Goal: Task Accomplishment & Management: Use online tool/utility

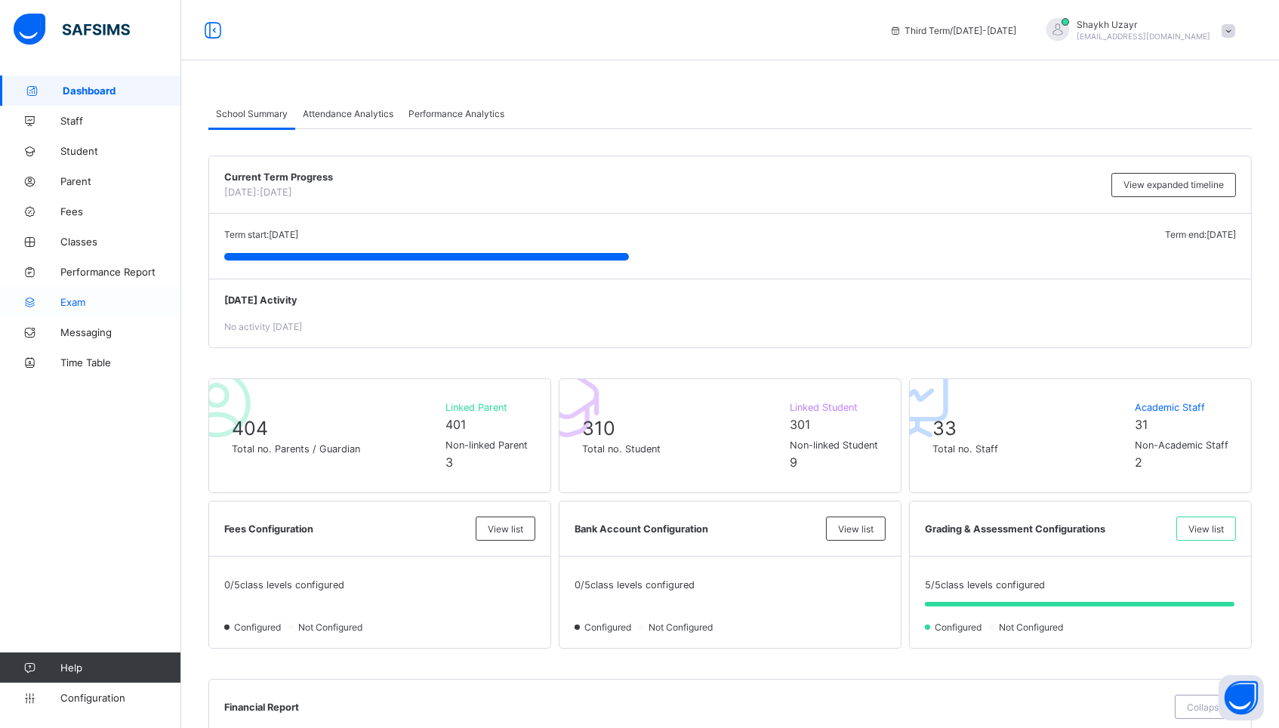
click at [62, 299] on span "Exam" at bounding box center [120, 302] width 121 height 12
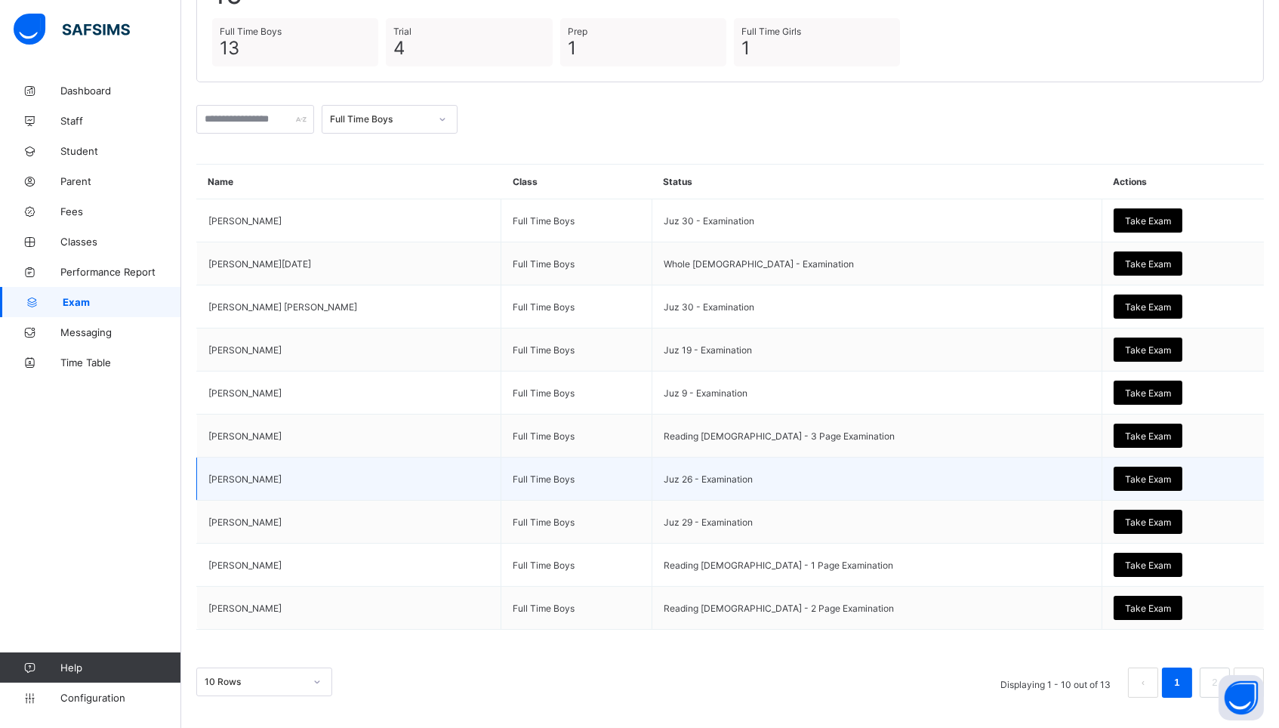
scroll to position [162, 0]
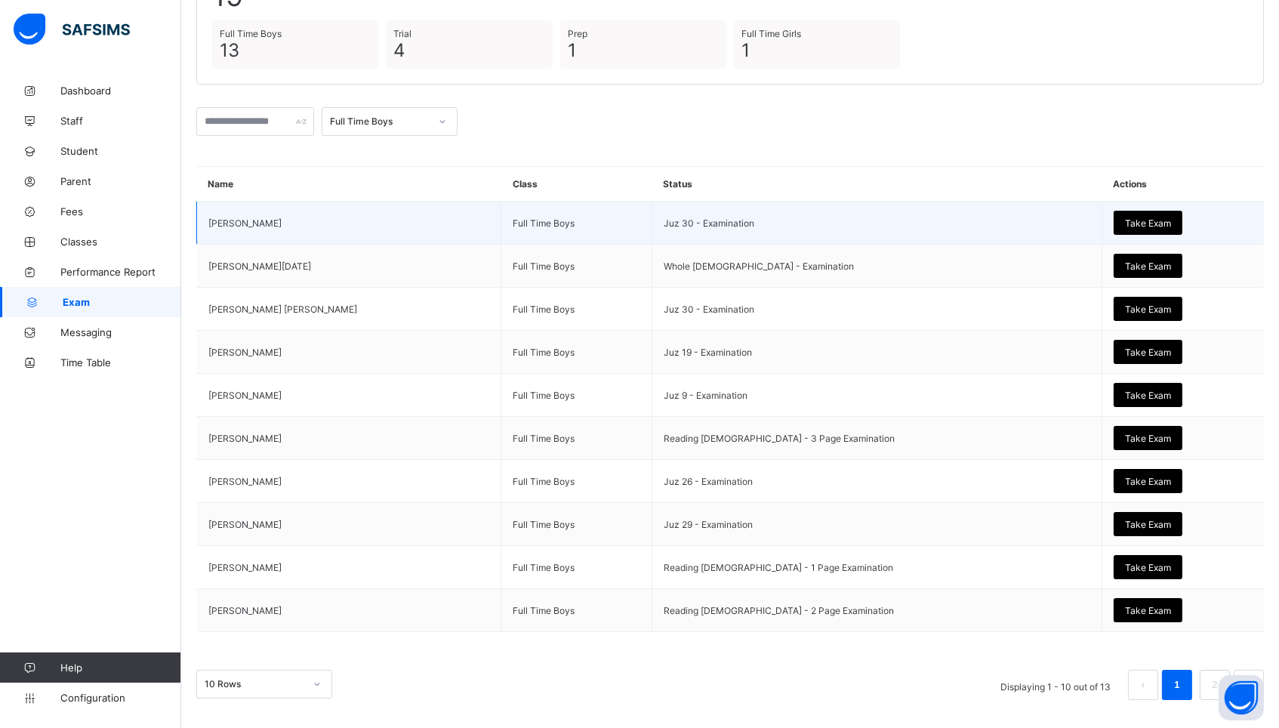
click at [1125, 219] on span "Take Exam" at bounding box center [1148, 222] width 46 height 11
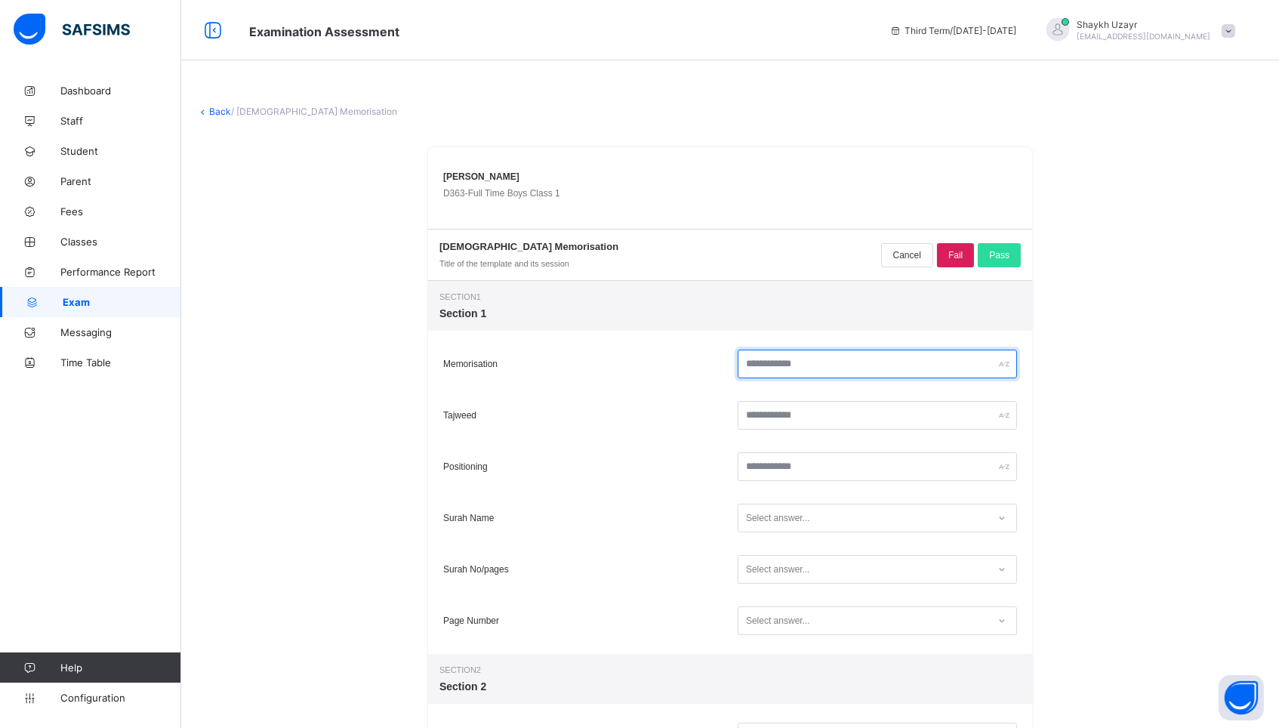
click at [843, 366] on input "text" at bounding box center [877, 364] width 279 height 29
type input "**"
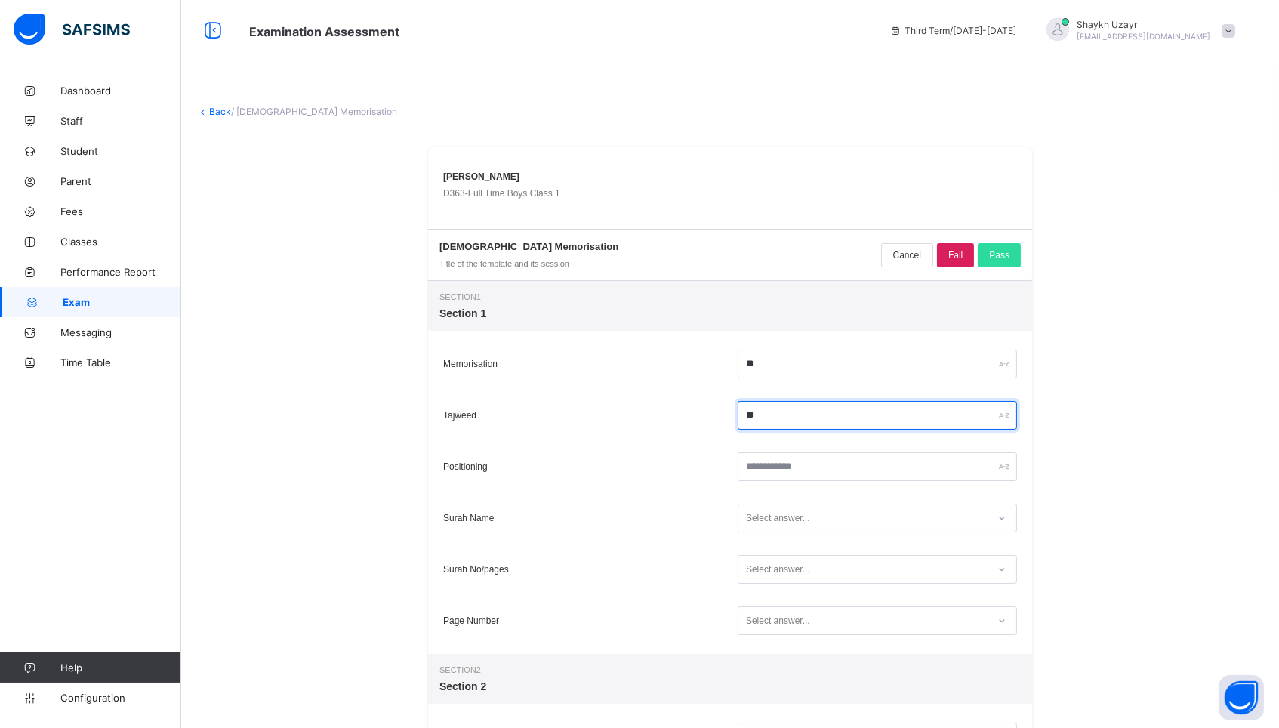
type input "**"
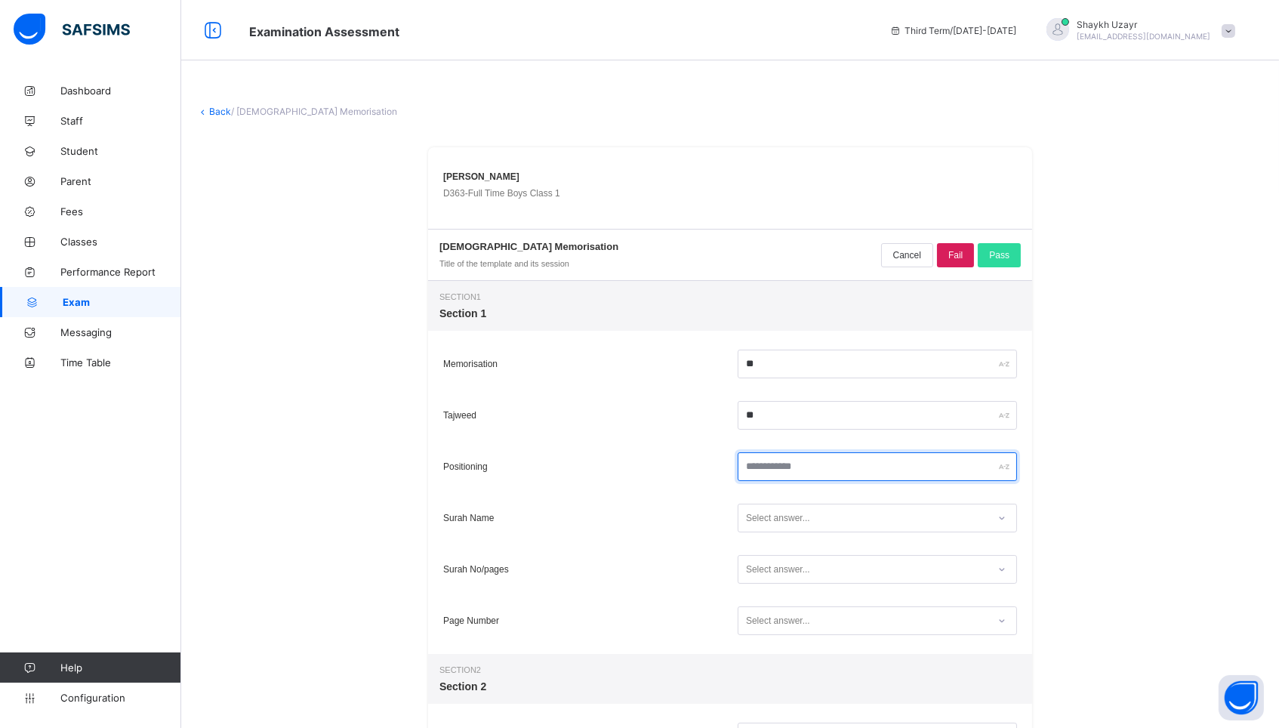
click at [898, 467] on input "text" at bounding box center [877, 466] width 279 height 29
type input "**"
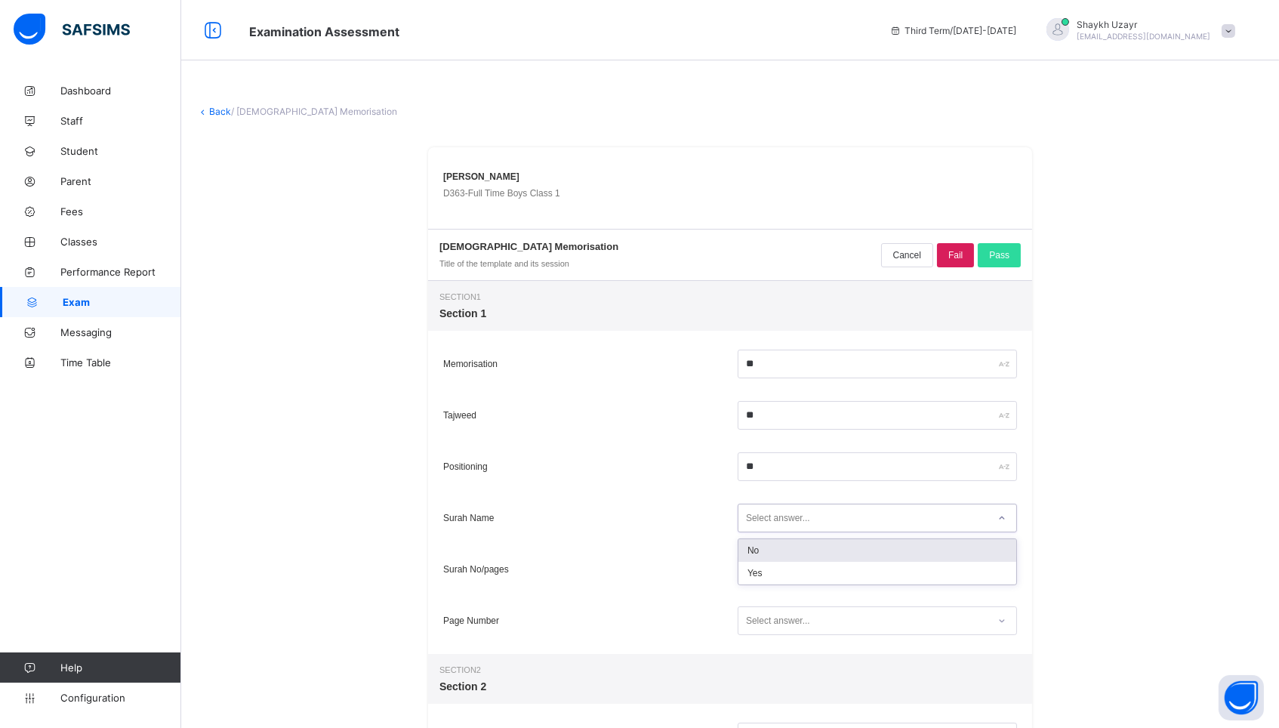
click at [874, 522] on div "Select answer..." at bounding box center [862, 518] width 249 height 20
click at [839, 572] on div "Yes" at bounding box center [877, 573] width 278 height 23
click at [836, 575] on div "Select answer..." at bounding box center [862, 570] width 249 height 20
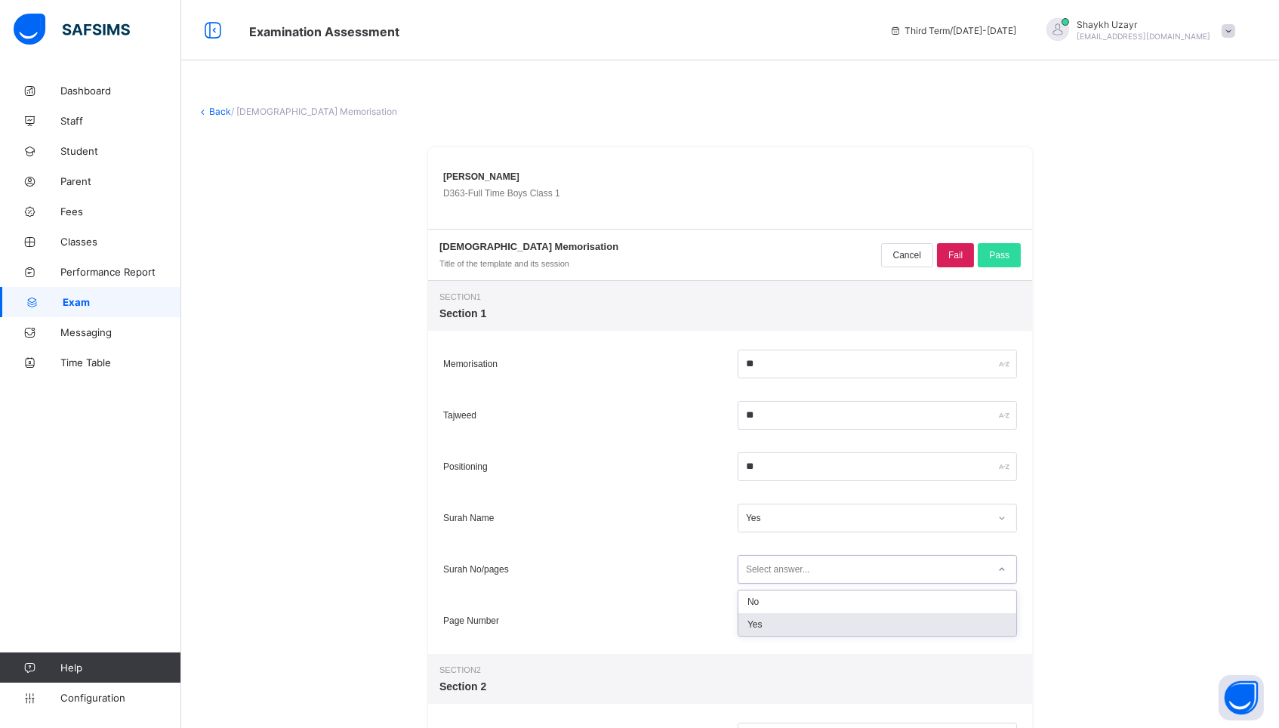
click at [809, 618] on div "Yes" at bounding box center [877, 624] width 278 height 23
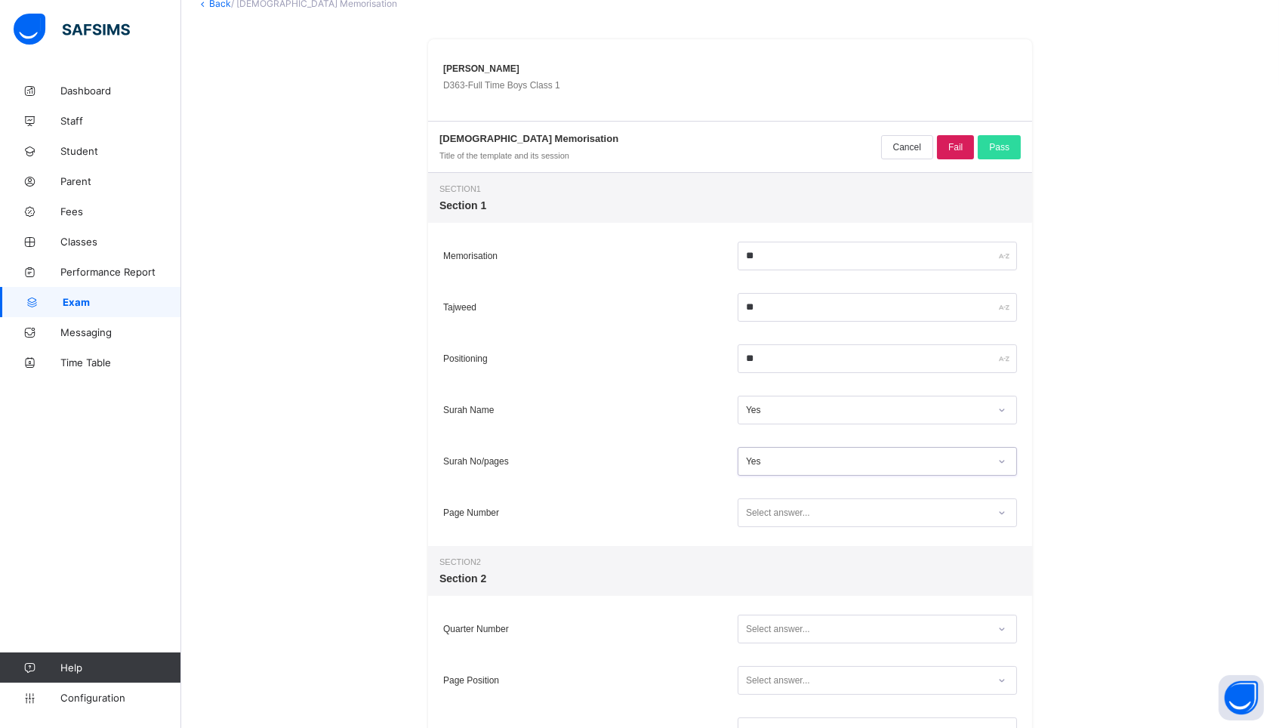
scroll to position [113, 0]
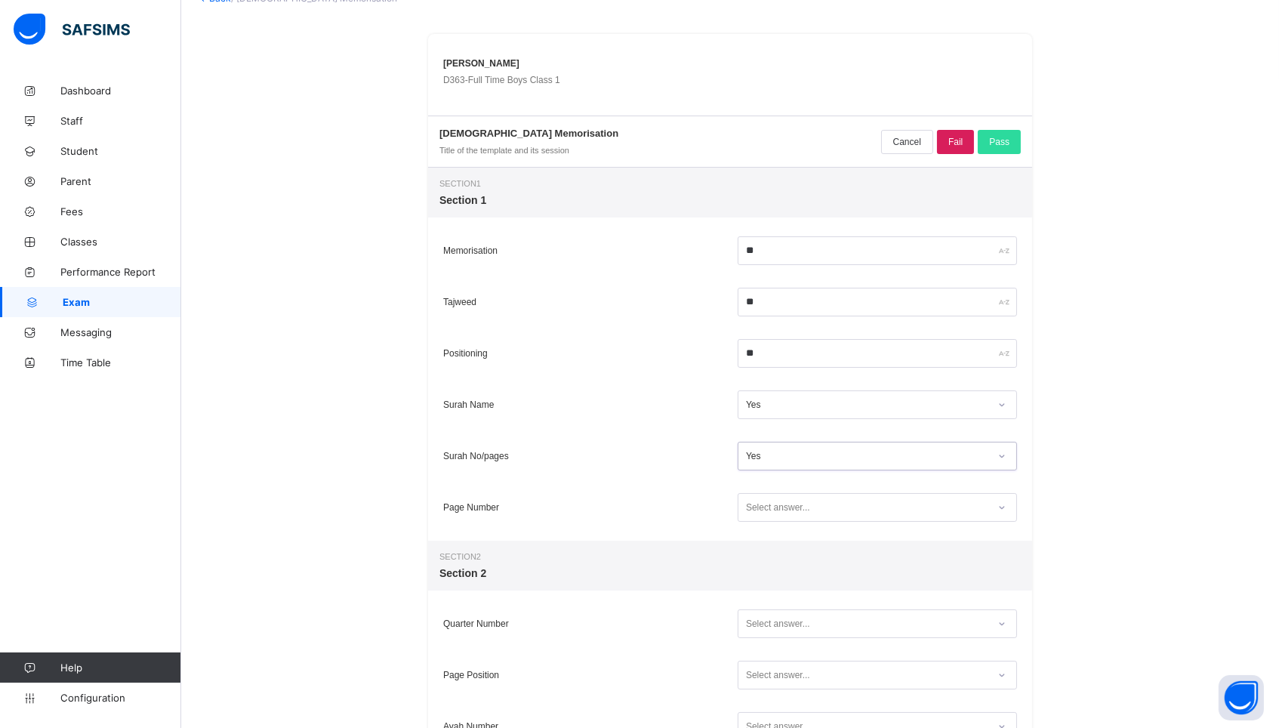
click at [807, 507] on div "Select answer..." at bounding box center [778, 507] width 64 height 29
click at [764, 565] on div "Yes" at bounding box center [877, 562] width 278 height 23
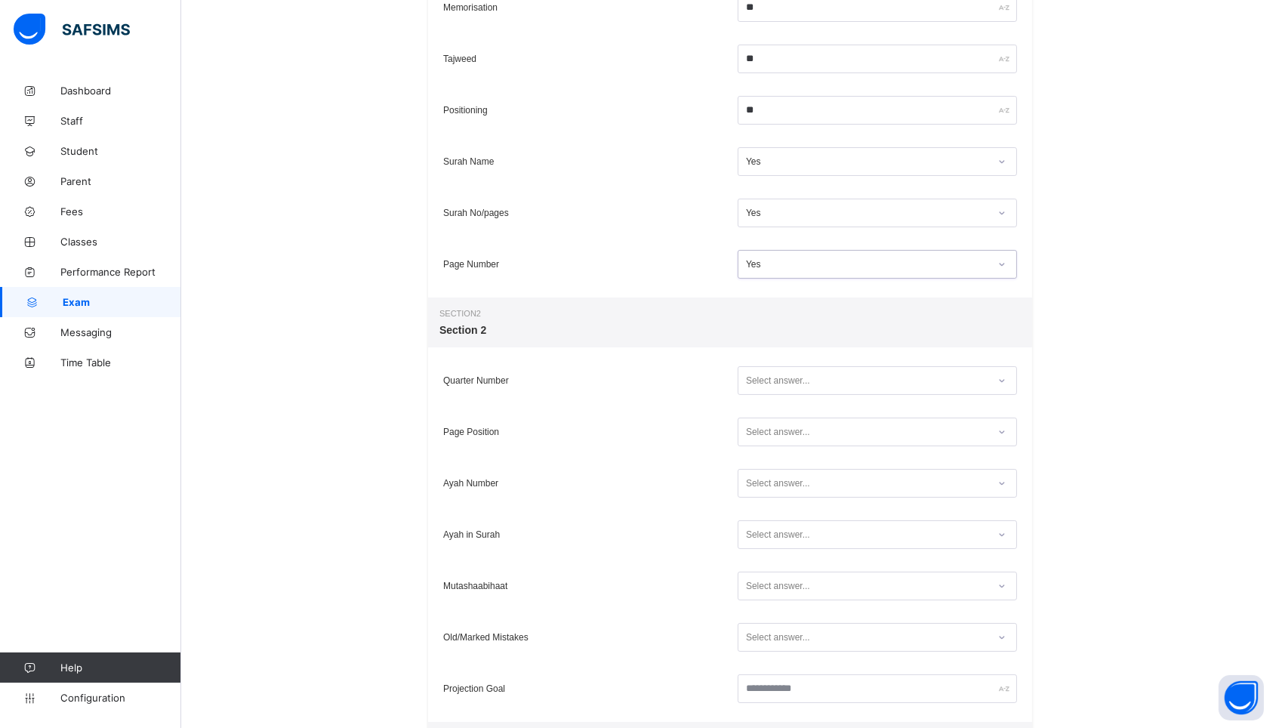
scroll to position [358, 0]
click at [766, 378] on div "Select answer..." at bounding box center [778, 379] width 64 height 29
click at [766, 431] on div "Yes" at bounding box center [877, 434] width 278 height 23
click at [766, 431] on div "Select answer..." at bounding box center [778, 430] width 64 height 29
click at [763, 482] on div "Yes" at bounding box center [877, 485] width 278 height 23
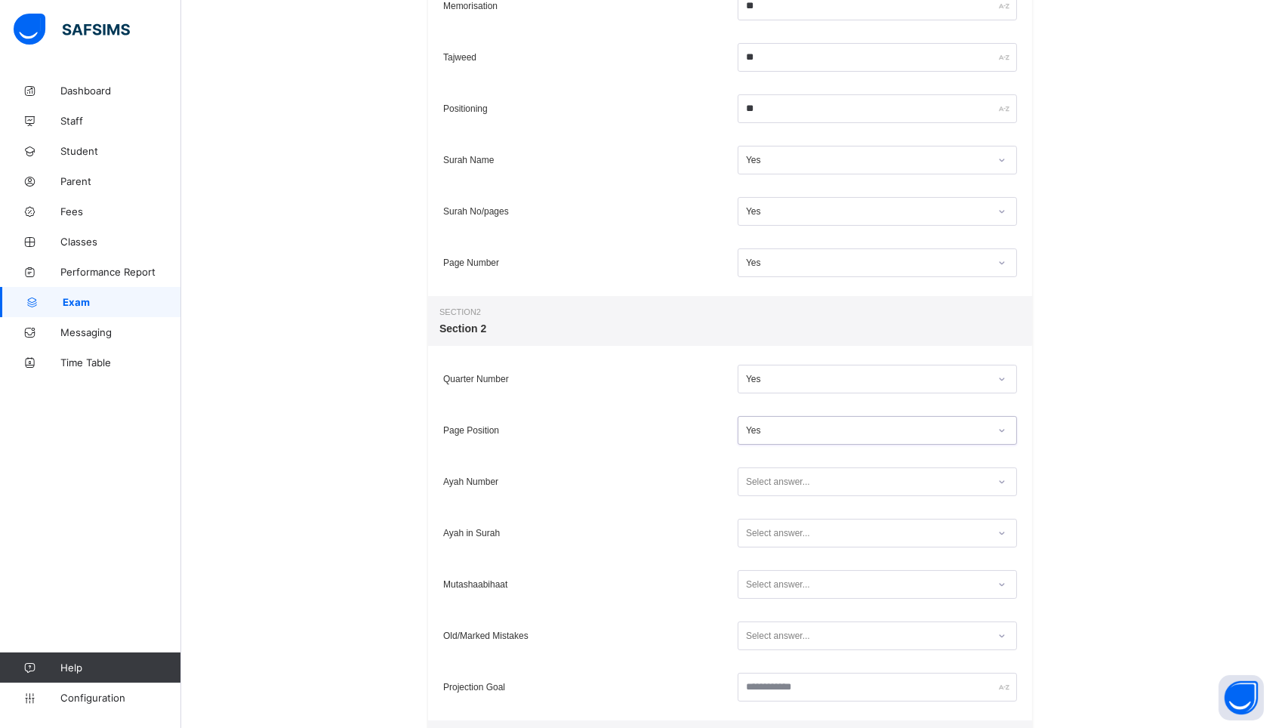
click at [763, 490] on div "Select answer..." at bounding box center [778, 481] width 64 height 29
click at [760, 532] on div "Yes" at bounding box center [877, 537] width 278 height 23
click at [760, 549] on div "Select answer..." at bounding box center [877, 533] width 287 height 36
click at [761, 535] on div "Select answer..." at bounding box center [778, 533] width 64 height 29
click at [761, 587] on div "Yes" at bounding box center [877, 588] width 278 height 23
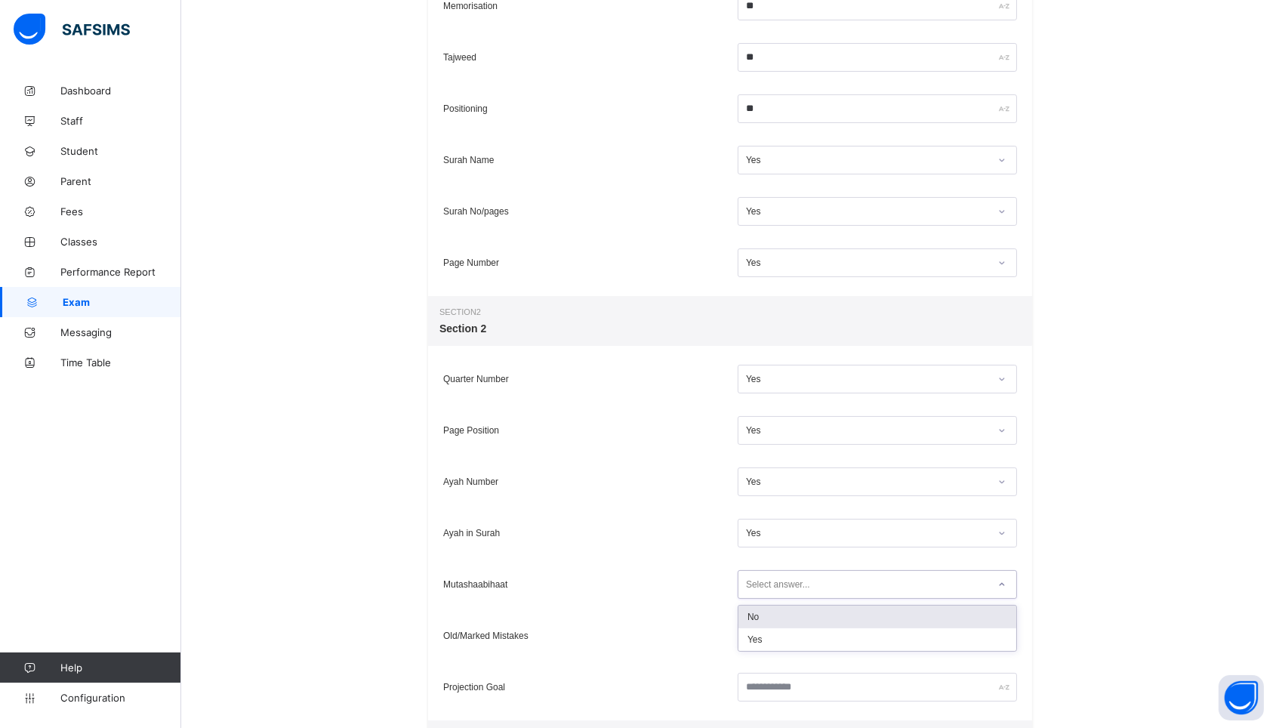
click at [763, 593] on div "Select answer..." at bounding box center [778, 584] width 64 height 29
click at [762, 638] on div "Yes" at bounding box center [877, 639] width 278 height 23
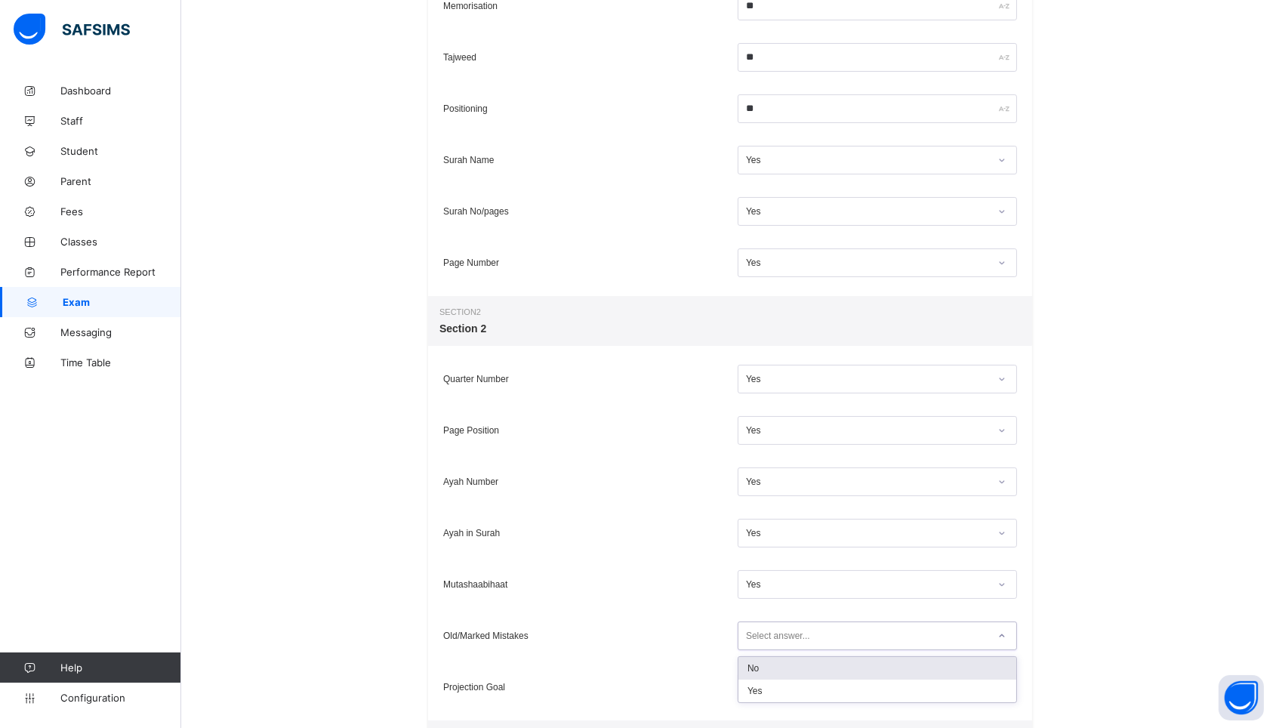
click at [778, 638] on div "Select answer..." at bounding box center [778, 635] width 64 height 29
click at [769, 691] on div "Yes" at bounding box center [877, 691] width 278 height 23
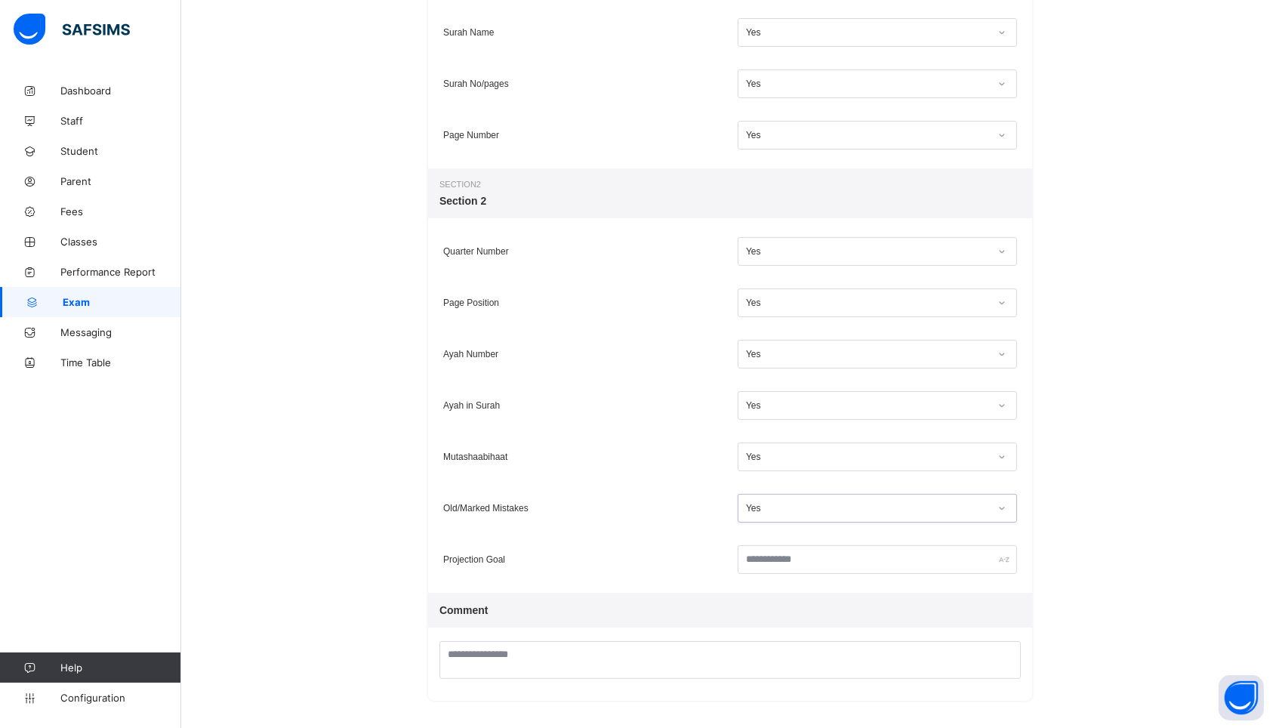
scroll to position [485, 0]
click at [787, 563] on input "text" at bounding box center [877, 560] width 279 height 29
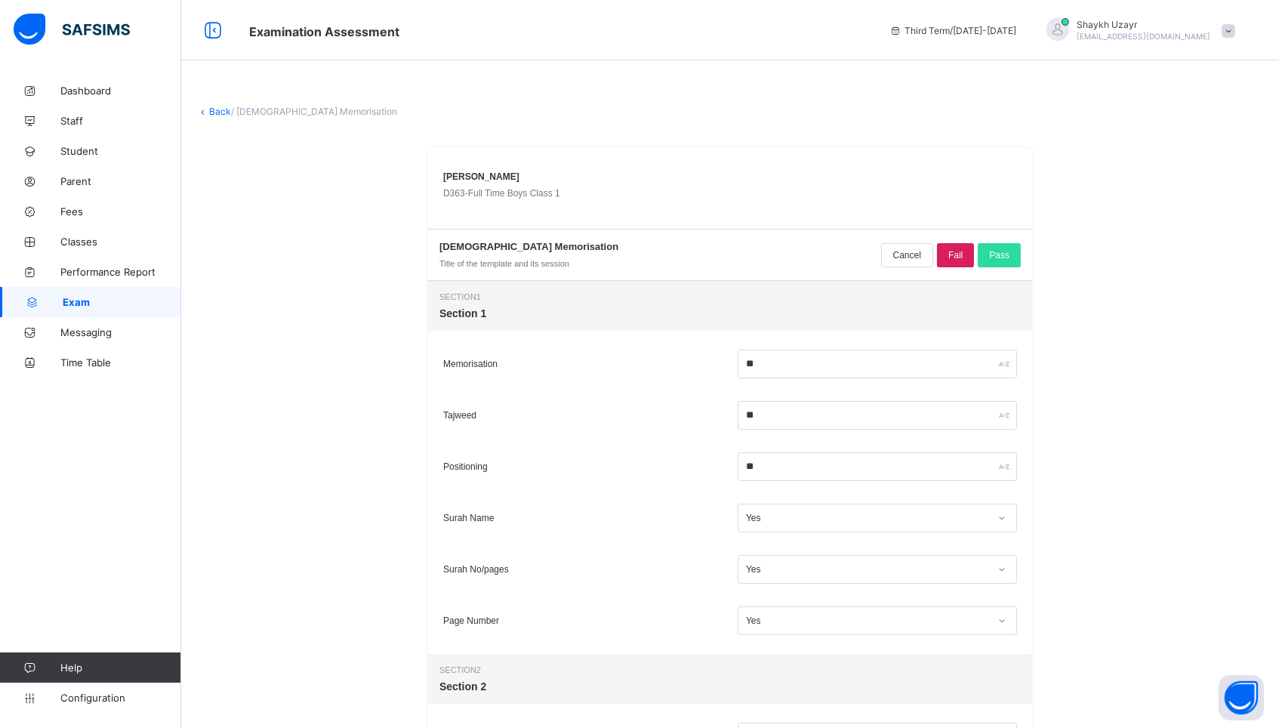
scroll to position [0, 0]
type input "******"
click at [1010, 259] on div "Pass" at bounding box center [999, 255] width 43 height 24
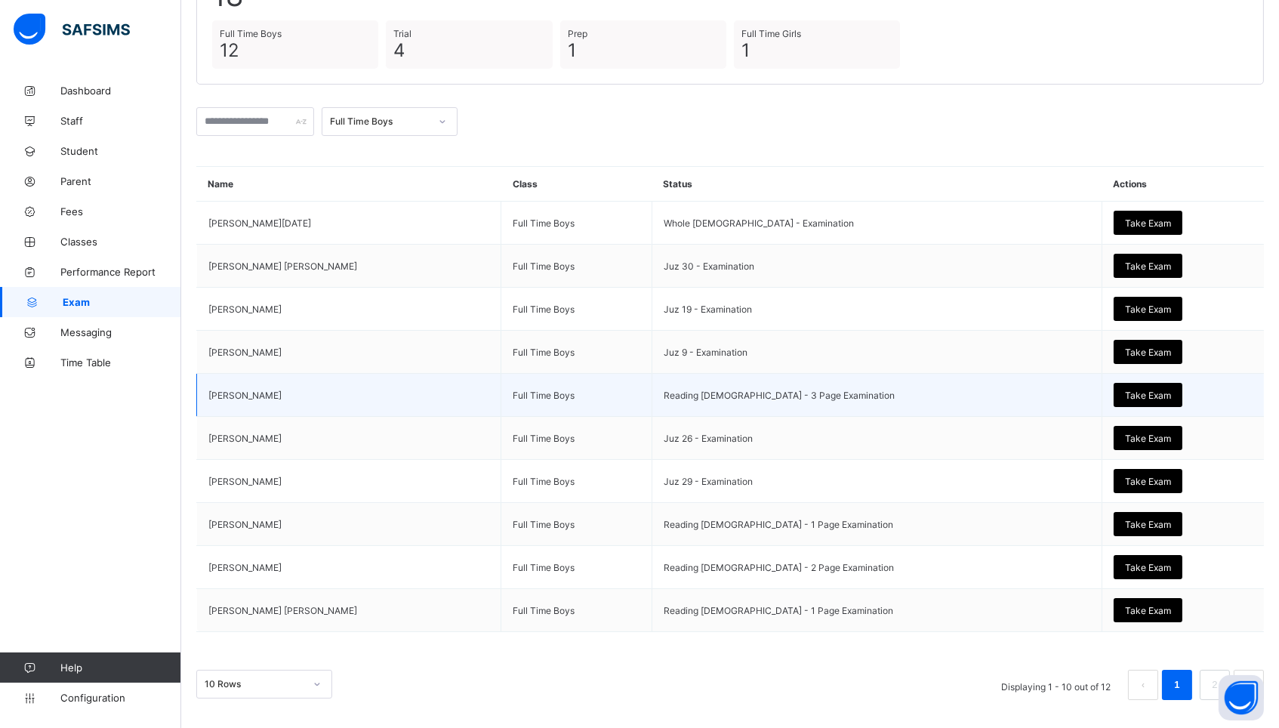
scroll to position [131, 0]
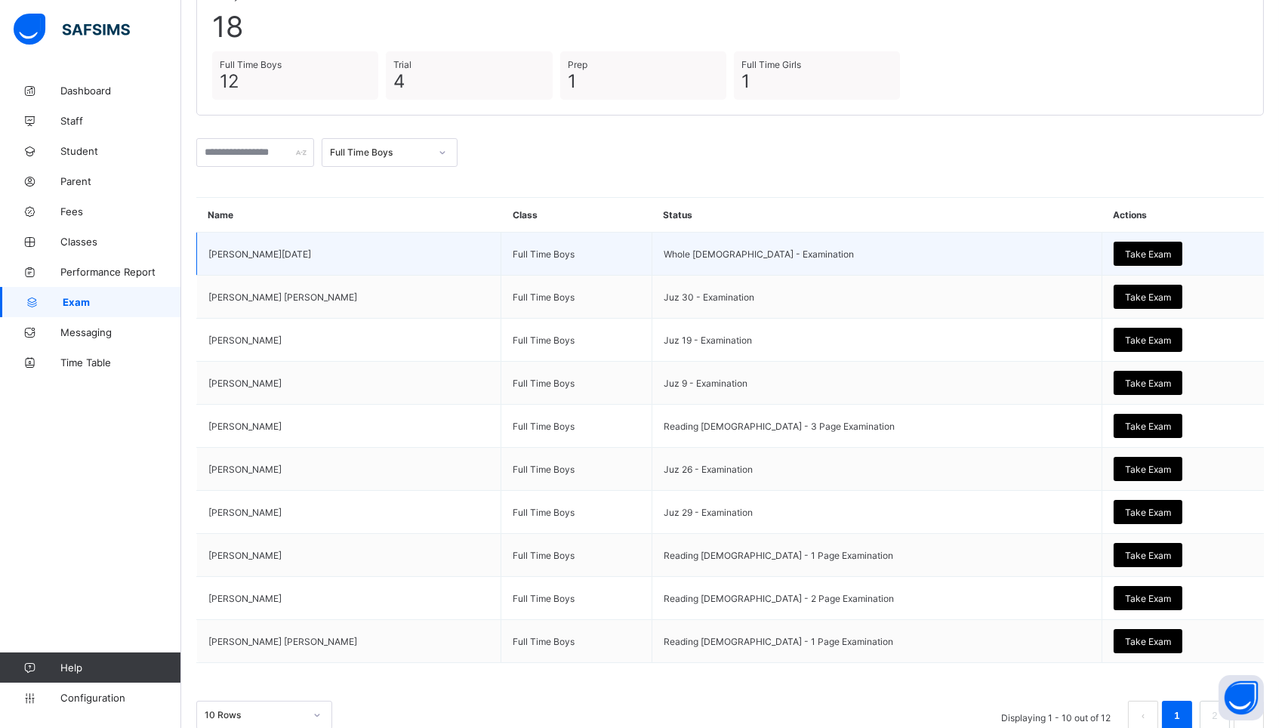
click at [1136, 255] on span "Take Exam" at bounding box center [1148, 253] width 46 height 11
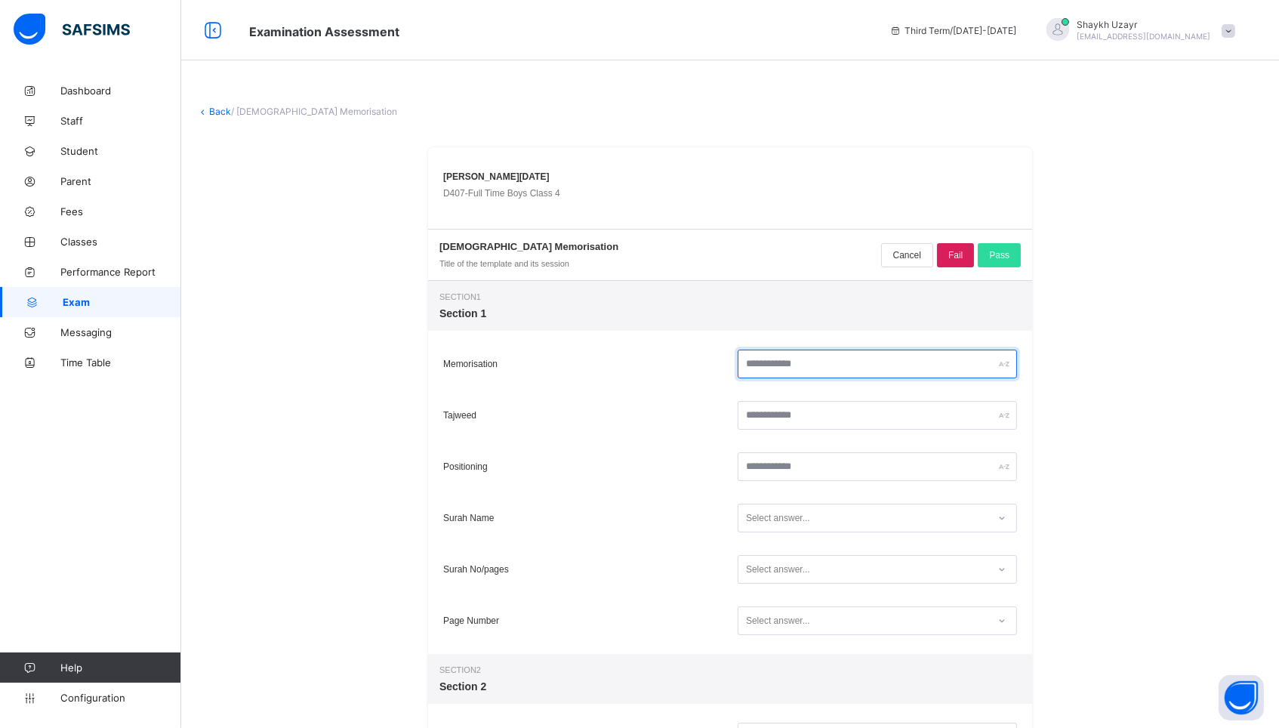
click at [796, 358] on input "text" at bounding box center [877, 364] width 279 height 29
type input "**"
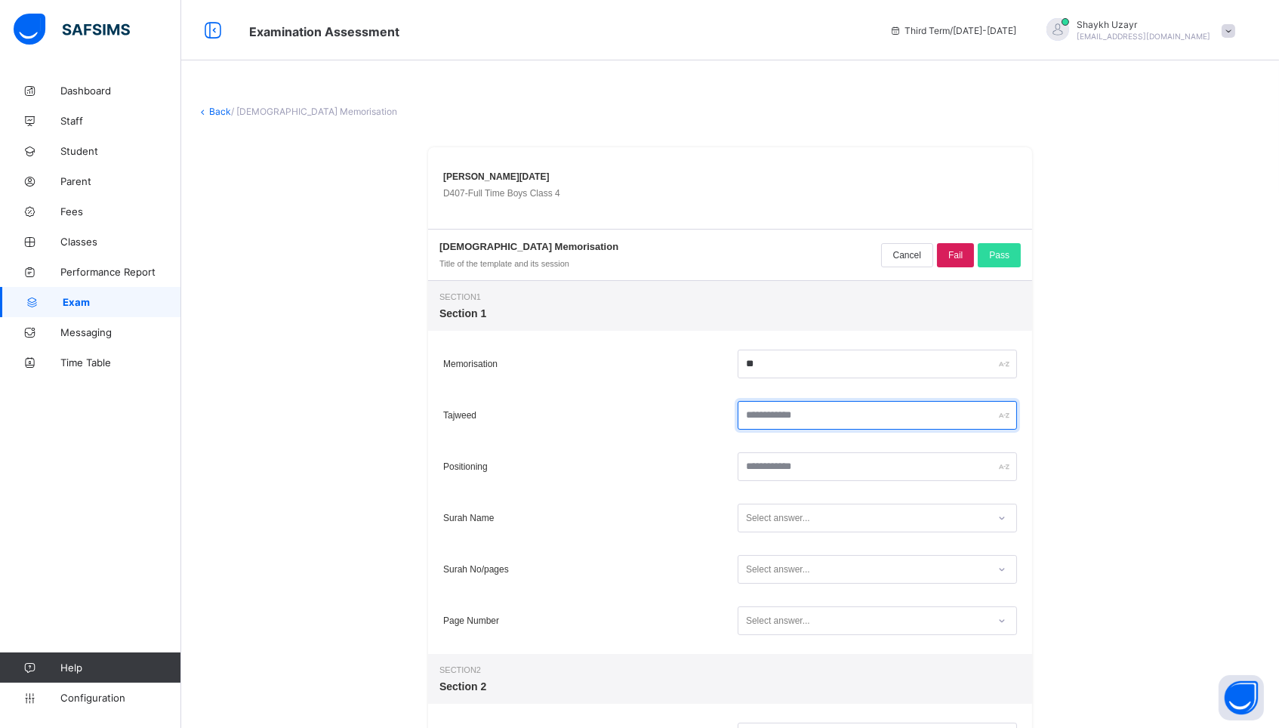
click at [782, 414] on input "text" at bounding box center [877, 415] width 279 height 29
type input "*"
type input "**"
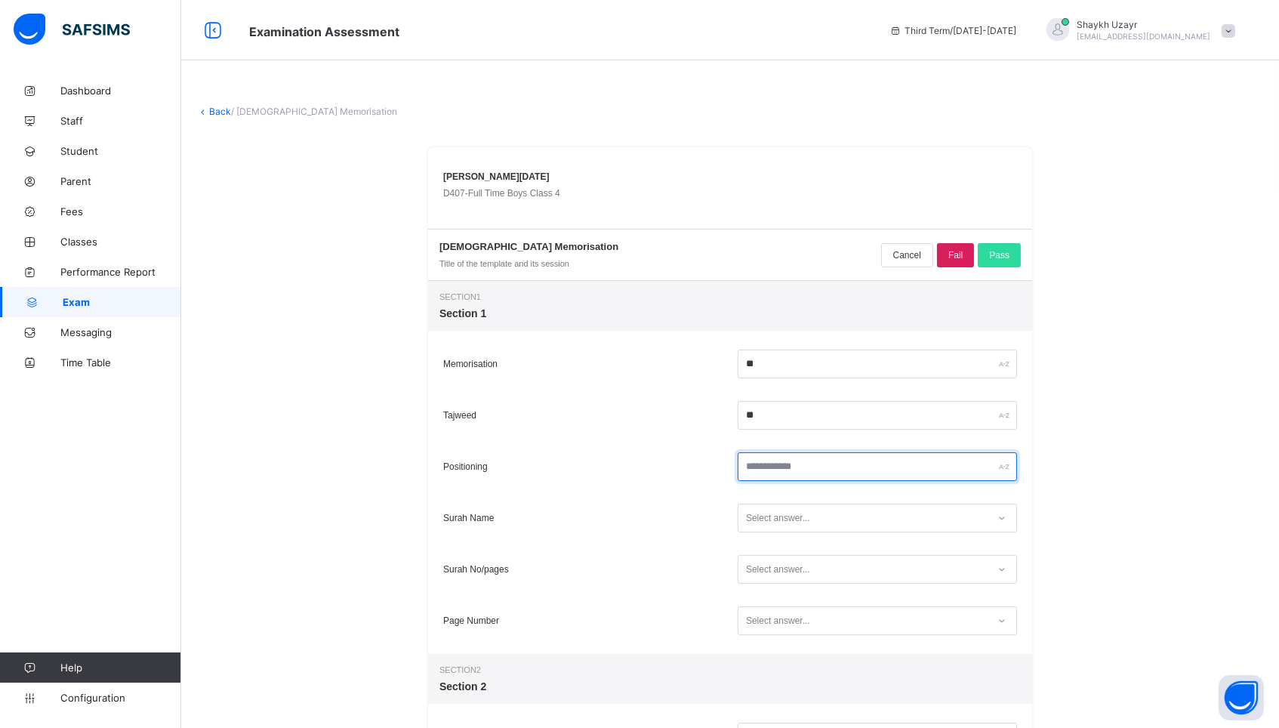
type input "*"
click at [777, 519] on div "Select answer..." at bounding box center [778, 518] width 64 height 29
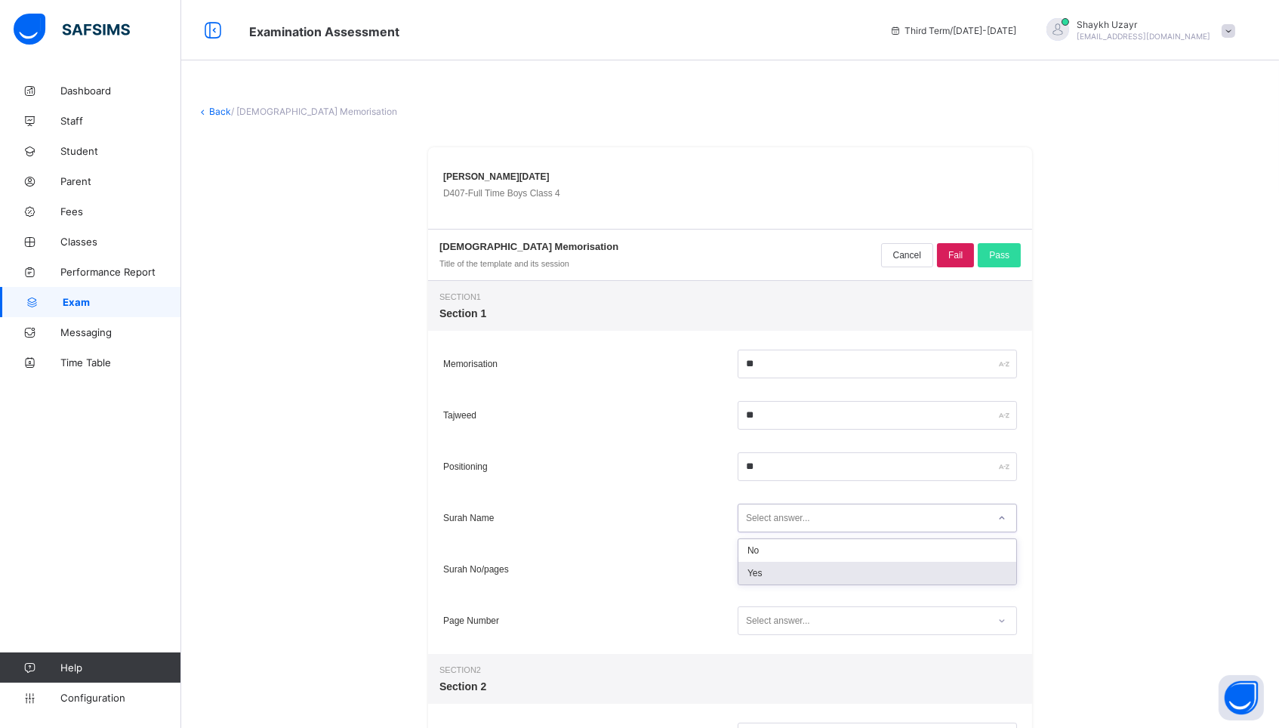
click at [760, 575] on div "Yes" at bounding box center [877, 573] width 278 height 23
click at [763, 570] on div "Select answer..." at bounding box center [778, 569] width 64 height 29
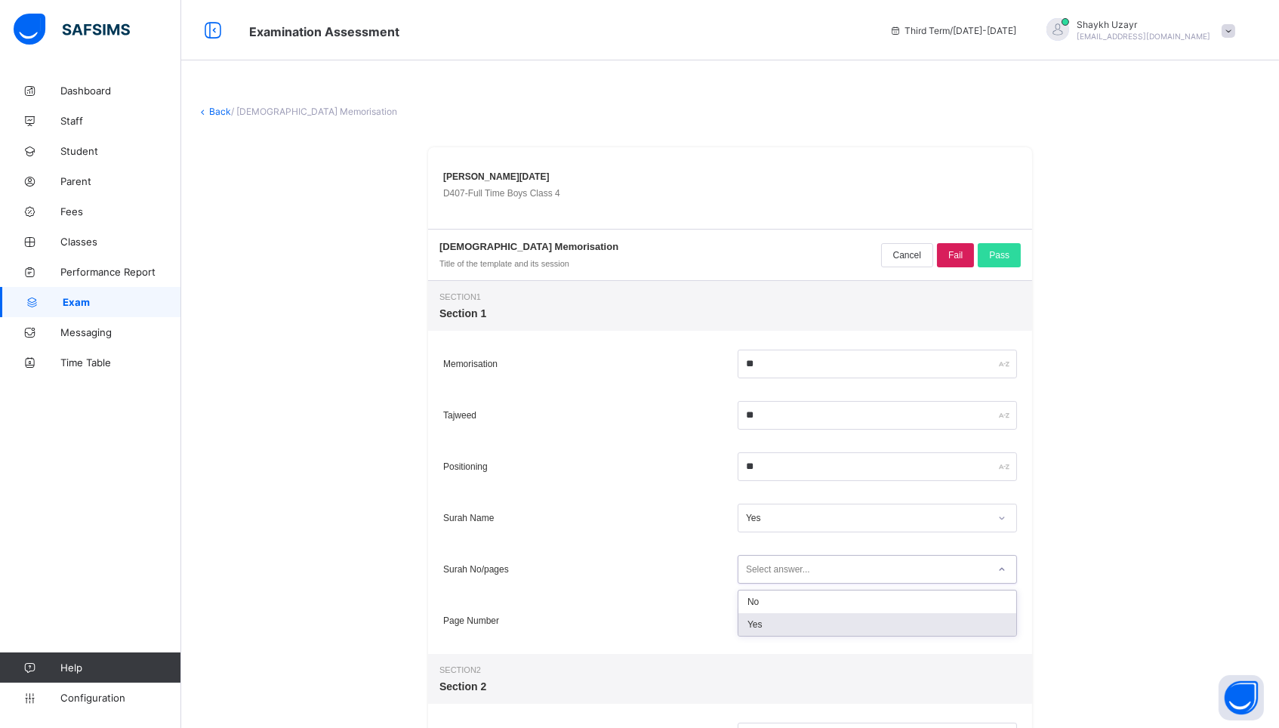
click at [760, 622] on div "Yes" at bounding box center [877, 624] width 278 height 23
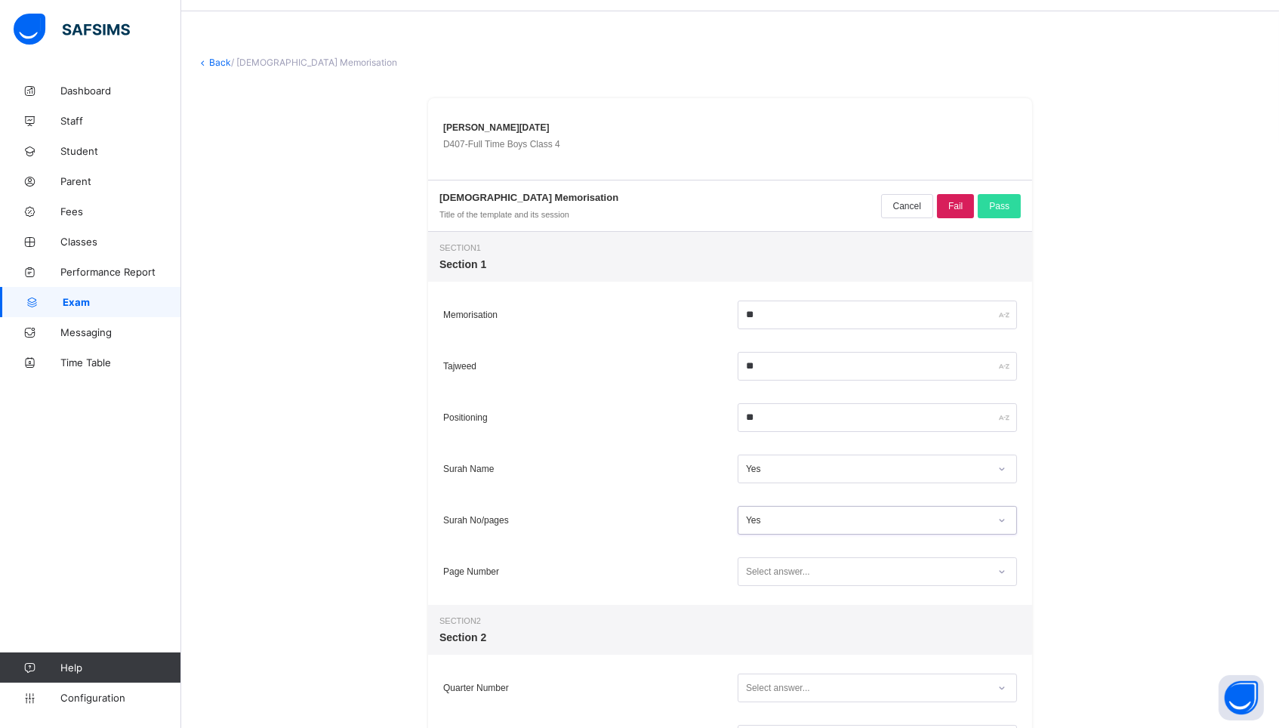
scroll to position [52, 0]
click at [764, 410] on input "**" at bounding box center [877, 414] width 279 height 29
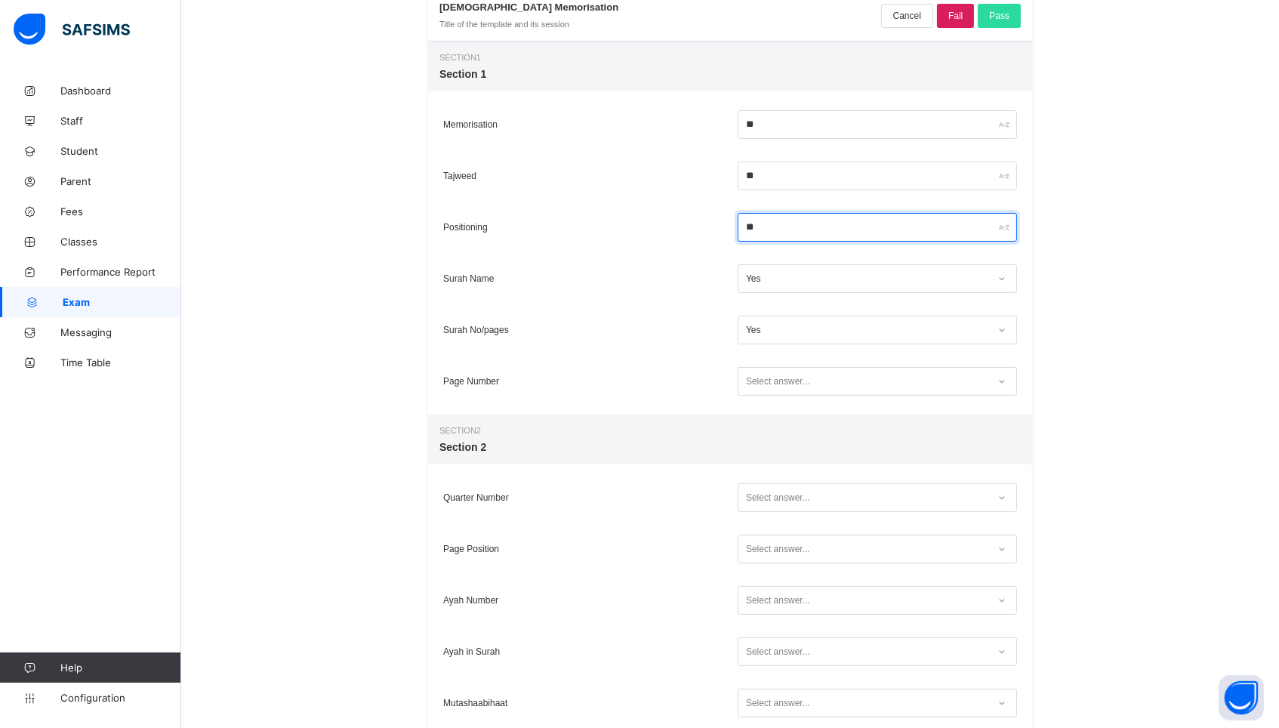
scroll to position [281, 0]
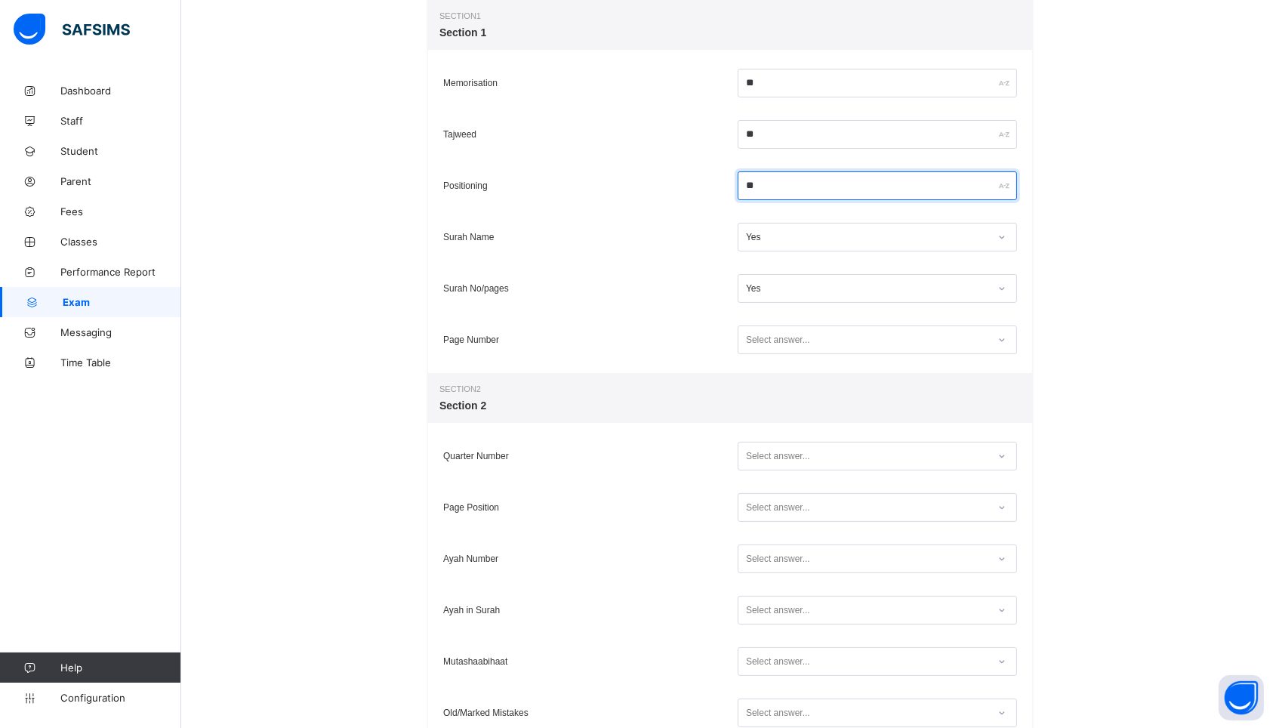
type input "**"
click at [817, 335] on div "Select answer..." at bounding box center [862, 340] width 249 height 20
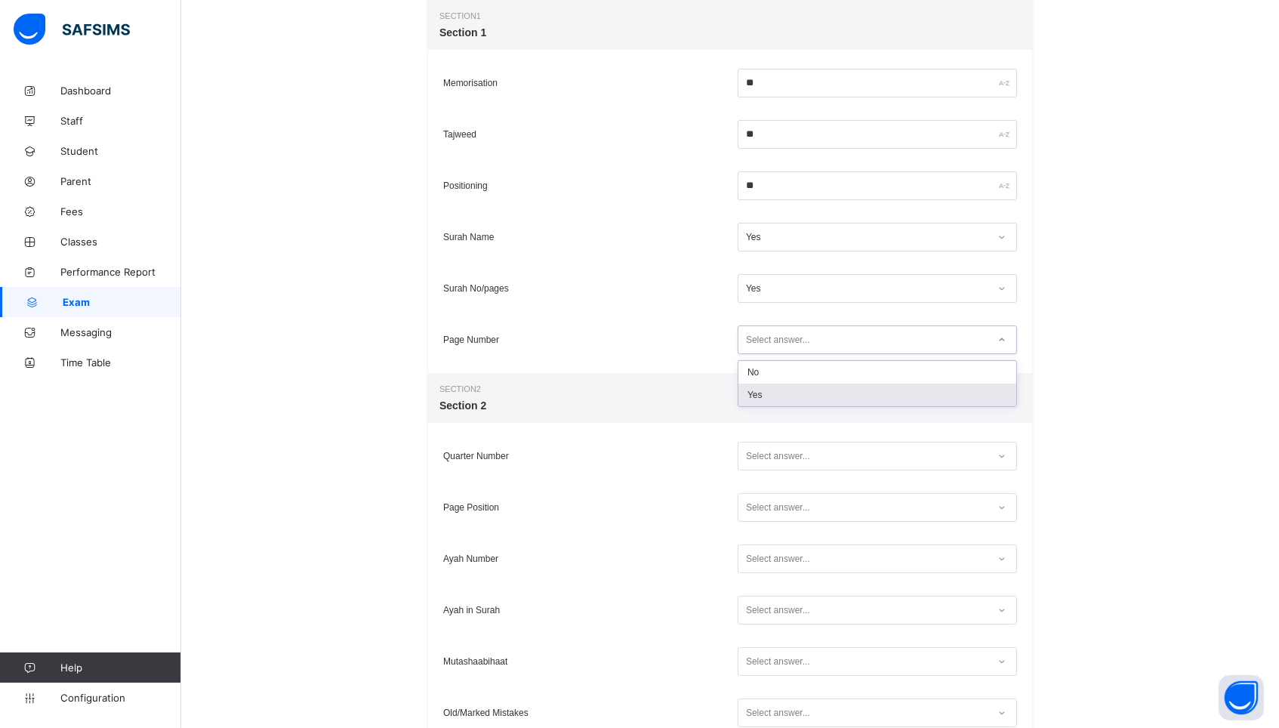
click at [782, 396] on div "Yes" at bounding box center [877, 395] width 278 height 23
click at [778, 452] on div "Select answer..." at bounding box center [778, 456] width 64 height 29
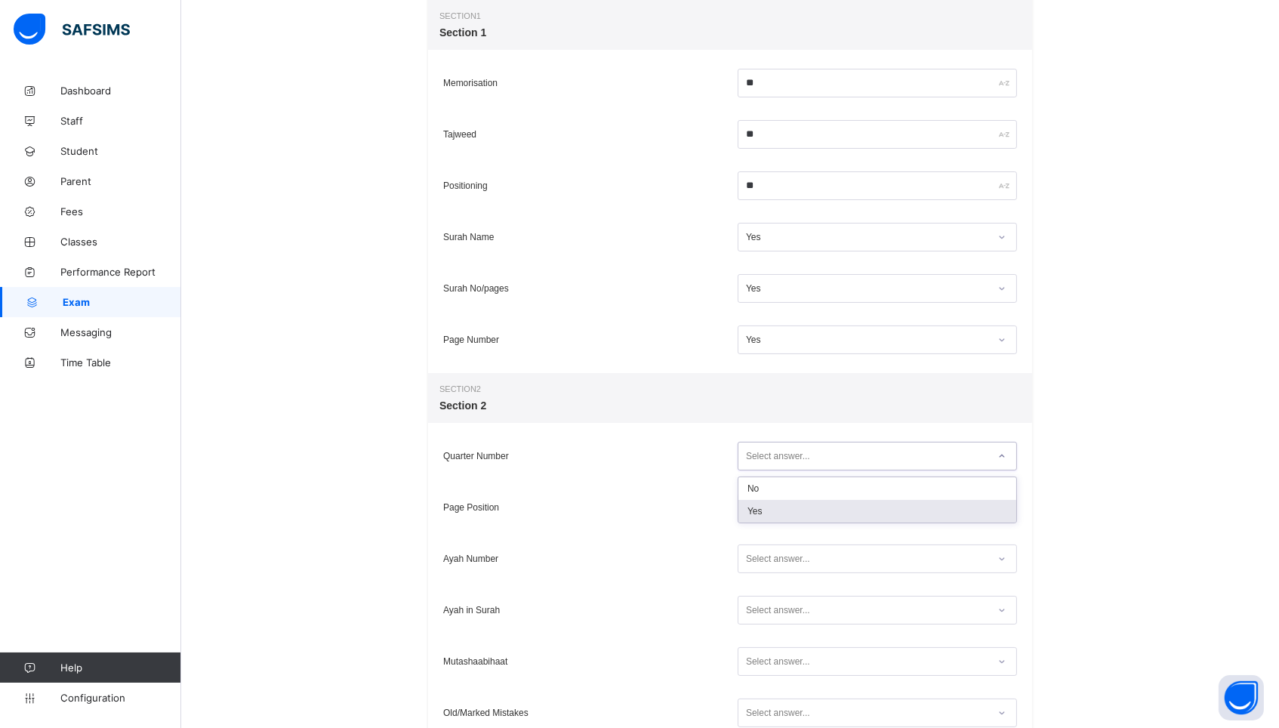
click at [772, 509] on div "Yes" at bounding box center [877, 511] width 278 height 23
click at [772, 504] on div "Select answer..." at bounding box center [778, 507] width 64 height 29
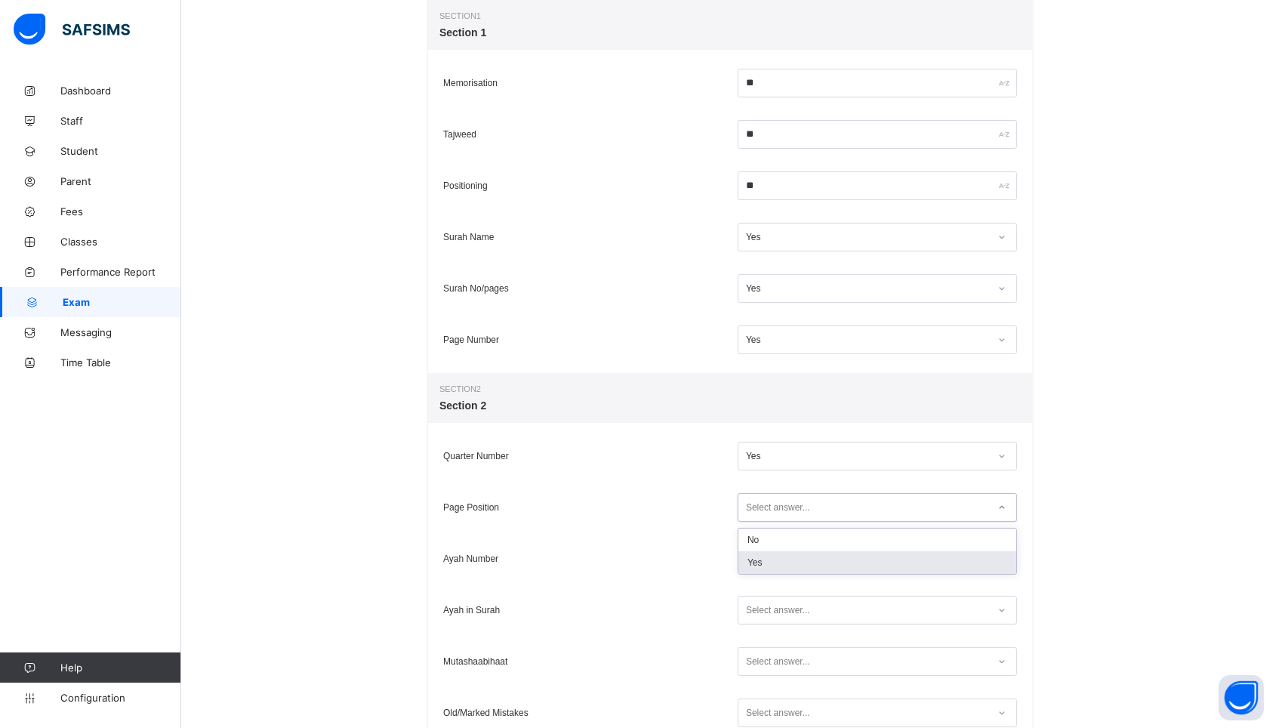
click at [768, 569] on div "Yes" at bounding box center [877, 562] width 278 height 23
click at [768, 596] on div "Select answer..." at bounding box center [877, 610] width 279 height 29
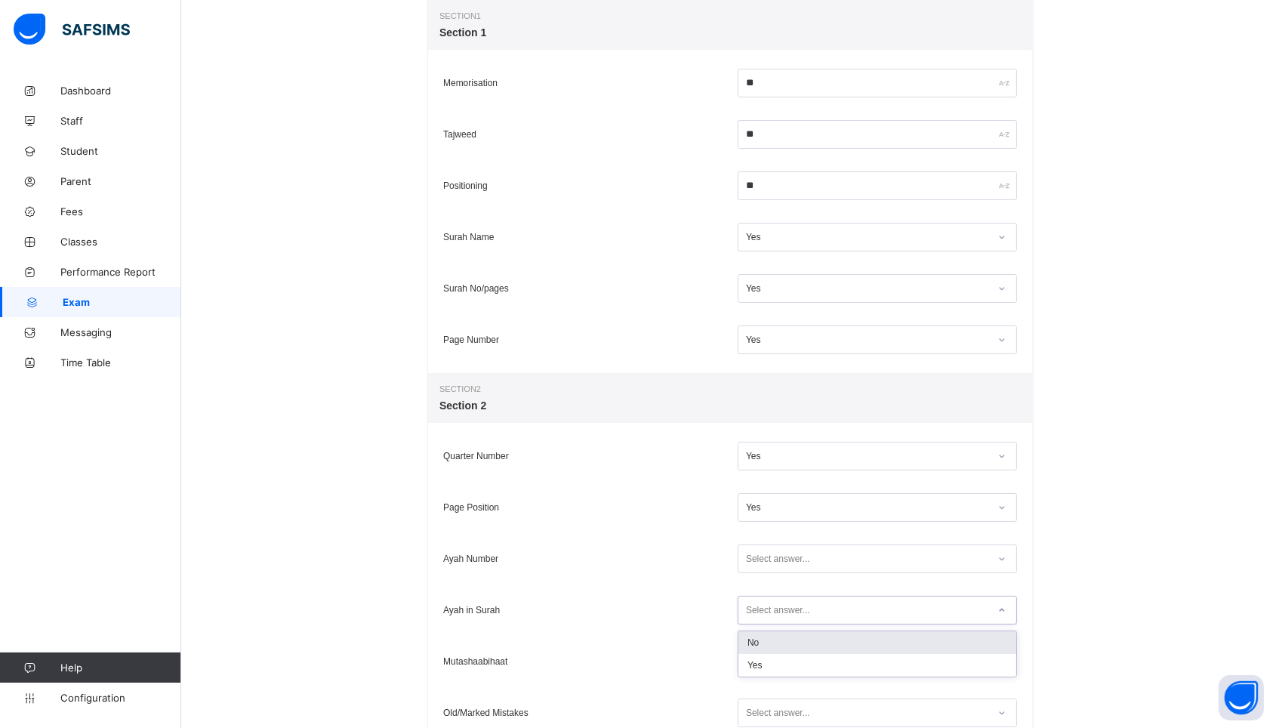
click at [766, 564] on div "Select answer..." at bounding box center [778, 558] width 64 height 29
click at [763, 612] on div "Yes" at bounding box center [877, 614] width 278 height 23
click at [763, 612] on div "Select answer..." at bounding box center [778, 610] width 64 height 29
click at [760, 670] on div "Yes" at bounding box center [877, 665] width 278 height 23
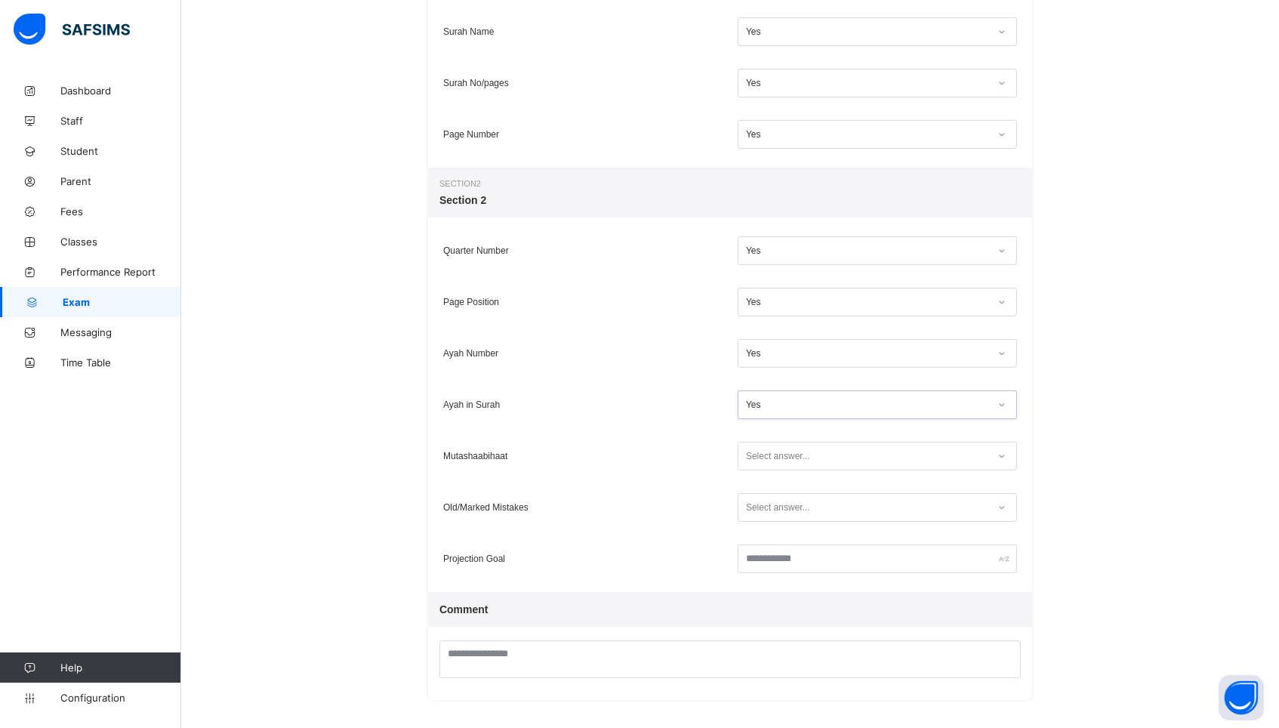
scroll to position [485, 0]
click at [761, 466] on div "Select answer..." at bounding box center [778, 457] width 64 height 29
click at [762, 517] on div "Yes" at bounding box center [877, 512] width 278 height 23
click at [763, 510] on div "Select answer..." at bounding box center [778, 509] width 64 height 29
click at [754, 565] on div "Yes" at bounding box center [877, 564] width 278 height 23
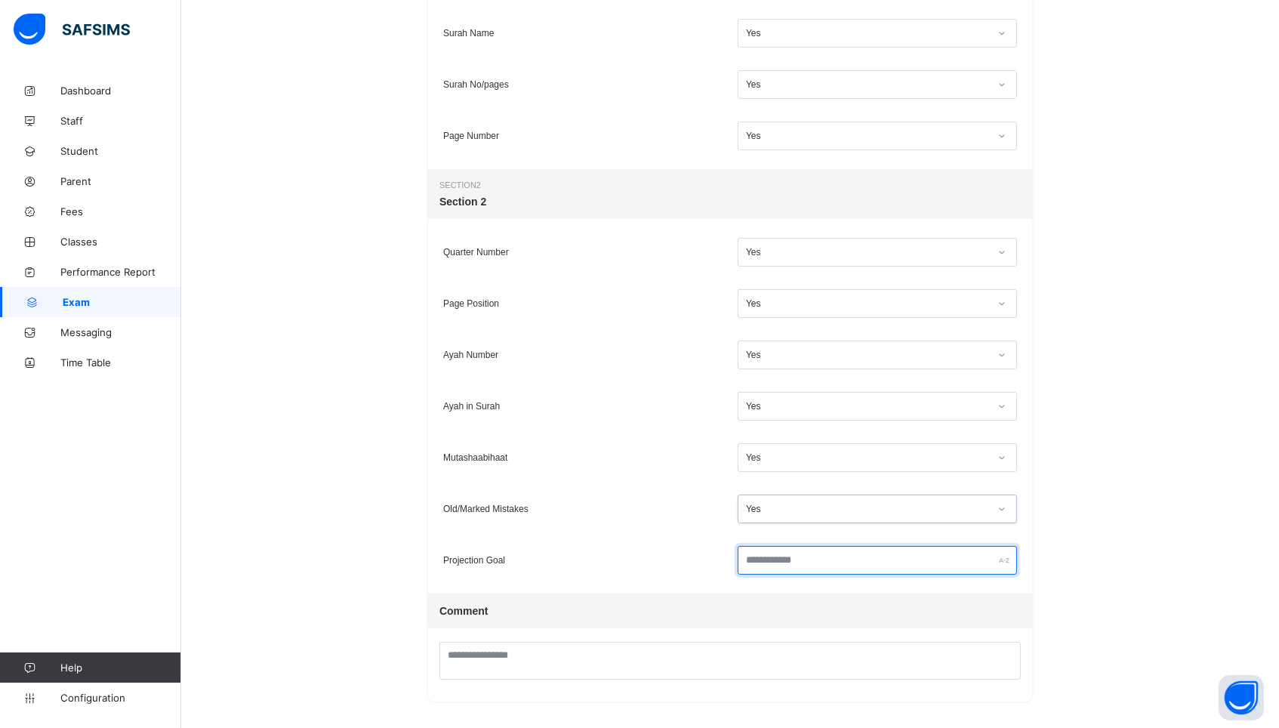
click at [759, 568] on input "text" at bounding box center [877, 560] width 279 height 29
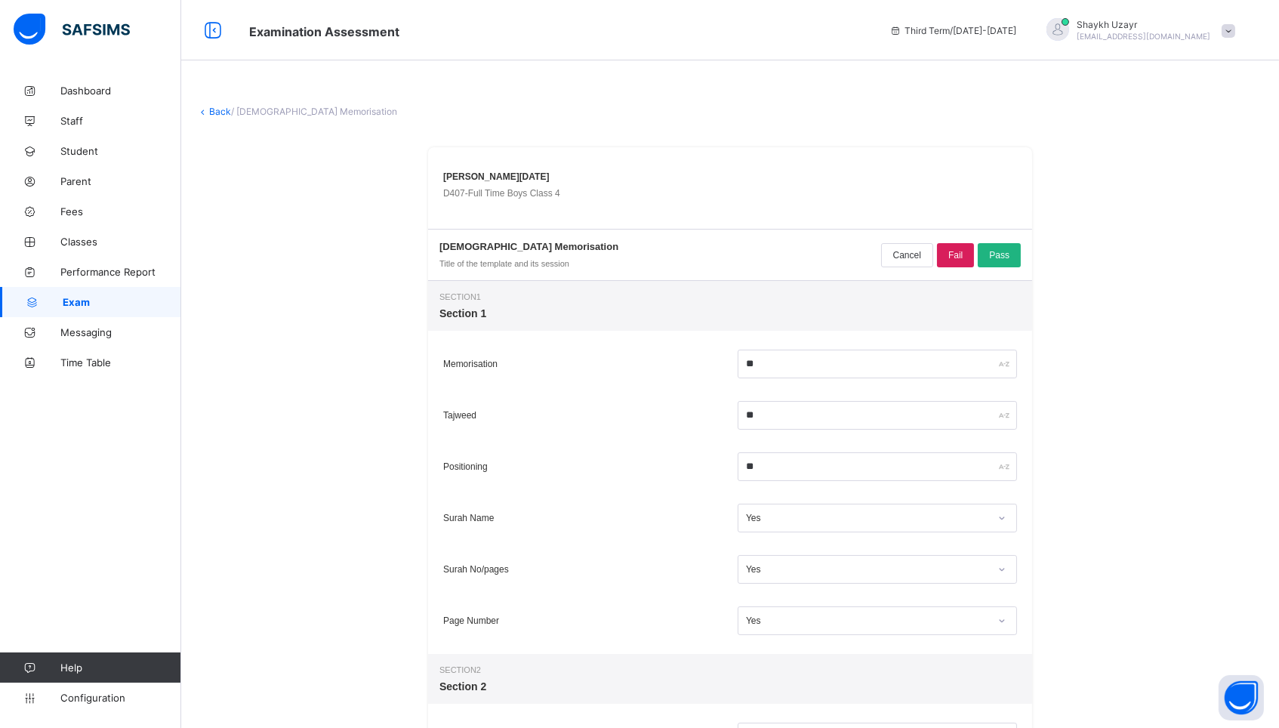
scroll to position [0, 0]
type input "********"
click at [1000, 251] on span "Pass" at bounding box center [999, 255] width 20 height 11
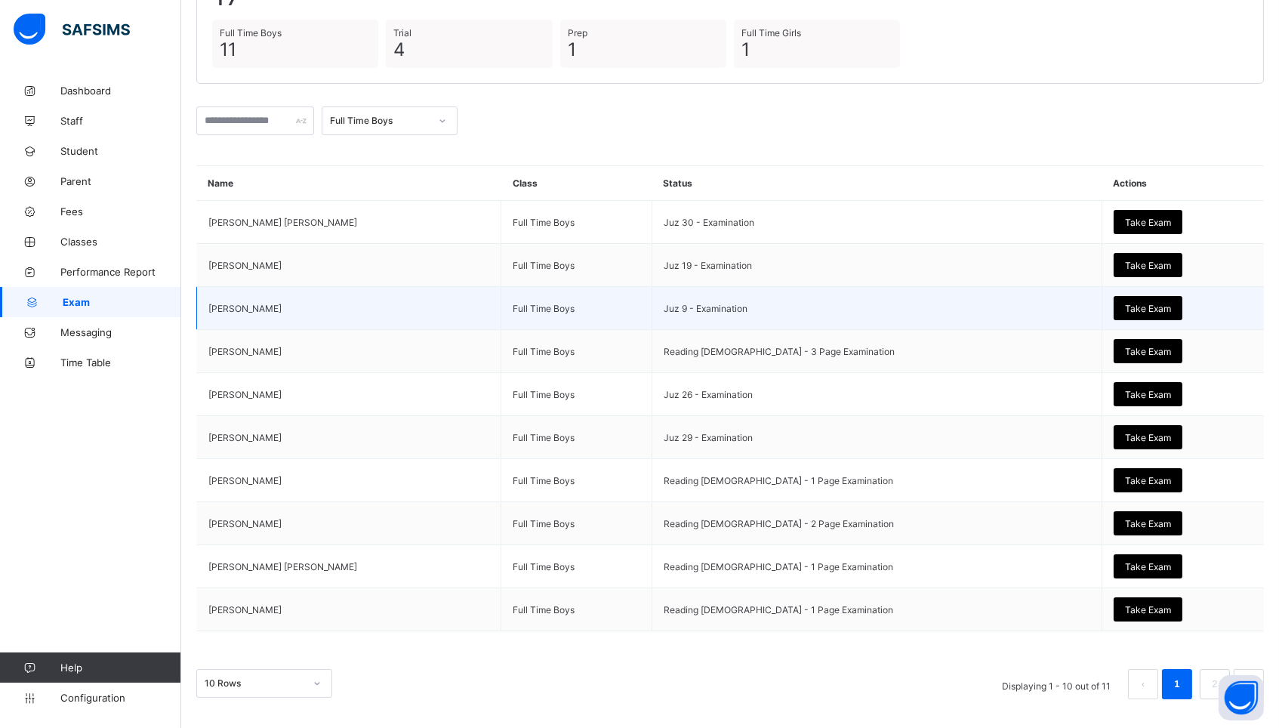
scroll to position [162, 0]
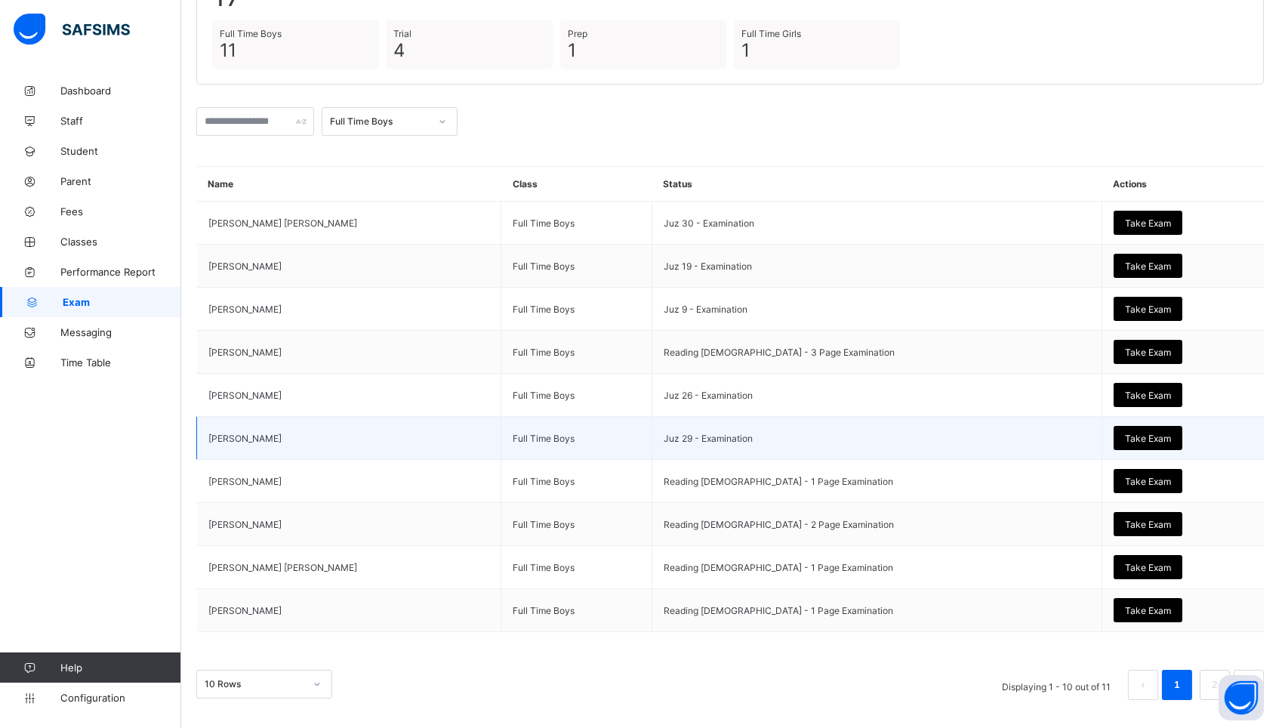
click at [1125, 433] on span "Take Exam" at bounding box center [1148, 438] width 46 height 11
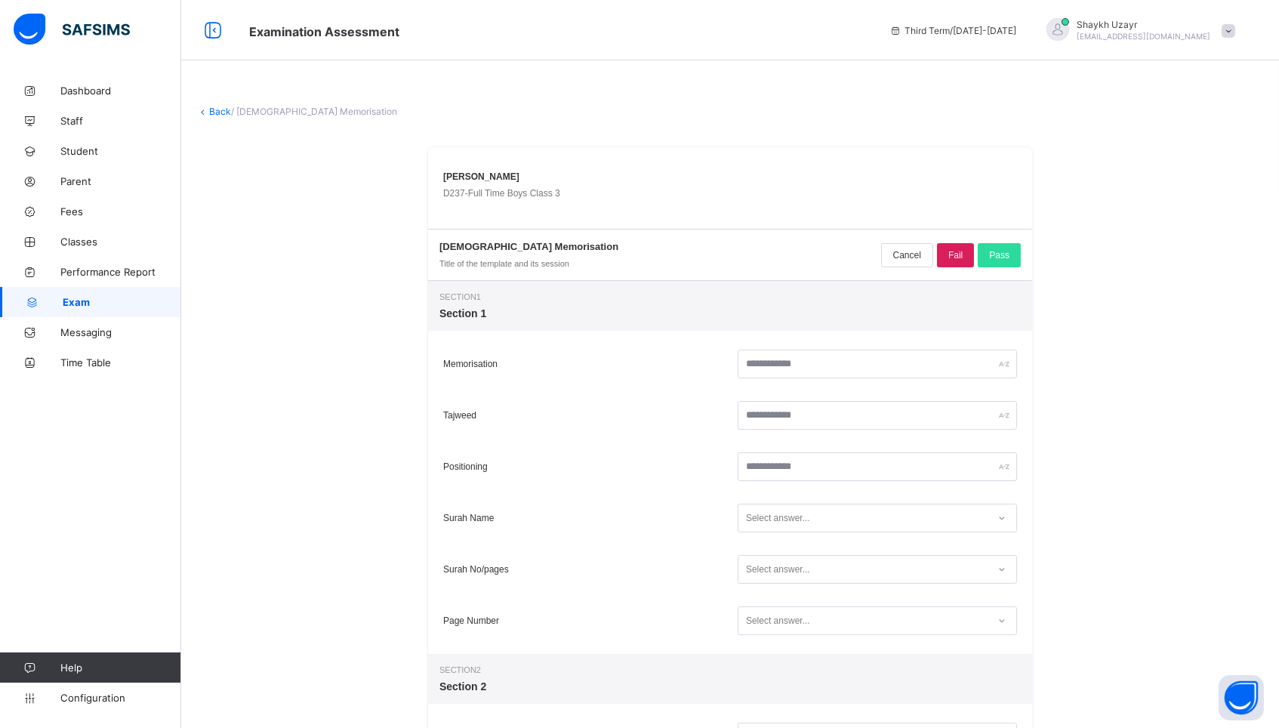
click at [833, 348] on div at bounding box center [877, 364] width 287 height 36
click at [812, 366] on input "text" at bounding box center [877, 364] width 279 height 29
type input "**"
click at [789, 470] on input "text" at bounding box center [877, 466] width 279 height 29
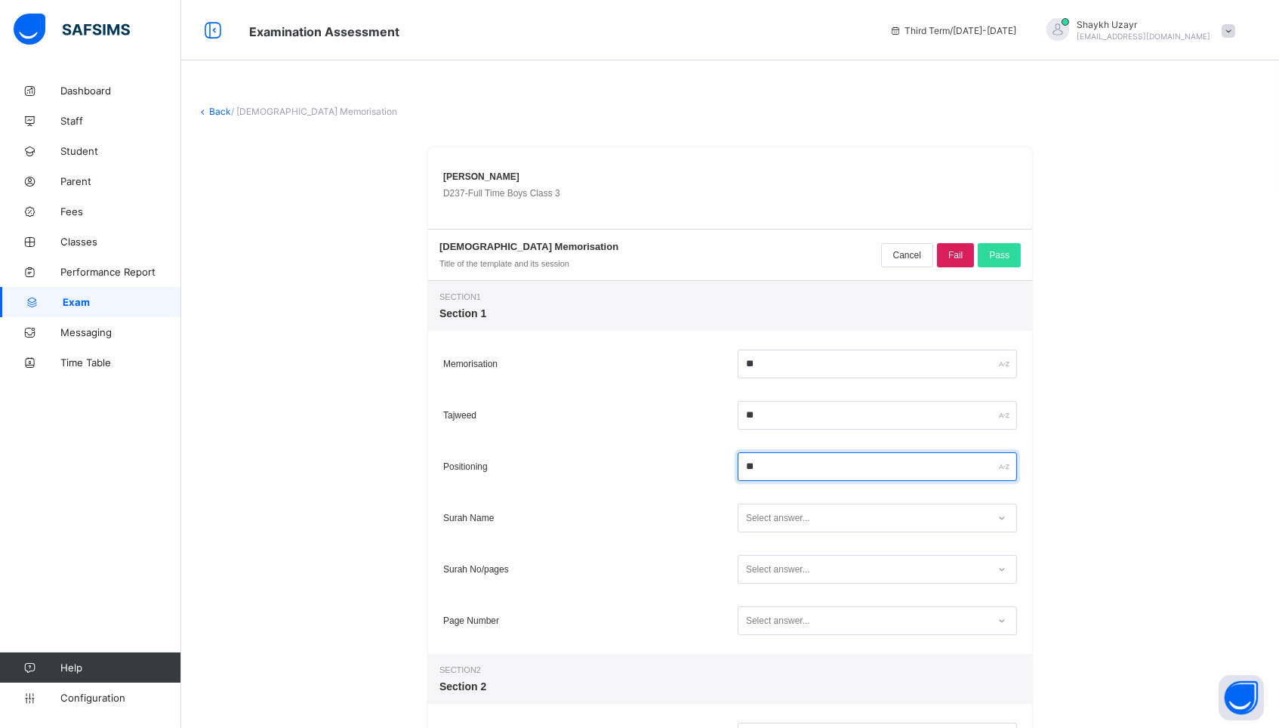
type input "**"
click at [792, 513] on div "Select answer..." at bounding box center [778, 518] width 64 height 29
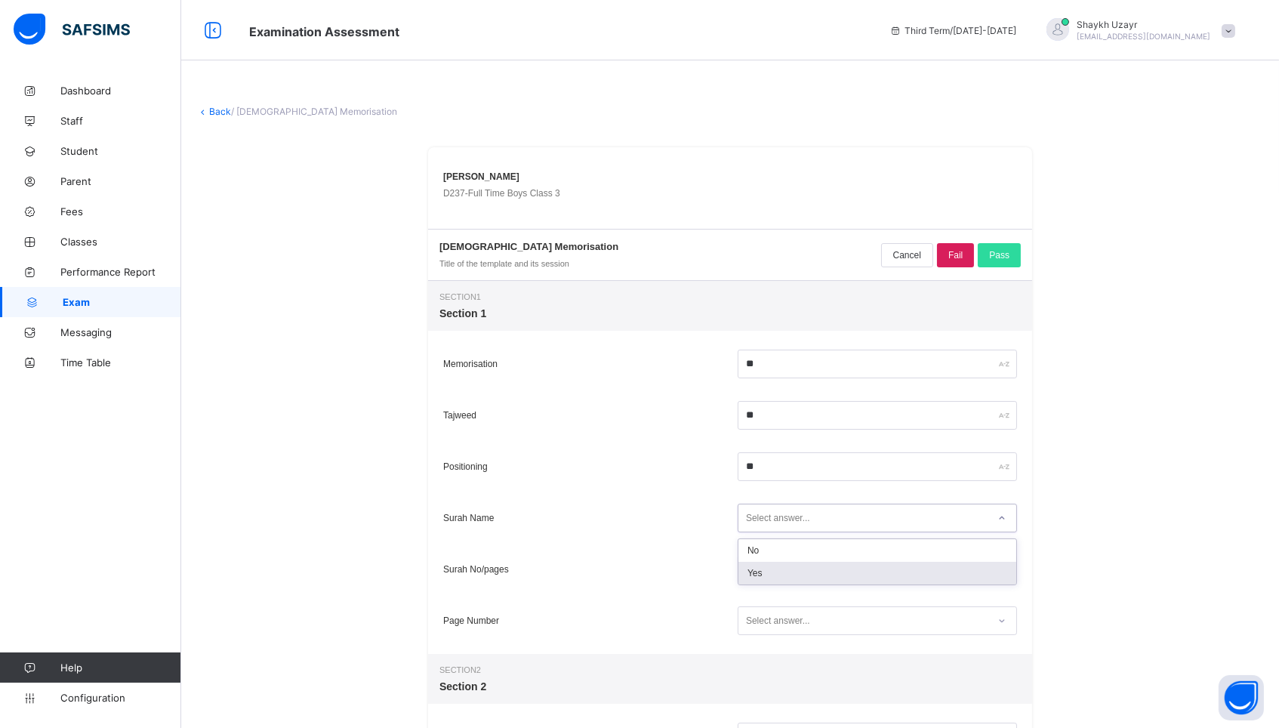
click at [766, 569] on div "Yes" at bounding box center [877, 573] width 278 height 23
click at [766, 569] on div "Select answer..." at bounding box center [778, 569] width 64 height 29
click at [757, 601] on div "No" at bounding box center [877, 601] width 278 height 23
click at [757, 628] on div "Select answer..." at bounding box center [778, 620] width 64 height 29
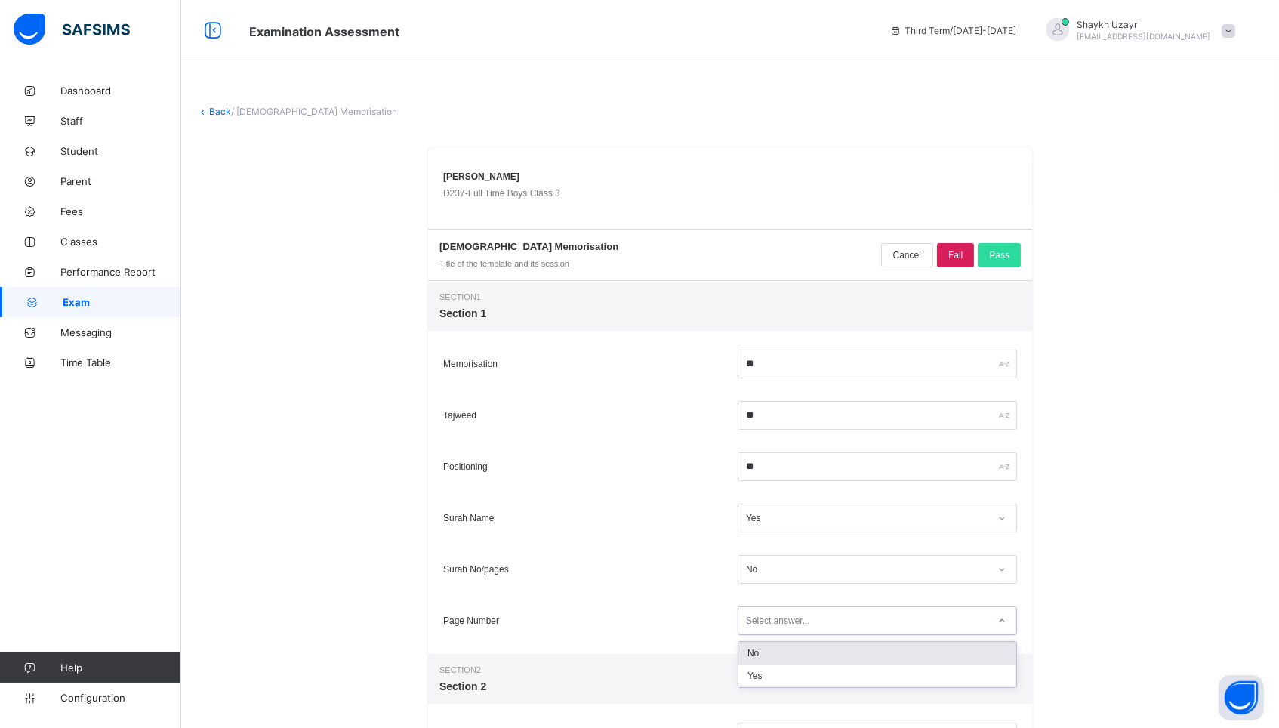
click at [752, 660] on div "No" at bounding box center [877, 653] width 278 height 23
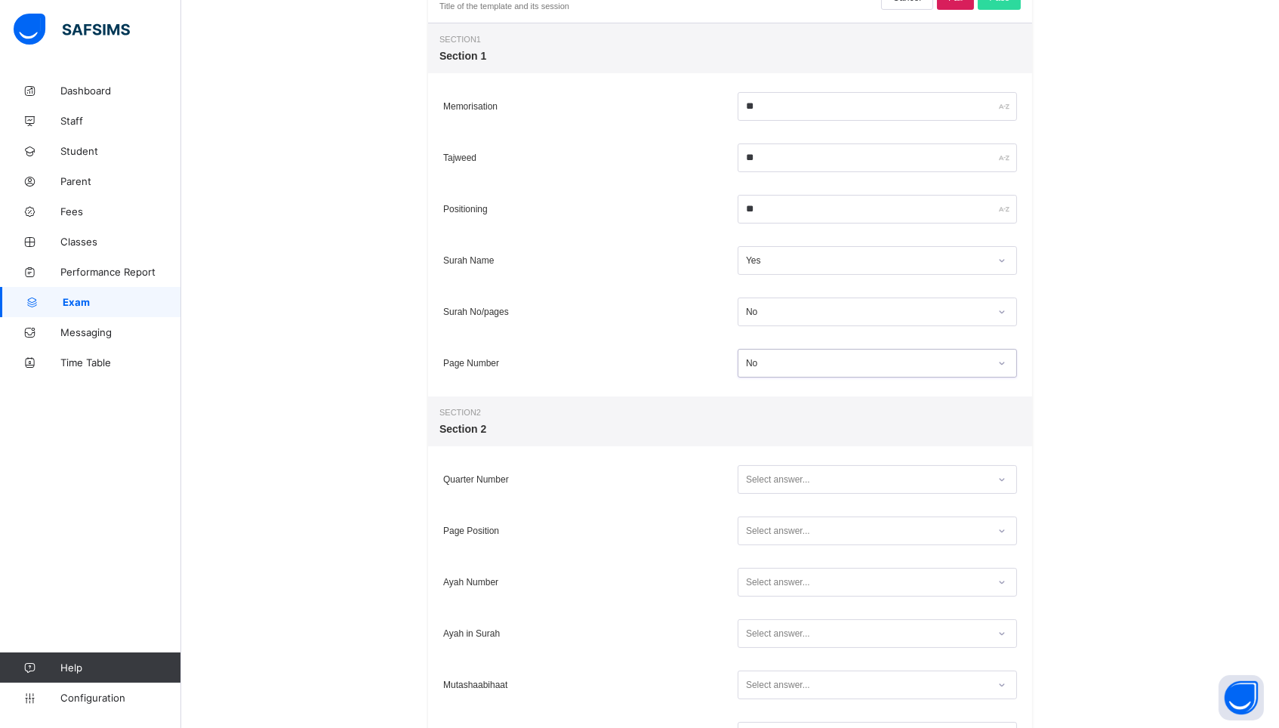
scroll to position [262, 0]
click at [760, 482] on div "Select answer..." at bounding box center [778, 475] width 64 height 29
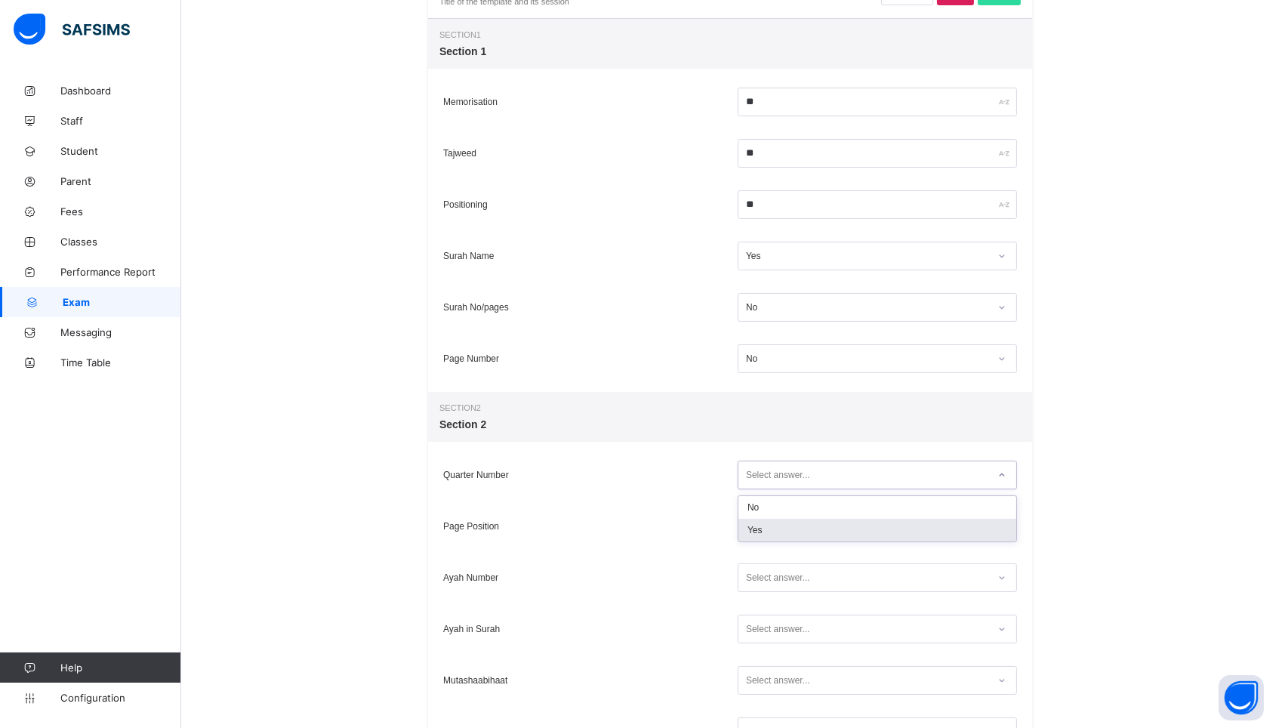
click at [756, 525] on div "Yes" at bounding box center [877, 530] width 278 height 23
click at [756, 525] on div "Select answer..." at bounding box center [778, 526] width 64 height 29
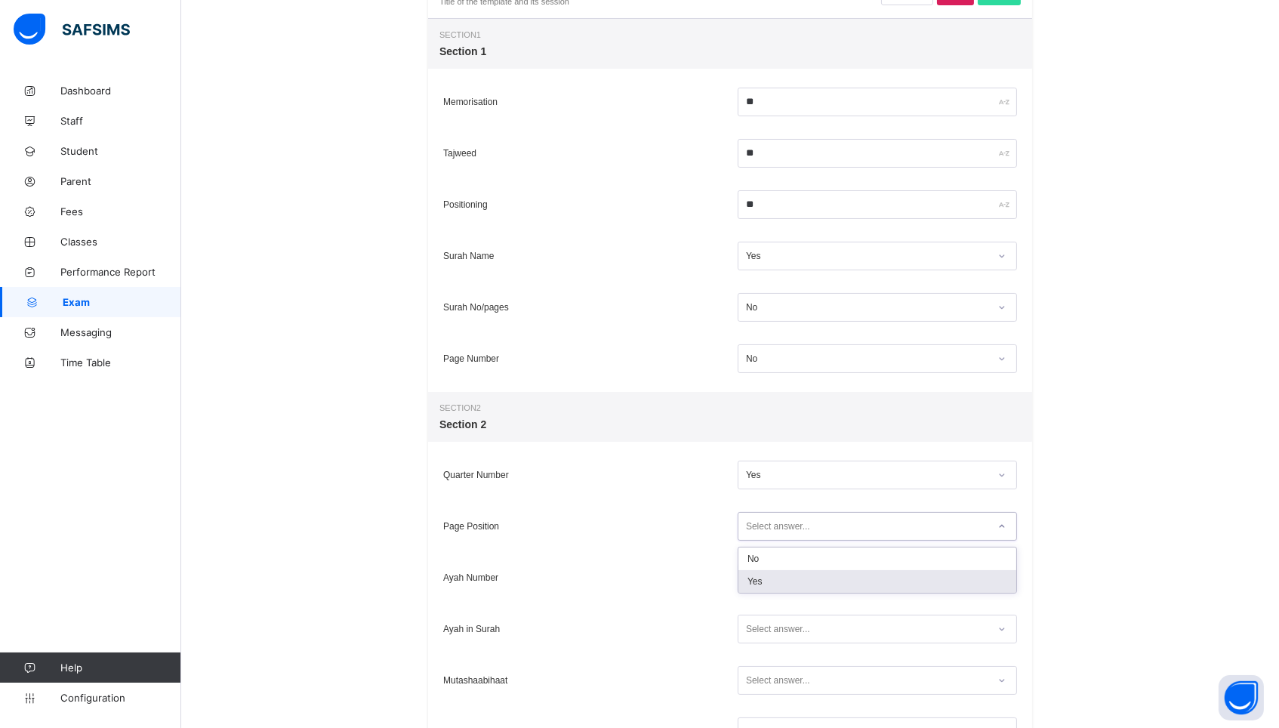
click at [749, 575] on div "Yes" at bounding box center [877, 581] width 278 height 23
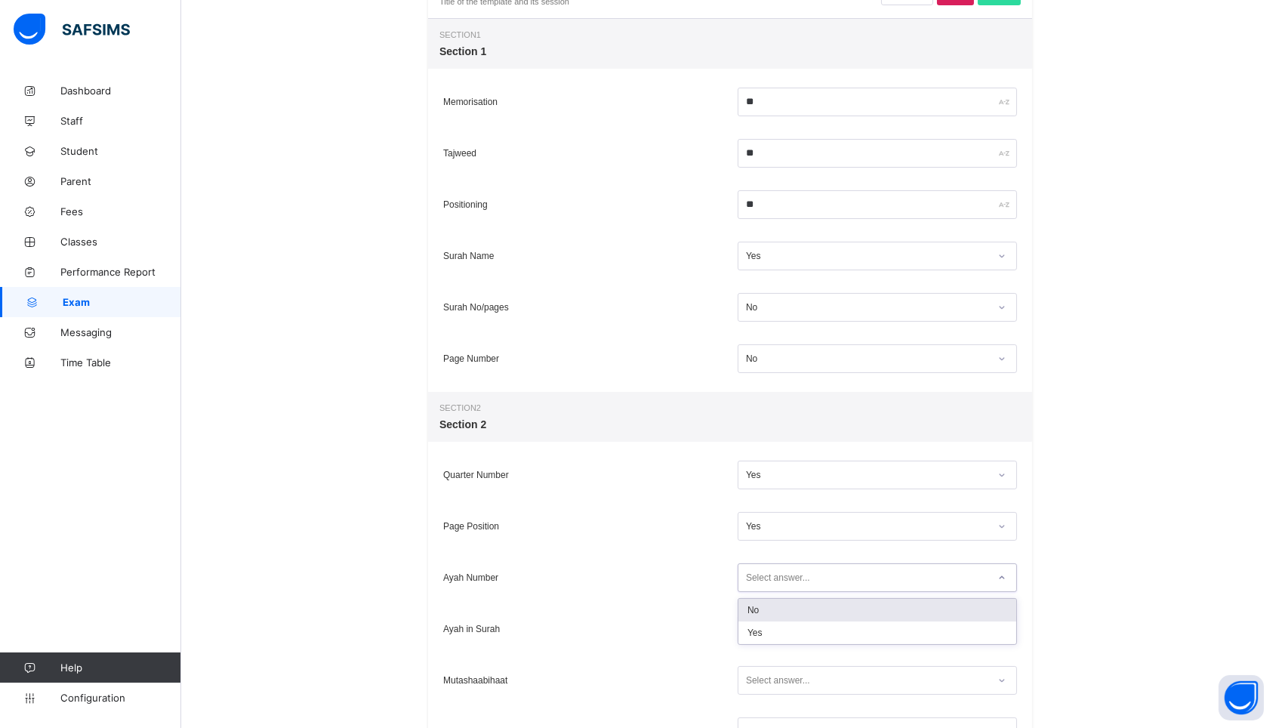
click at [749, 575] on div "Select answer..." at bounding box center [778, 577] width 64 height 29
click at [751, 616] on div "No" at bounding box center [877, 610] width 278 height 23
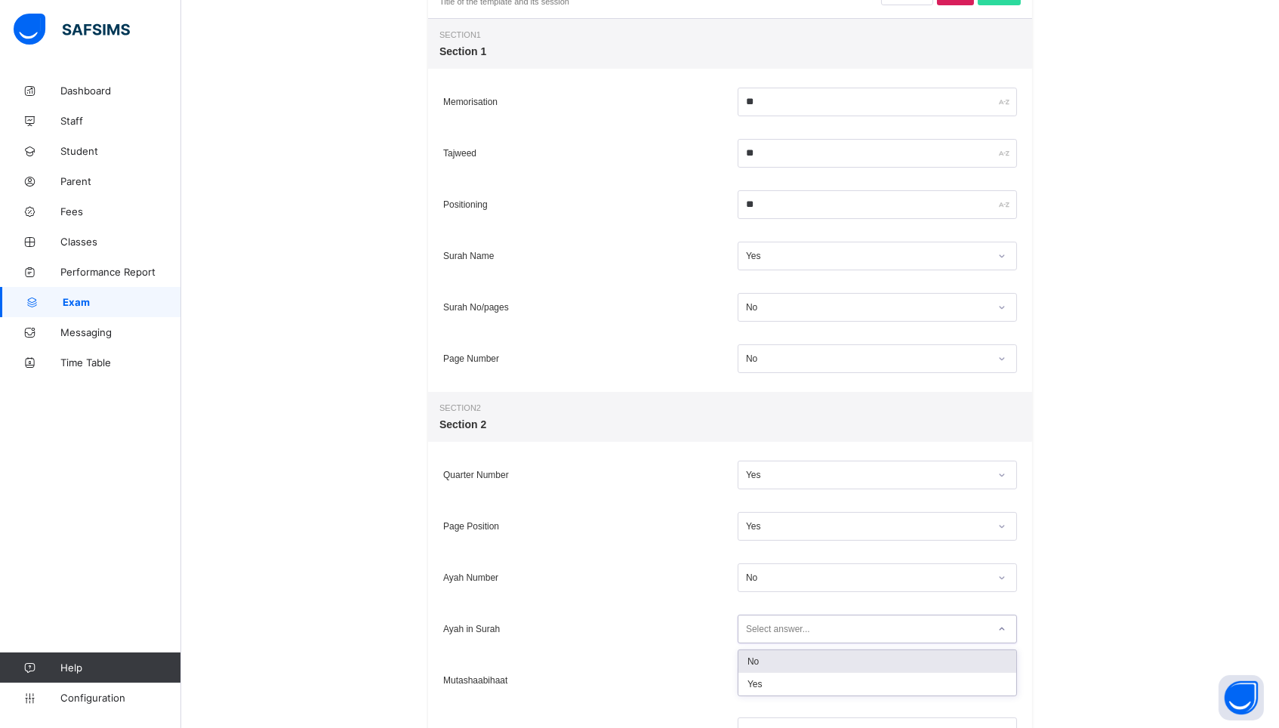
click at [752, 623] on div "Select answer..." at bounding box center [778, 629] width 64 height 29
click at [757, 662] on div "No" at bounding box center [877, 661] width 278 height 23
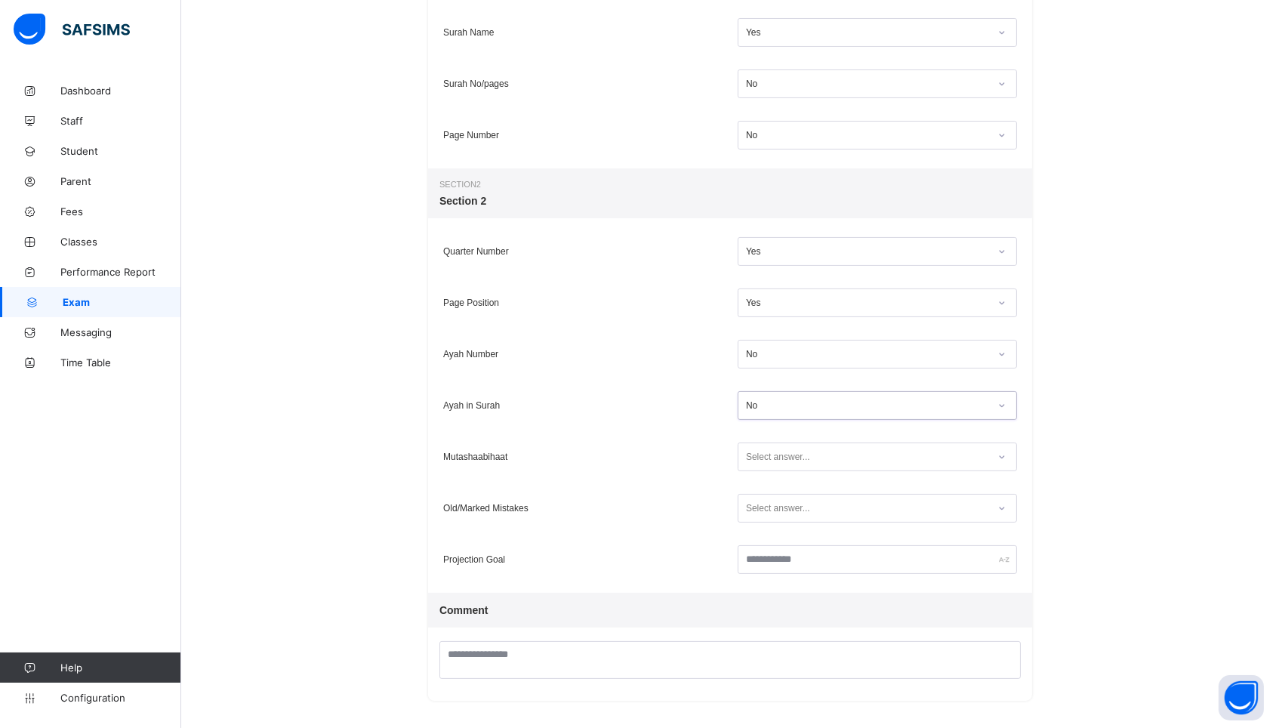
scroll to position [485, 0]
click at [772, 455] on div "Select answer..." at bounding box center [778, 457] width 64 height 29
click at [754, 515] on div "Yes" at bounding box center [877, 512] width 278 height 23
click at [772, 516] on div "Select answer..." at bounding box center [778, 509] width 64 height 29
click at [761, 558] on div "Yes" at bounding box center [877, 564] width 278 height 23
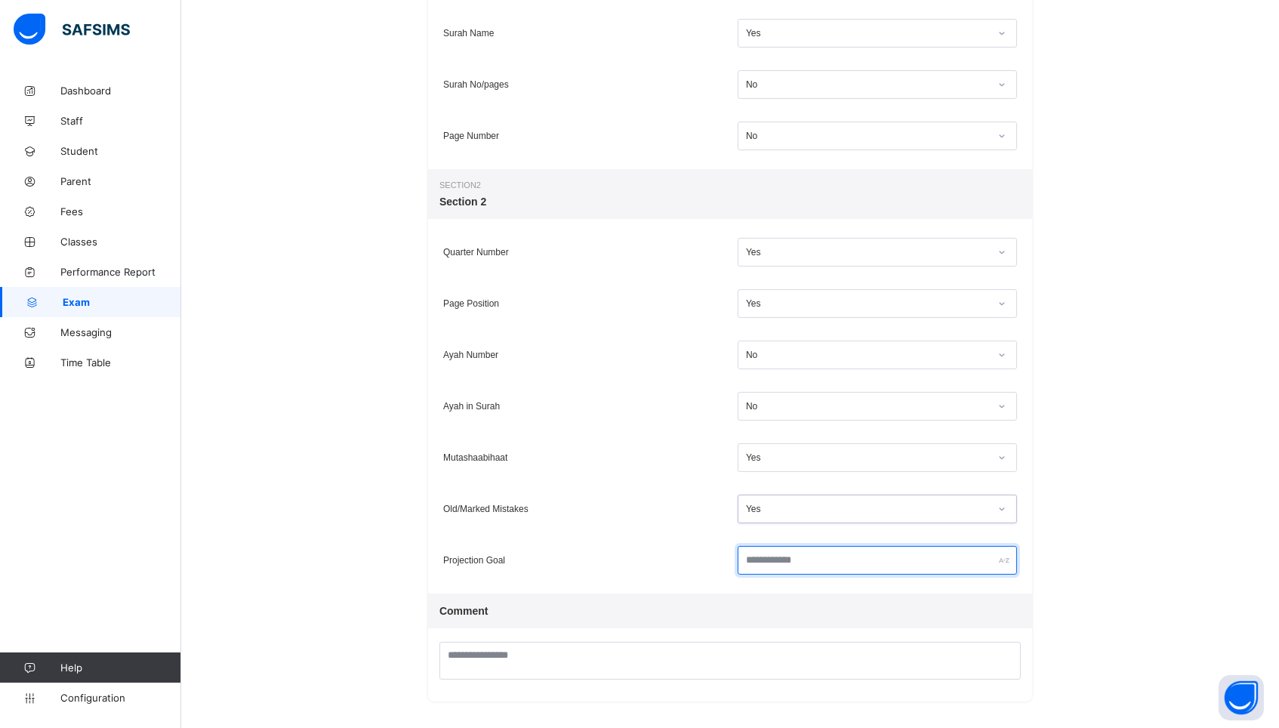
click at [761, 558] on input "text" at bounding box center [877, 560] width 279 height 29
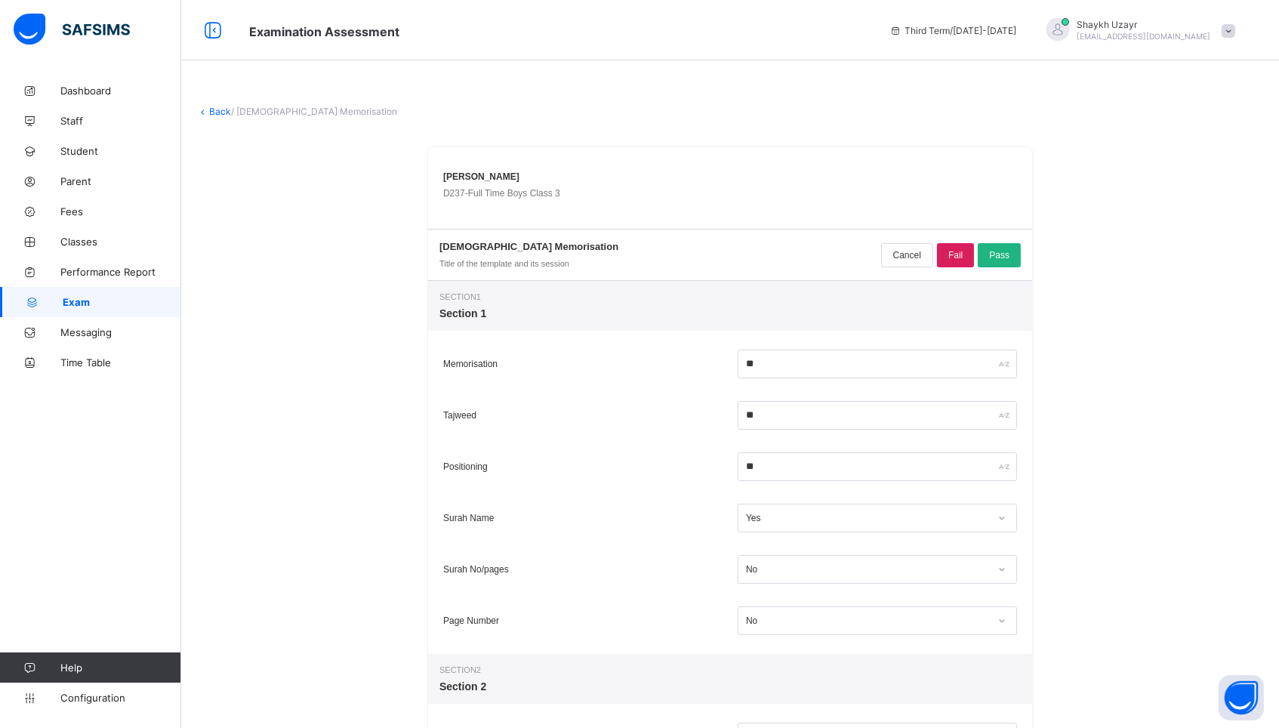
scroll to position [-1, 0]
type input "********"
click at [1000, 261] on div "Pass" at bounding box center [999, 255] width 43 height 24
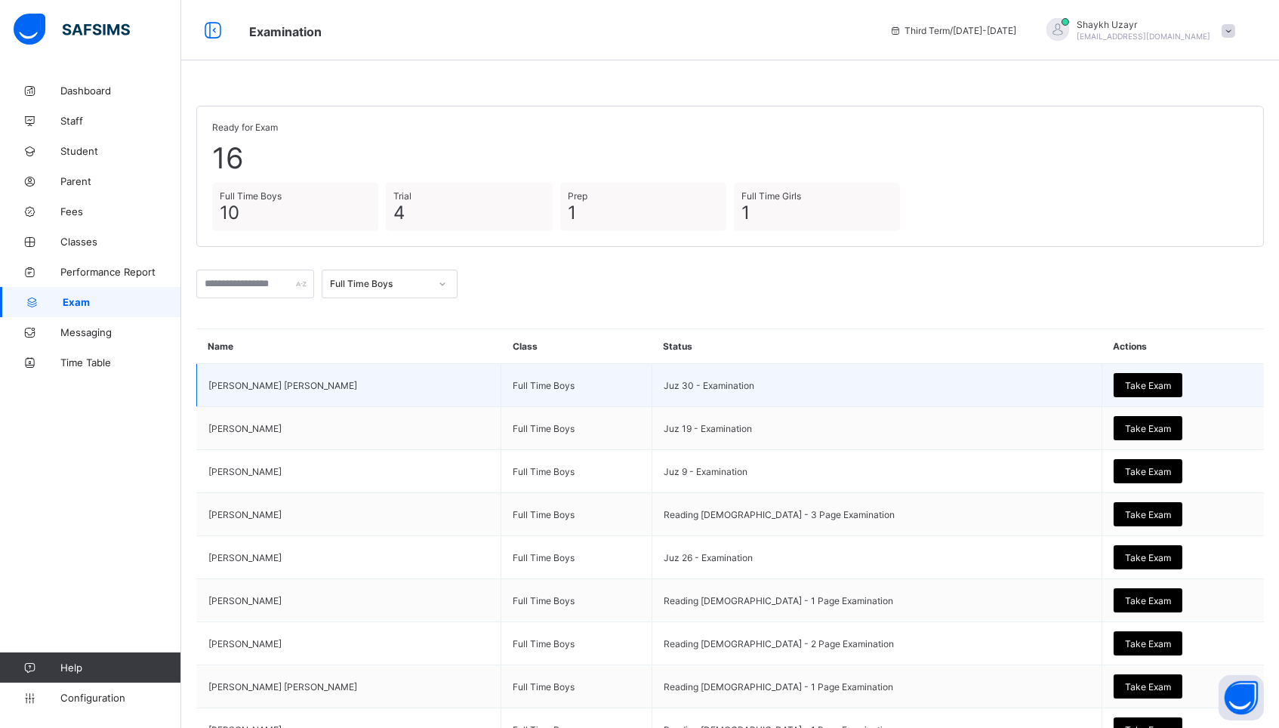
click at [1125, 380] on span "Take Exam" at bounding box center [1148, 385] width 46 height 11
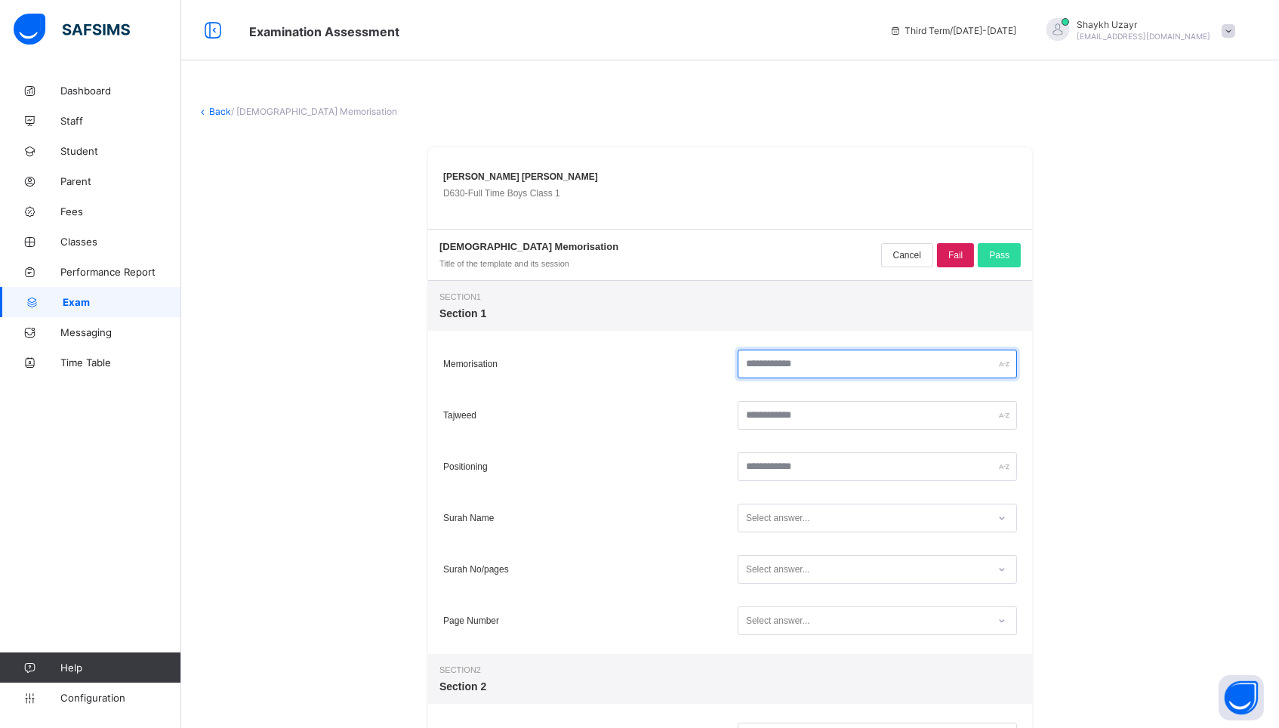
click at [914, 368] on input "text" at bounding box center [877, 364] width 279 height 29
type input "**"
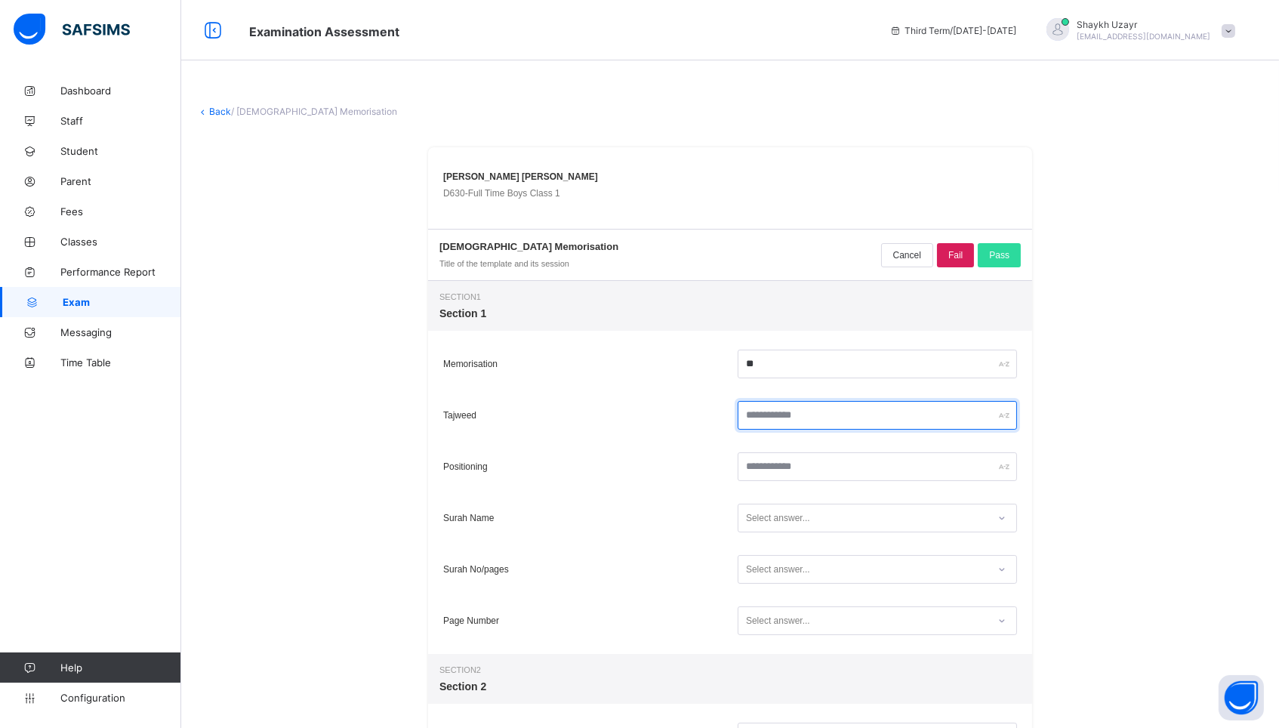
click at [884, 418] on input "text" at bounding box center [877, 415] width 279 height 29
type input "**"
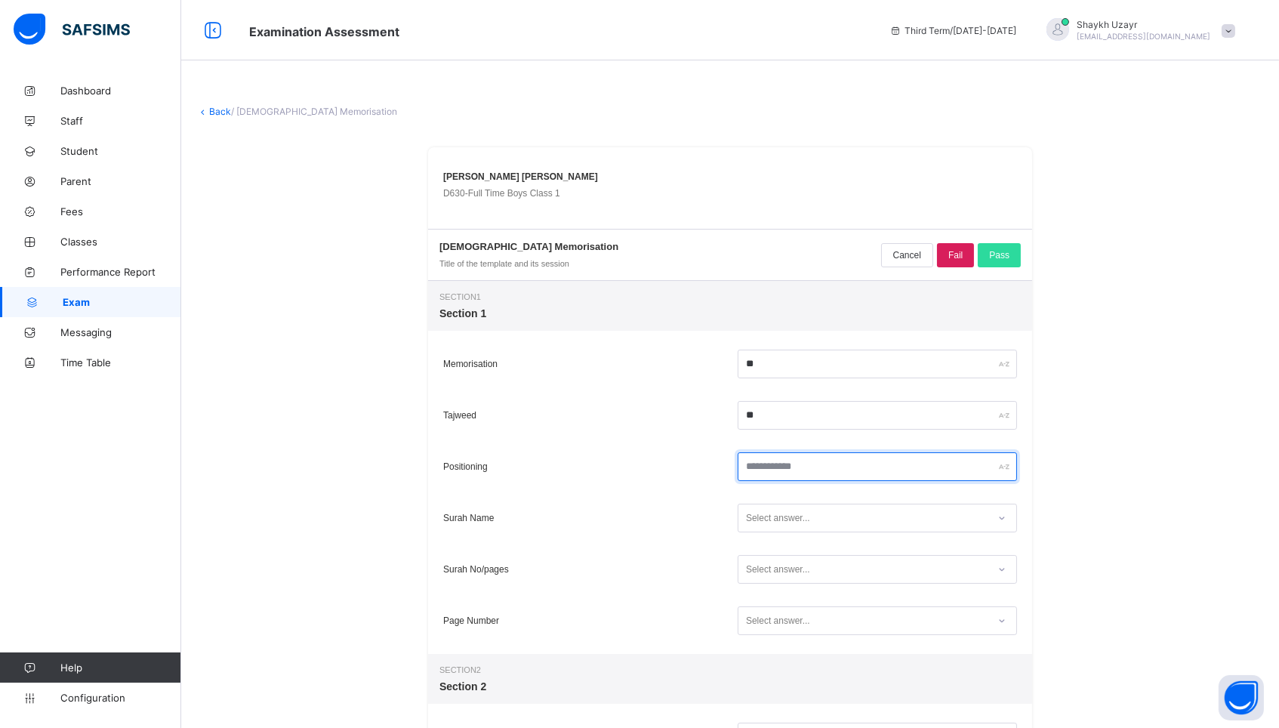
click at [877, 467] on input "text" at bounding box center [877, 466] width 279 height 29
click at [866, 522] on div "Select answer..." at bounding box center [862, 518] width 249 height 20
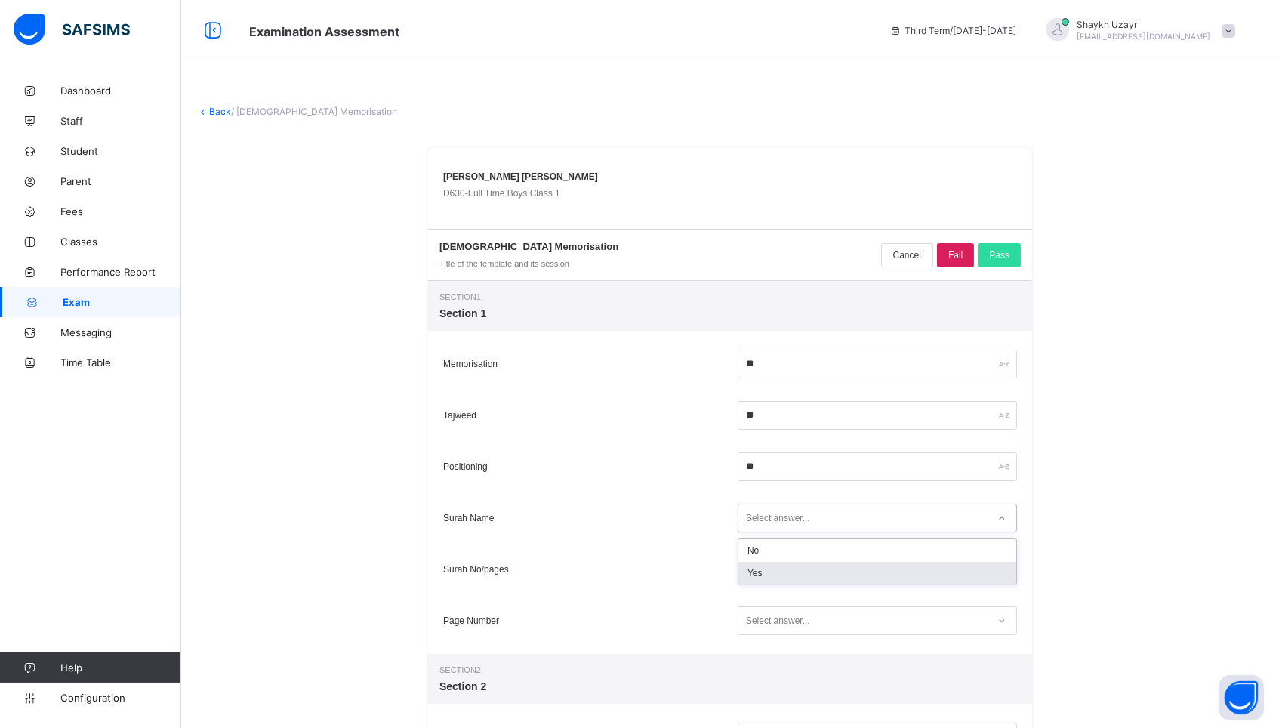
click at [816, 579] on div "Yes" at bounding box center [877, 573] width 278 height 23
click at [816, 579] on div "Select answer..." at bounding box center [862, 570] width 249 height 20
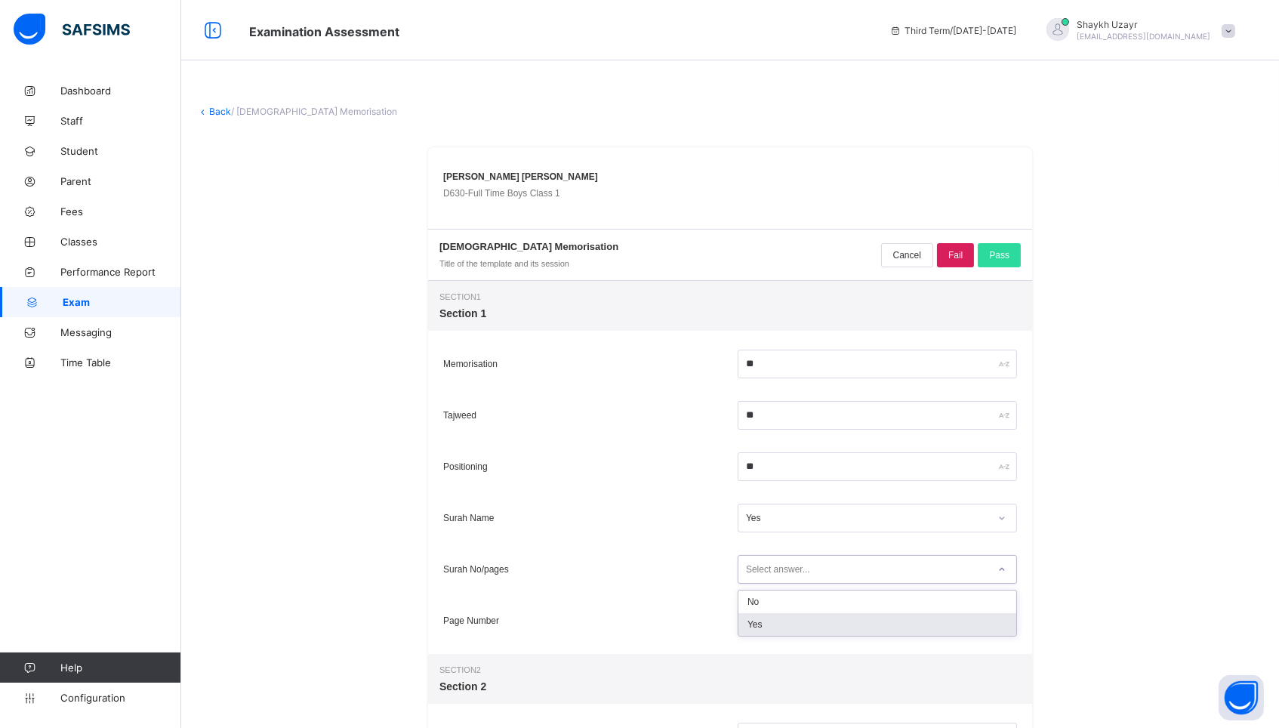
click at [797, 627] on div "Yes" at bounding box center [877, 624] width 278 height 23
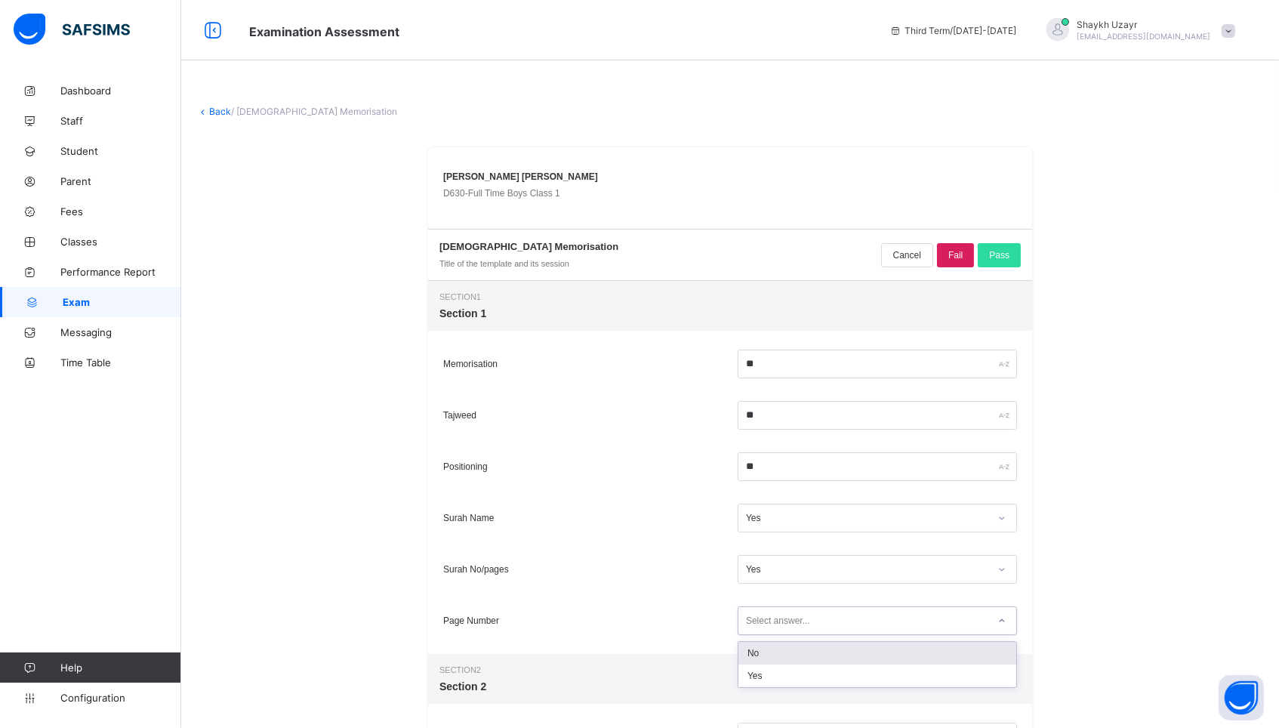
click at [797, 627] on div "Select answer..." at bounding box center [778, 620] width 64 height 29
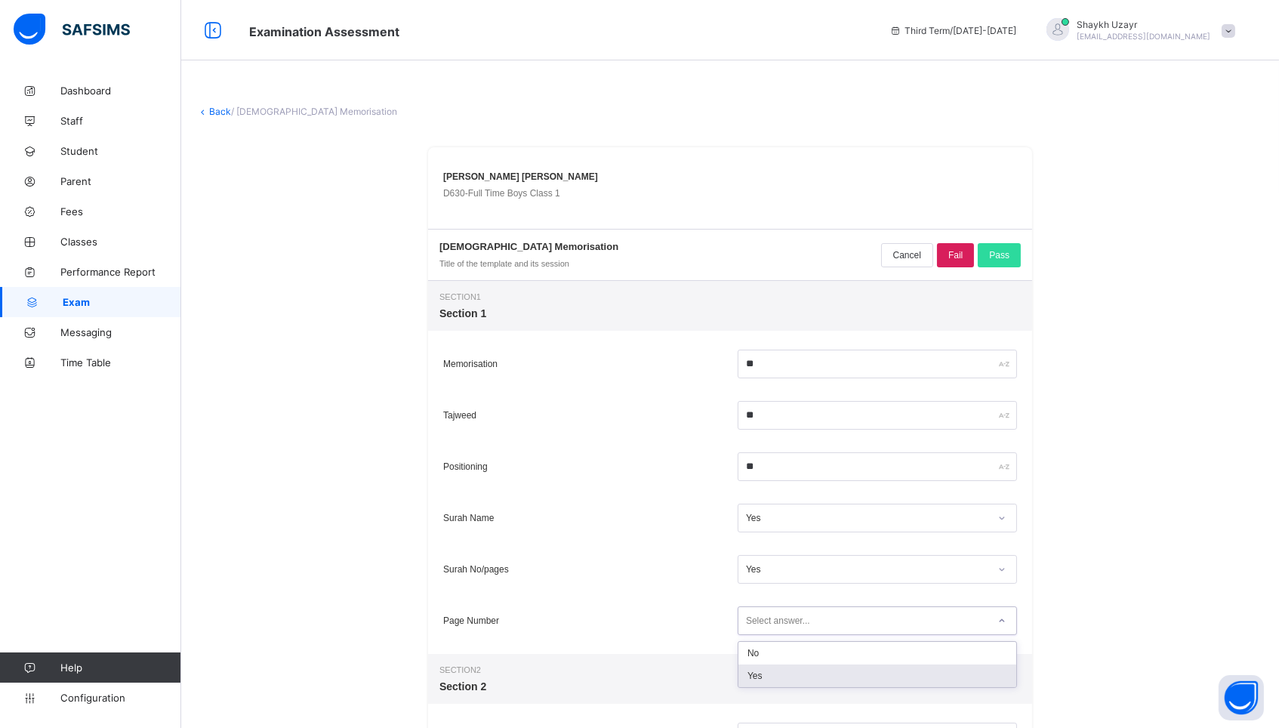
click at [783, 679] on div "Yes" at bounding box center [877, 675] width 278 height 23
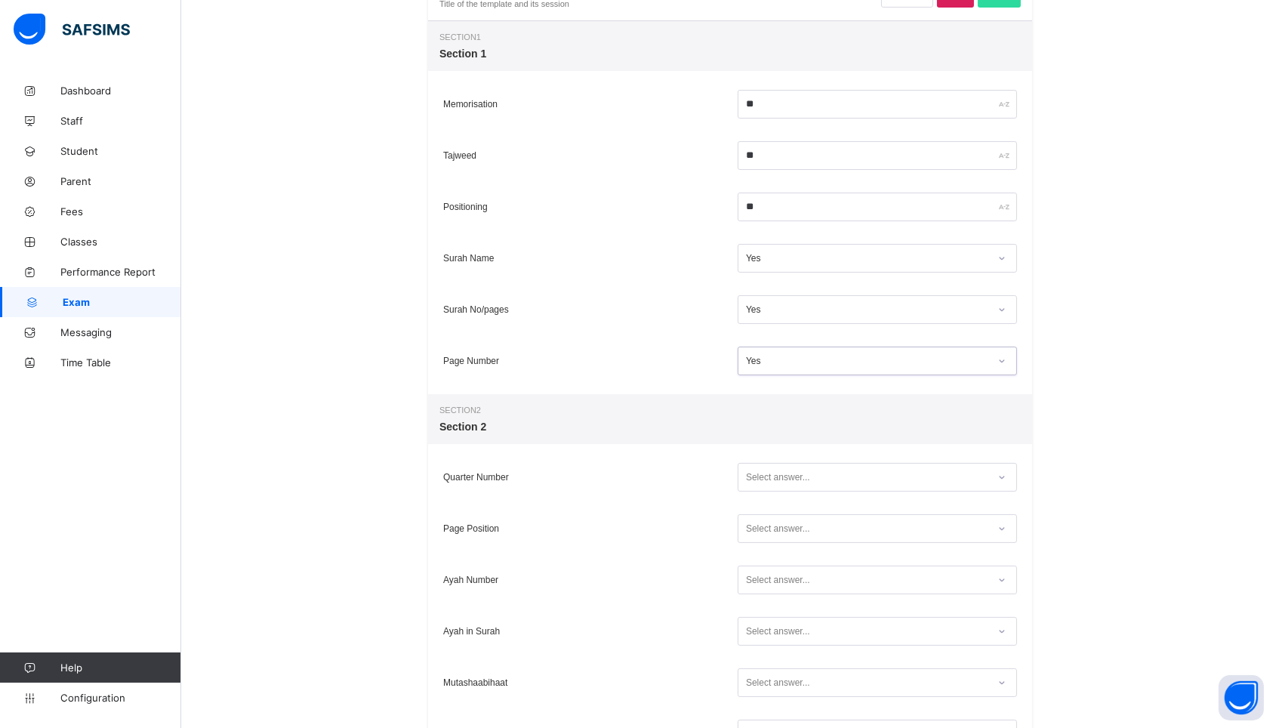
scroll to position [262, 0]
click at [752, 203] on input "**" at bounding box center [877, 204] width 279 height 29
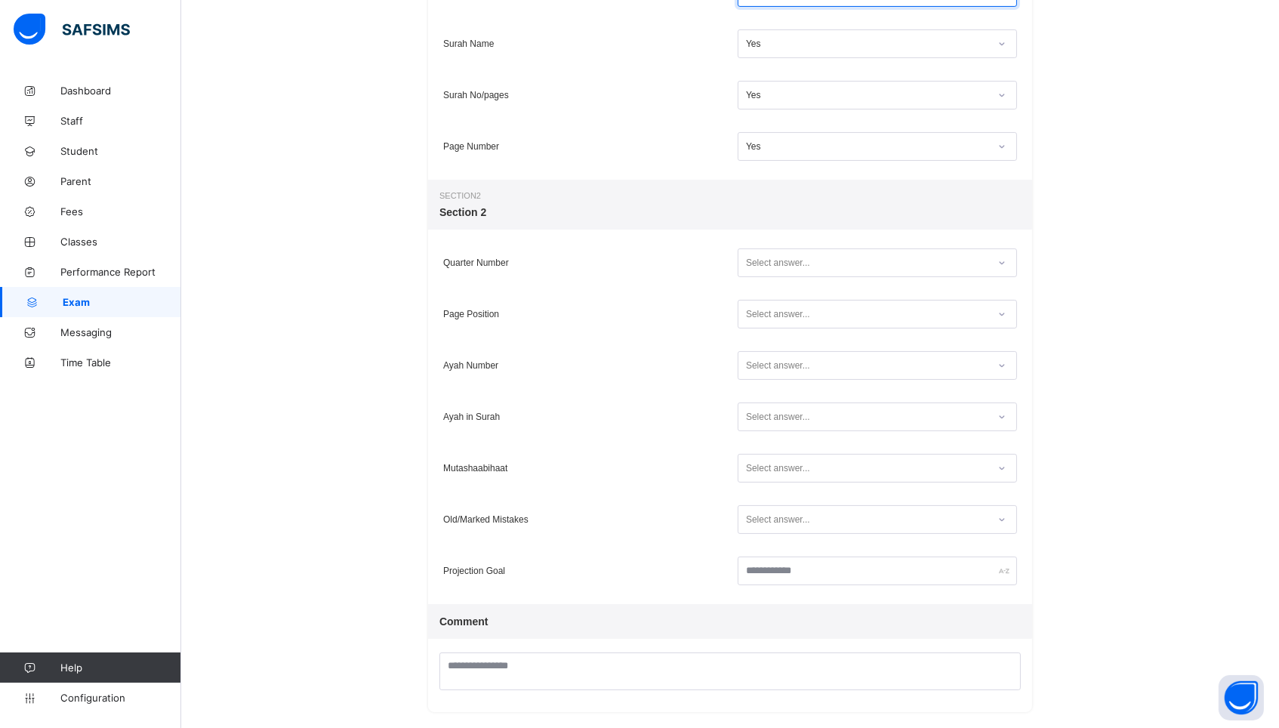
scroll to position [480, 0]
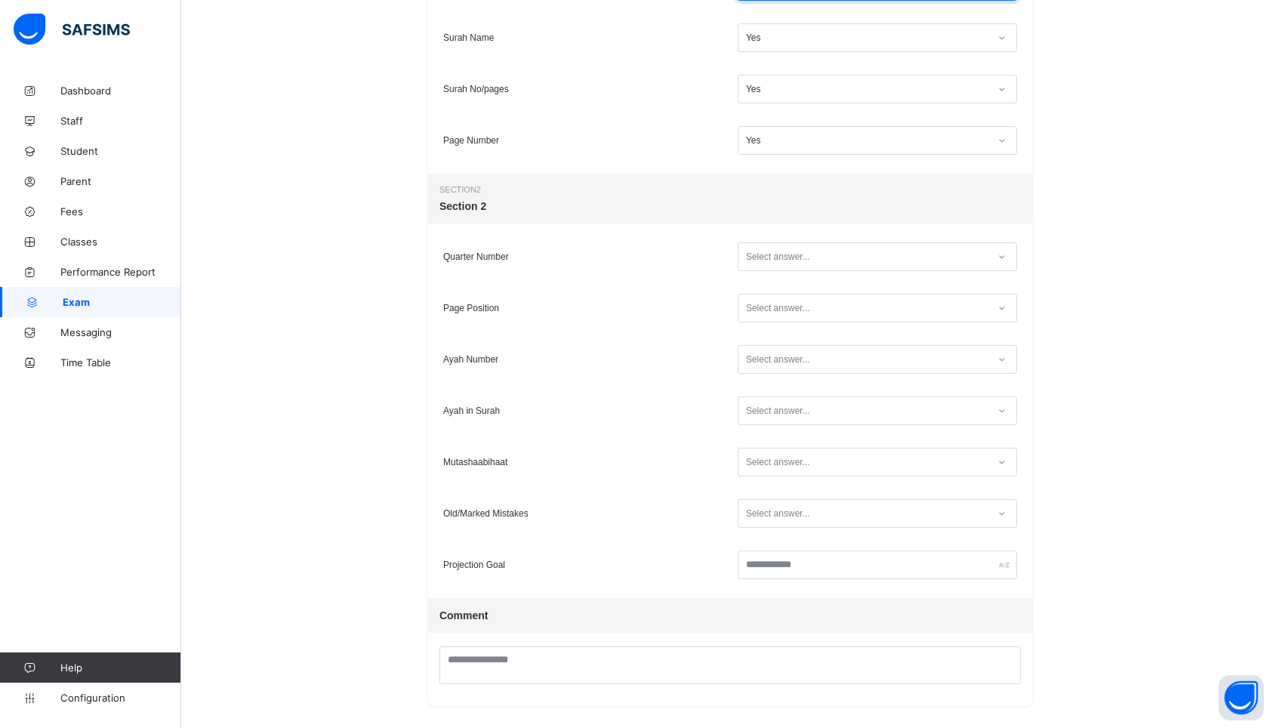
type input "**"
click at [767, 247] on div "Select answer..." at bounding box center [778, 256] width 64 height 29
click at [766, 313] on div "Yes" at bounding box center [877, 312] width 278 height 23
click at [766, 313] on div "Select answer..." at bounding box center [778, 308] width 64 height 29
click at [762, 362] on div "Yes" at bounding box center [877, 363] width 278 height 23
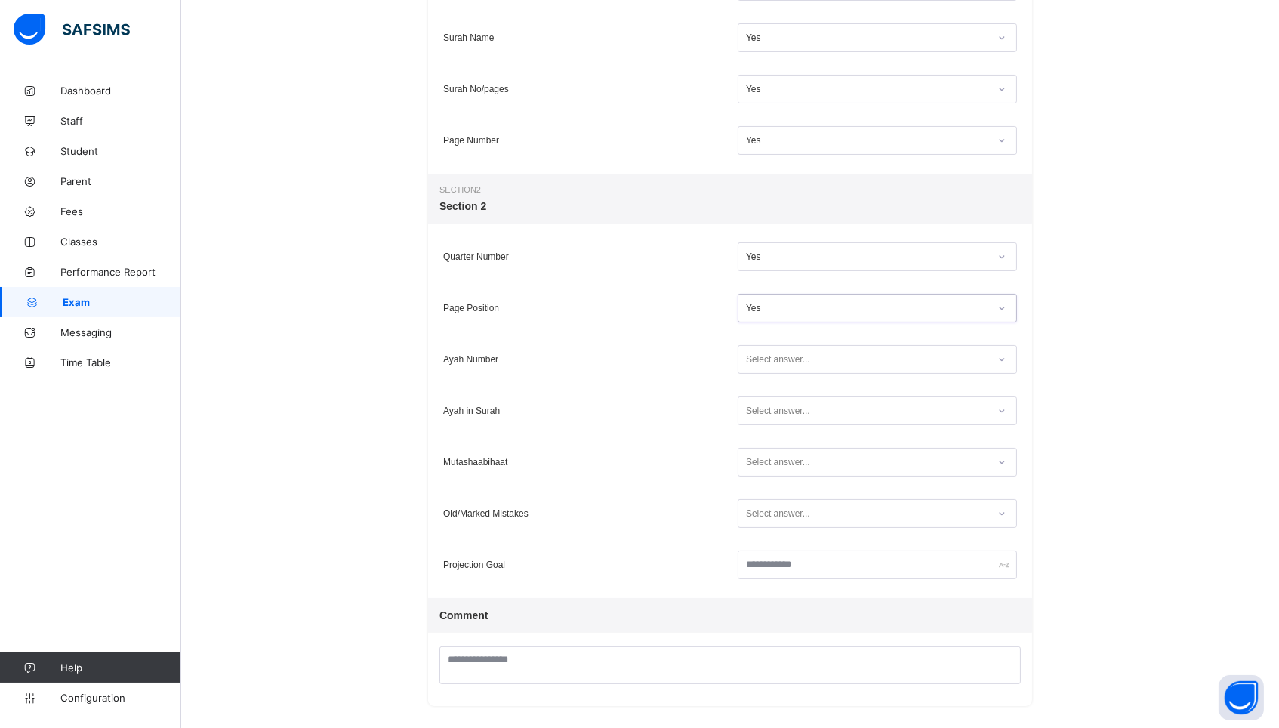
click at [762, 362] on div "Select answer..." at bounding box center [778, 359] width 64 height 29
click at [757, 409] on div "Yes" at bounding box center [877, 414] width 278 height 23
click at [757, 409] on div "Select answer..." at bounding box center [778, 410] width 64 height 29
click at [754, 457] on div "Yes" at bounding box center [877, 466] width 278 height 23
click at [754, 464] on div "Select answer..." at bounding box center [778, 462] width 64 height 29
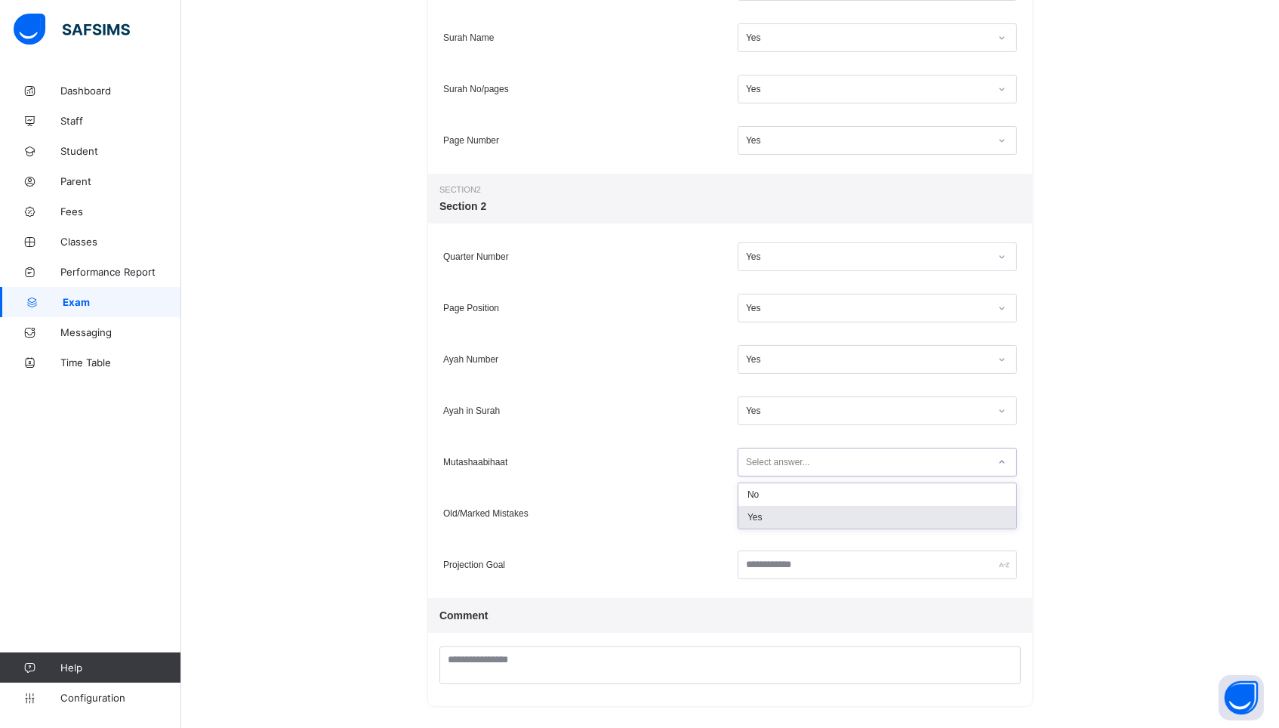
click at [754, 511] on div "Yes" at bounding box center [877, 517] width 278 height 23
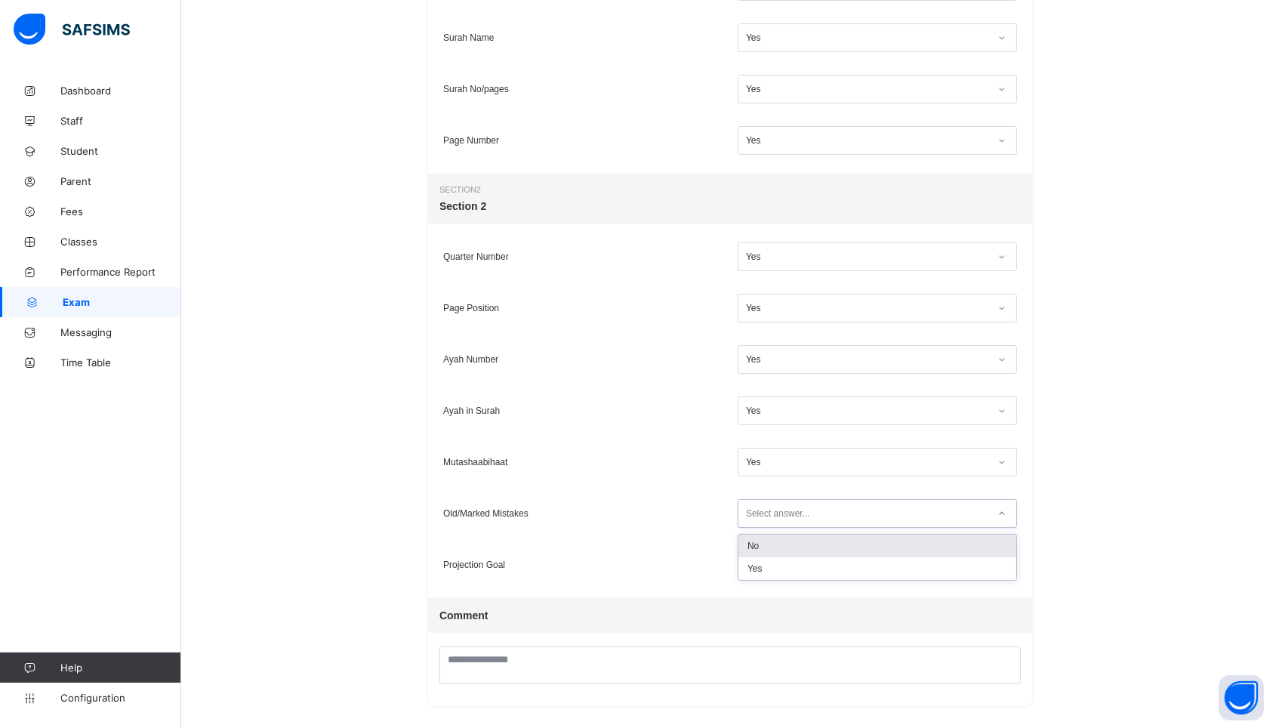
click at [757, 524] on div "Select answer..." at bounding box center [877, 513] width 279 height 29
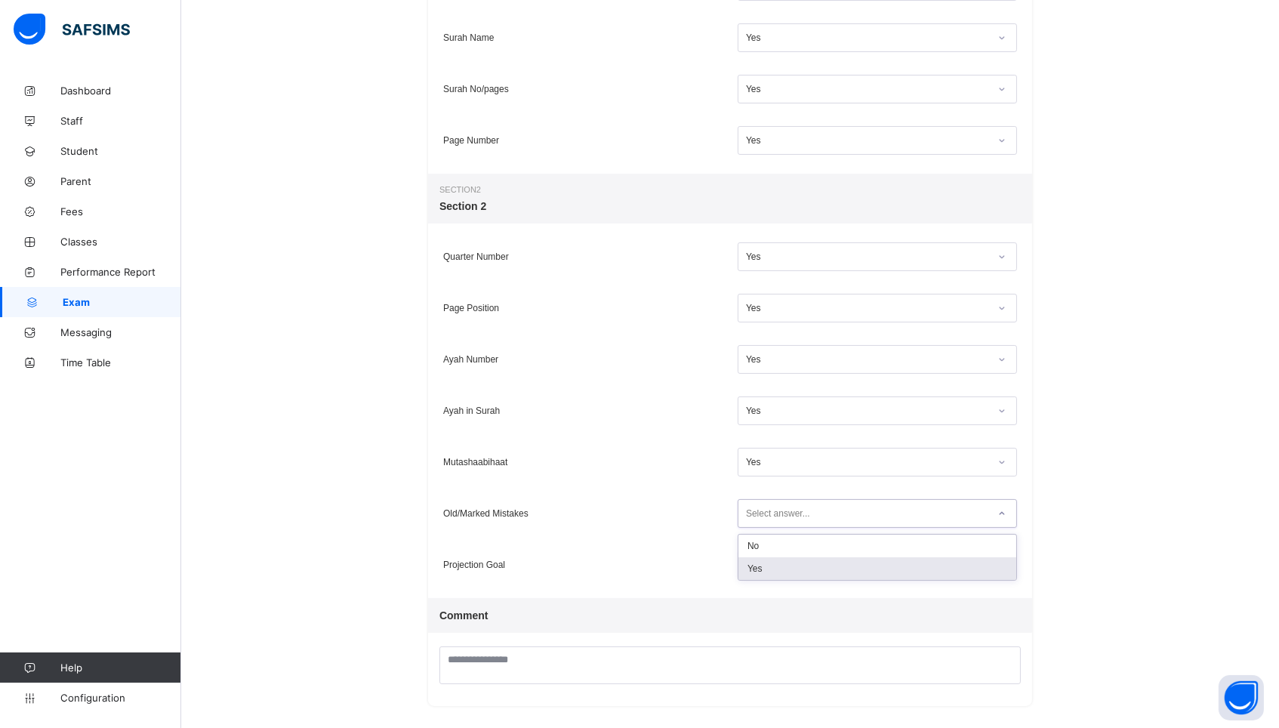
click at [759, 562] on div "Yes" at bounding box center [877, 568] width 278 height 23
click at [759, 562] on input "text" at bounding box center [877, 564] width 279 height 29
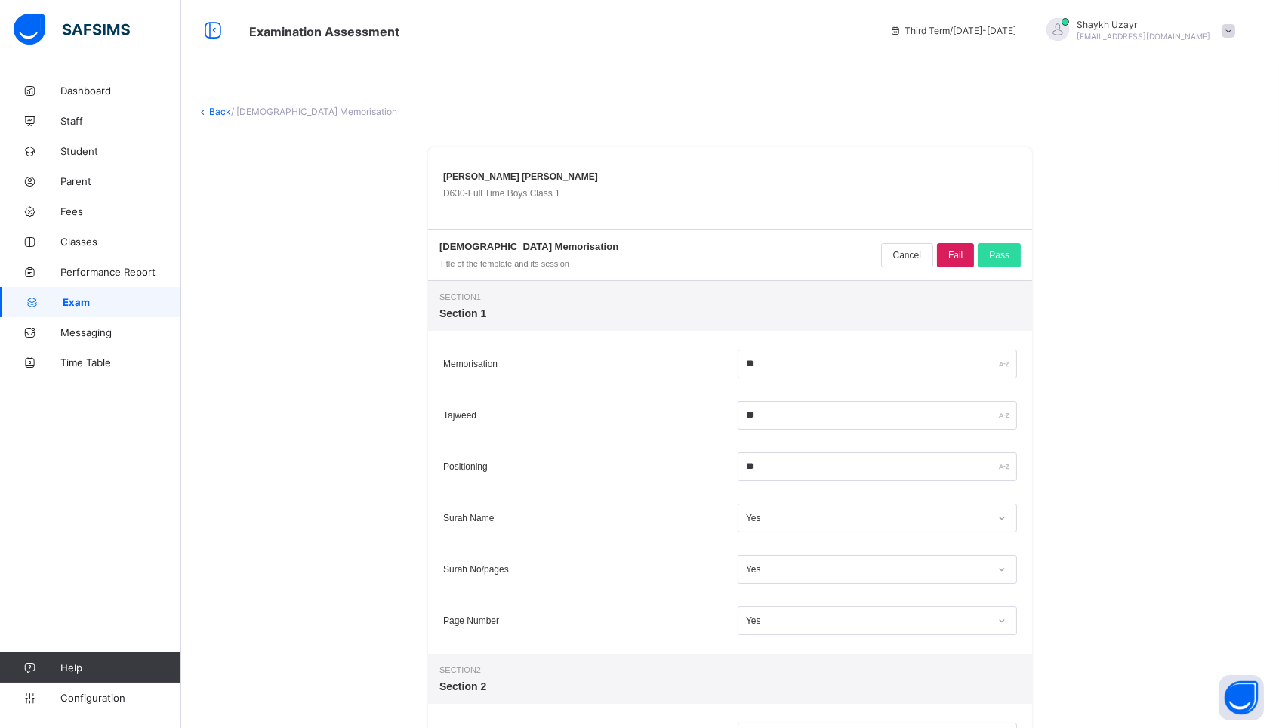
scroll to position [0, 0]
type input "*****"
click at [999, 254] on span "Pass" at bounding box center [999, 255] width 20 height 11
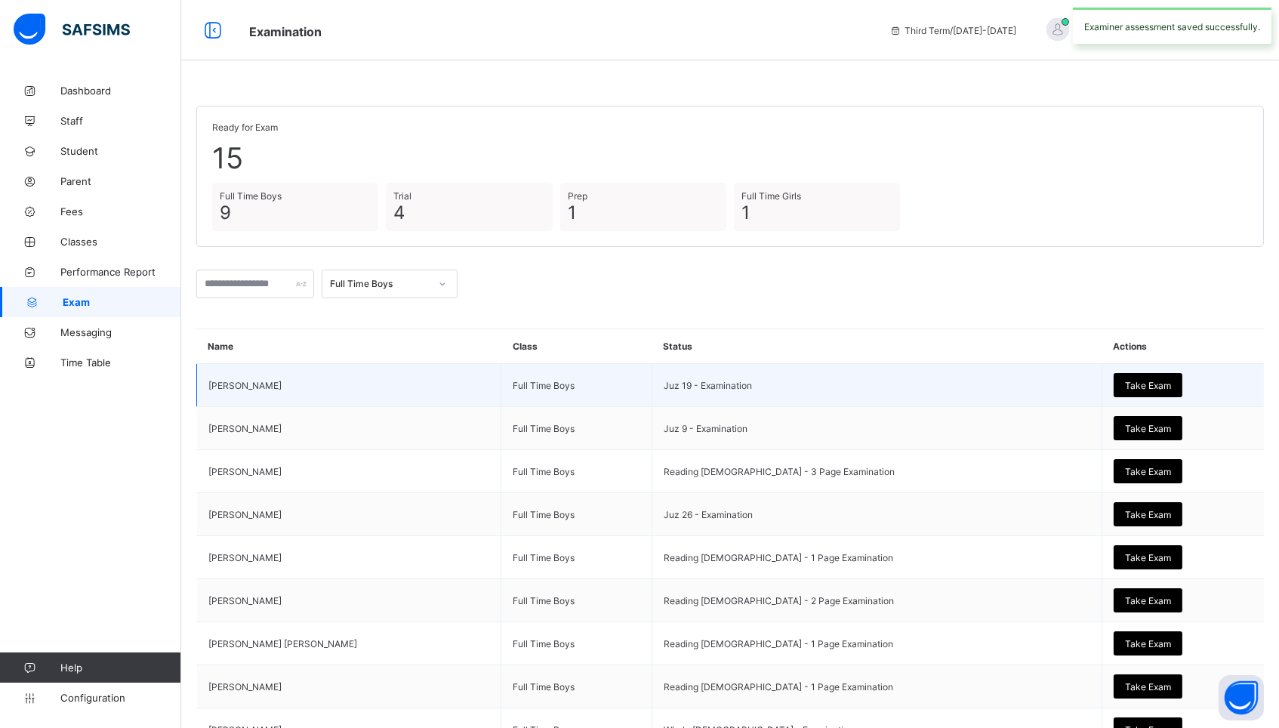
click at [1125, 384] on span "Take Exam" at bounding box center [1148, 385] width 46 height 11
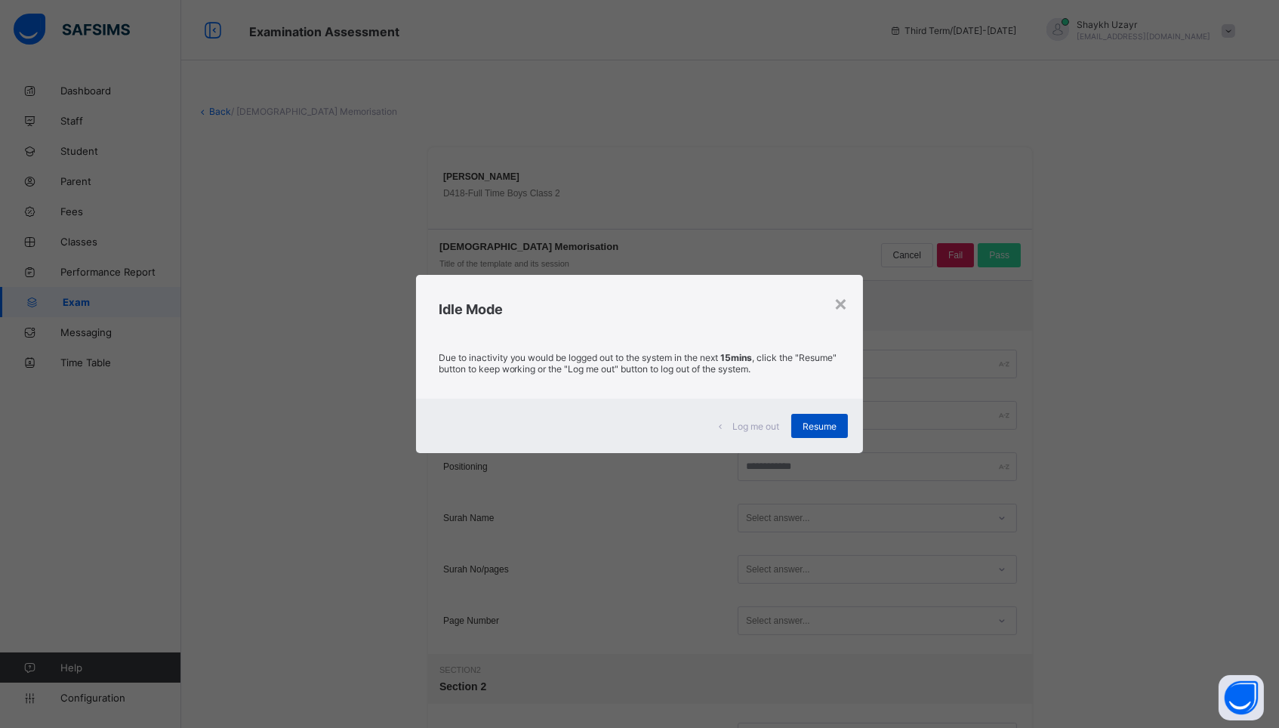
click at [811, 428] on span "Resume" at bounding box center [820, 426] width 34 height 11
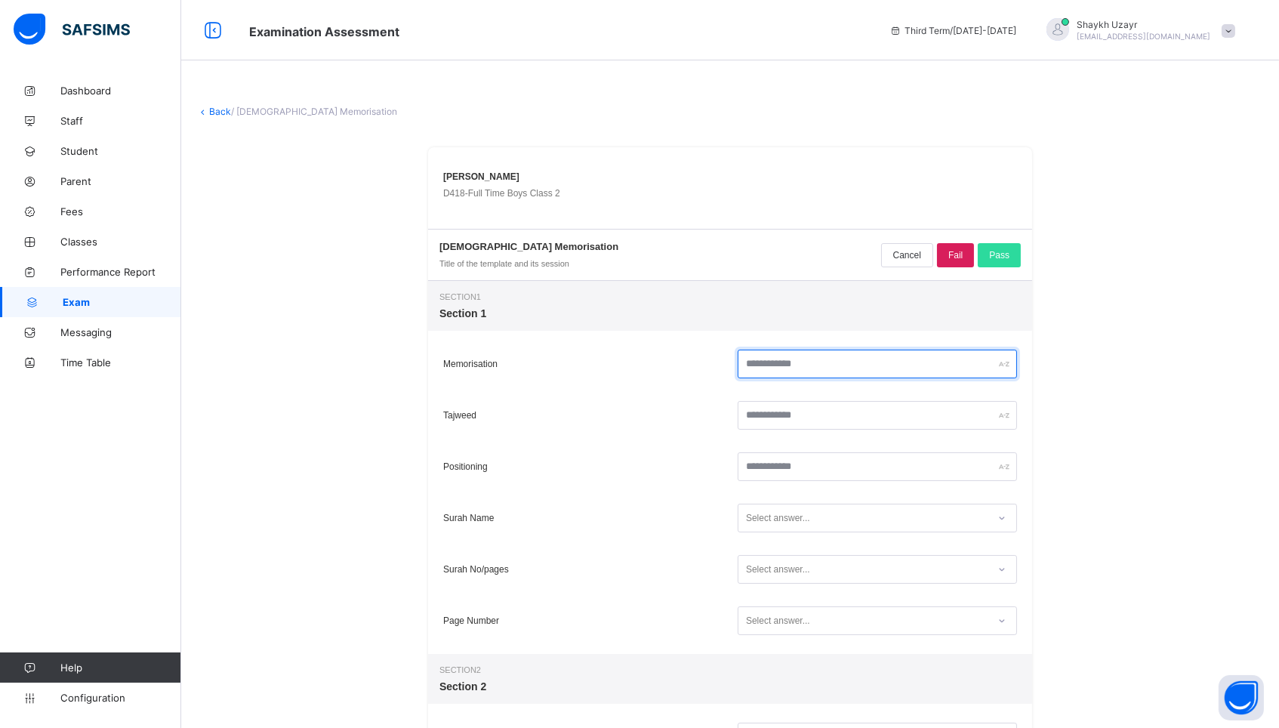
click at [839, 364] on input "text" at bounding box center [877, 364] width 279 height 29
click at [815, 365] on input "**" at bounding box center [877, 364] width 279 height 29
type input "**"
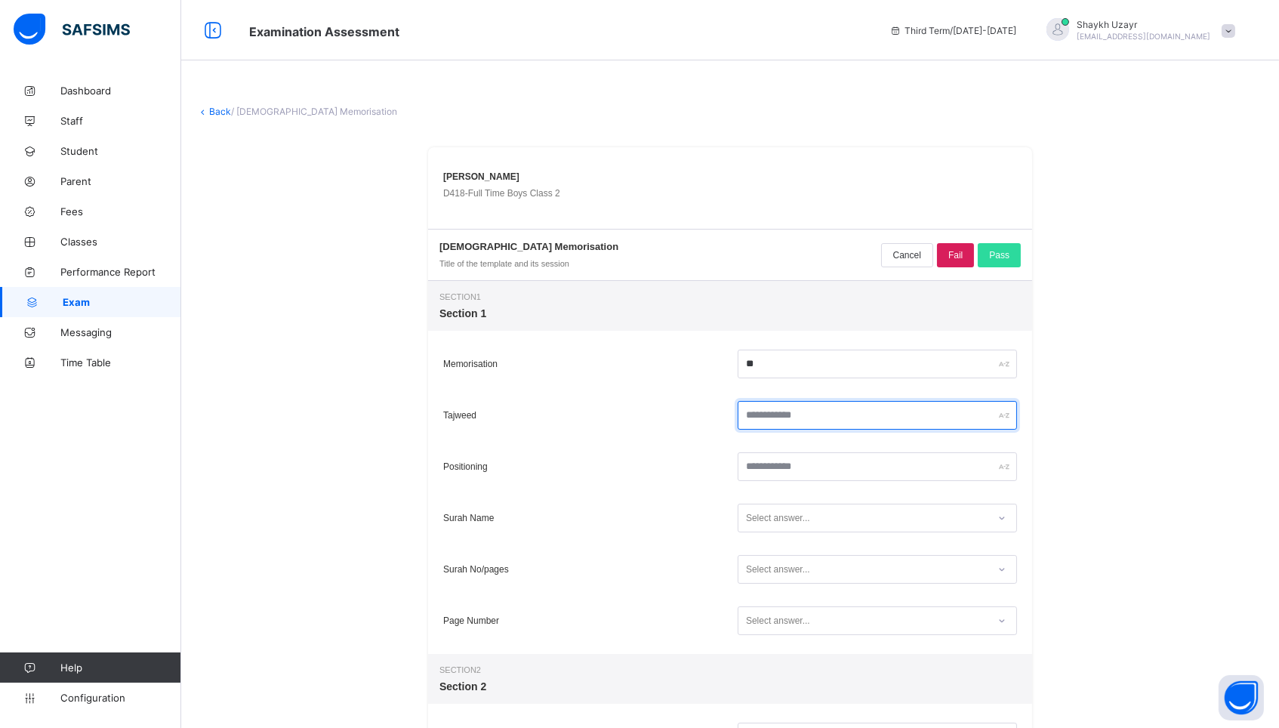
click at [803, 414] on input "text" at bounding box center [877, 415] width 279 height 29
type input "*"
type input "**"
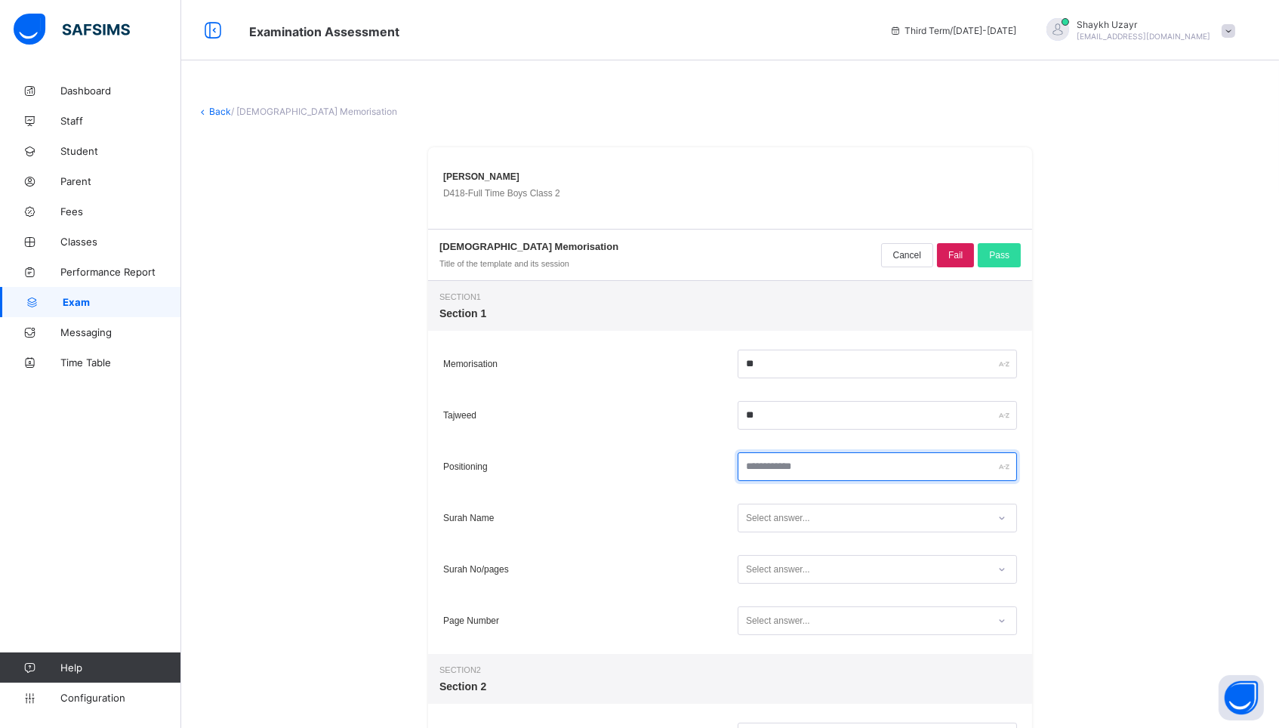
click at [815, 467] on input "text" at bounding box center [877, 466] width 279 height 29
type input "**"
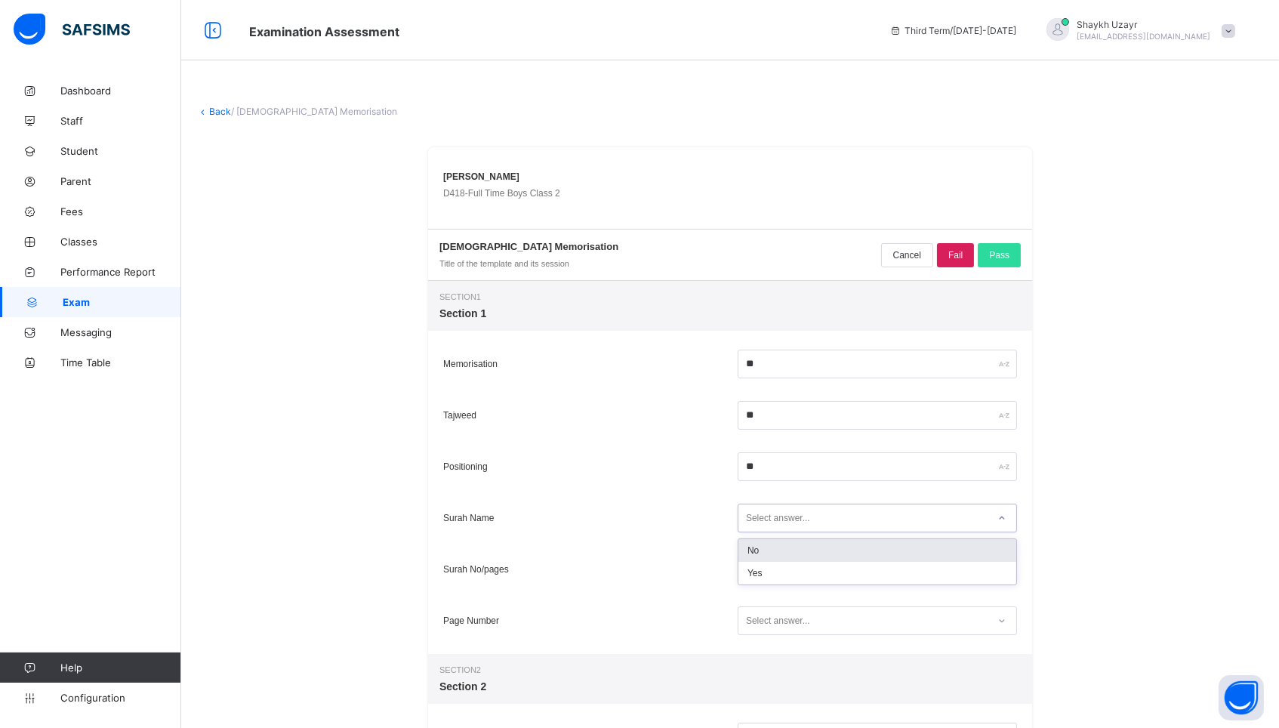
click at [832, 522] on div "Select answer..." at bounding box center [862, 518] width 249 height 20
click at [803, 566] on div "Yes" at bounding box center [877, 573] width 278 height 23
click at [803, 566] on div "Select answer..." at bounding box center [778, 569] width 64 height 29
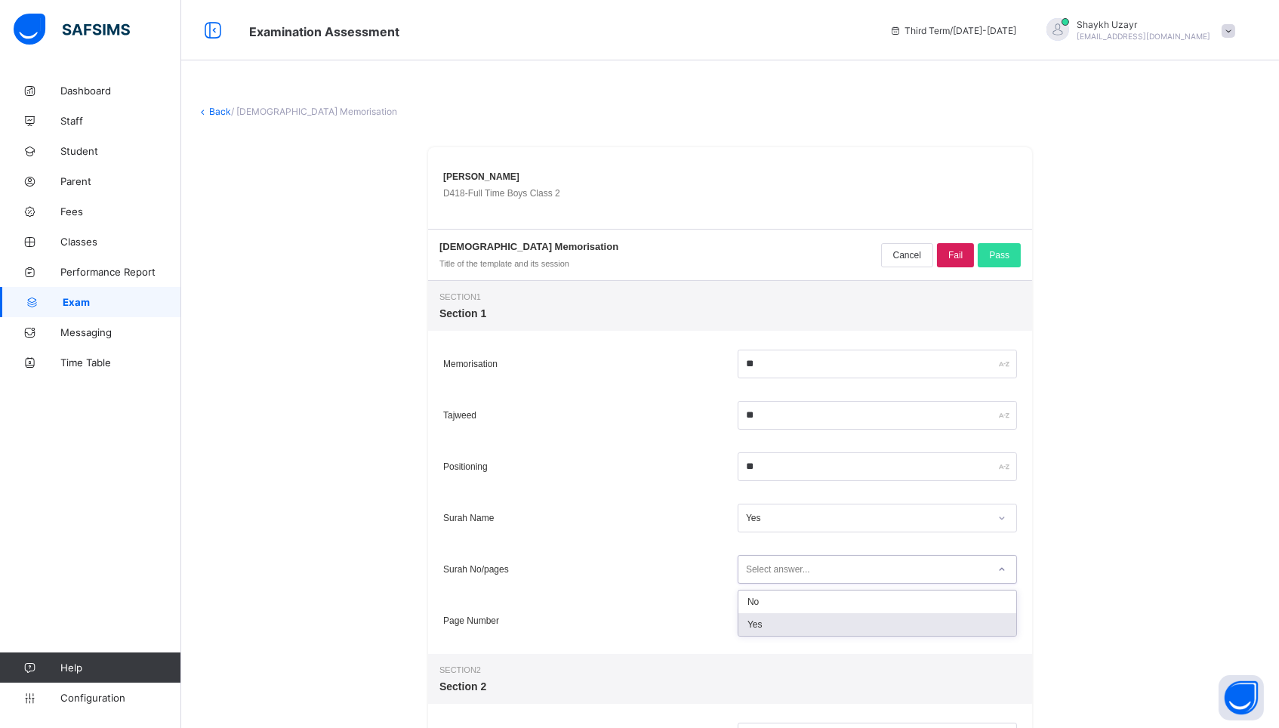
click at [785, 621] on div "Yes" at bounding box center [877, 624] width 278 height 23
click at [785, 621] on div "Select answer..." at bounding box center [778, 620] width 64 height 29
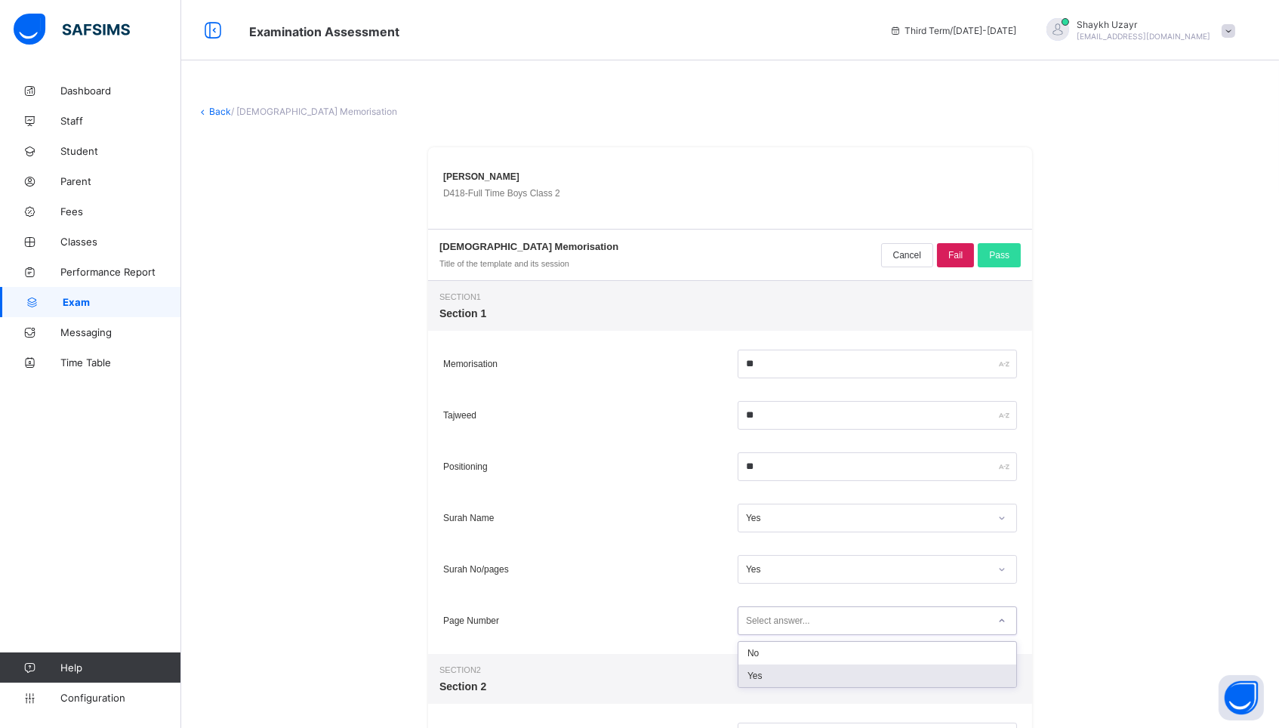
click at [772, 677] on div "Yes" at bounding box center [877, 675] width 278 height 23
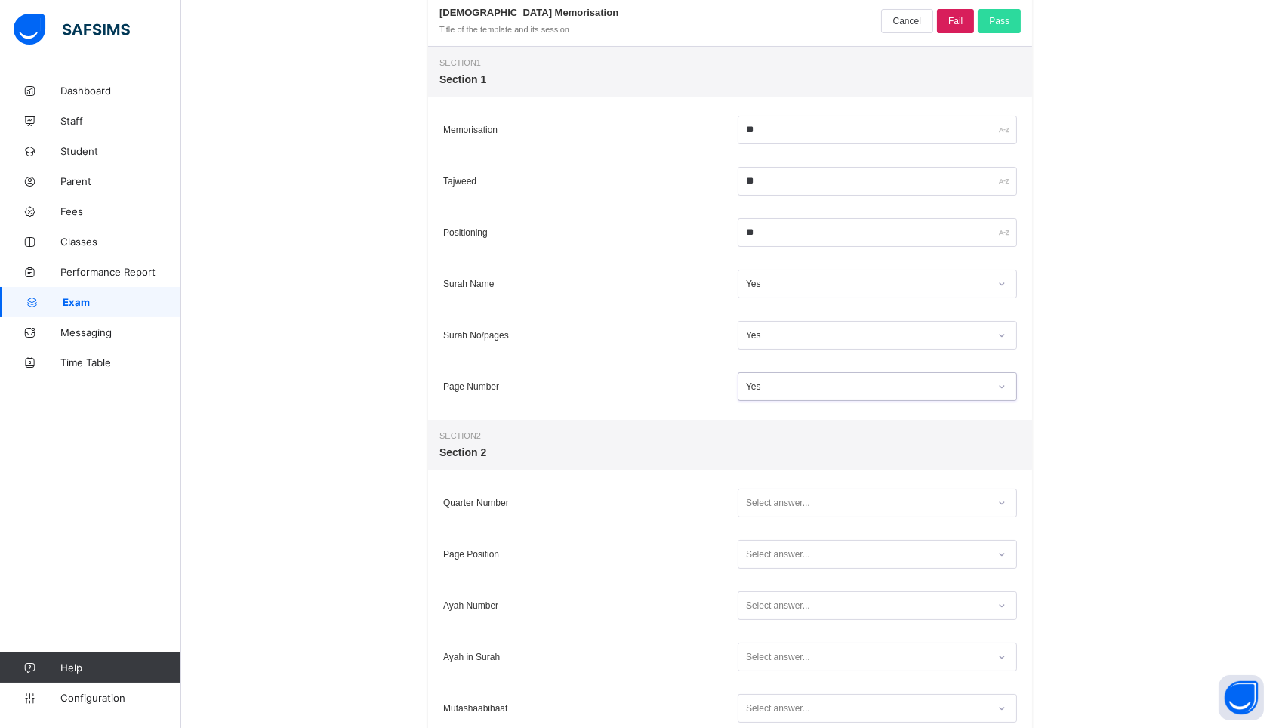
scroll to position [239, 0]
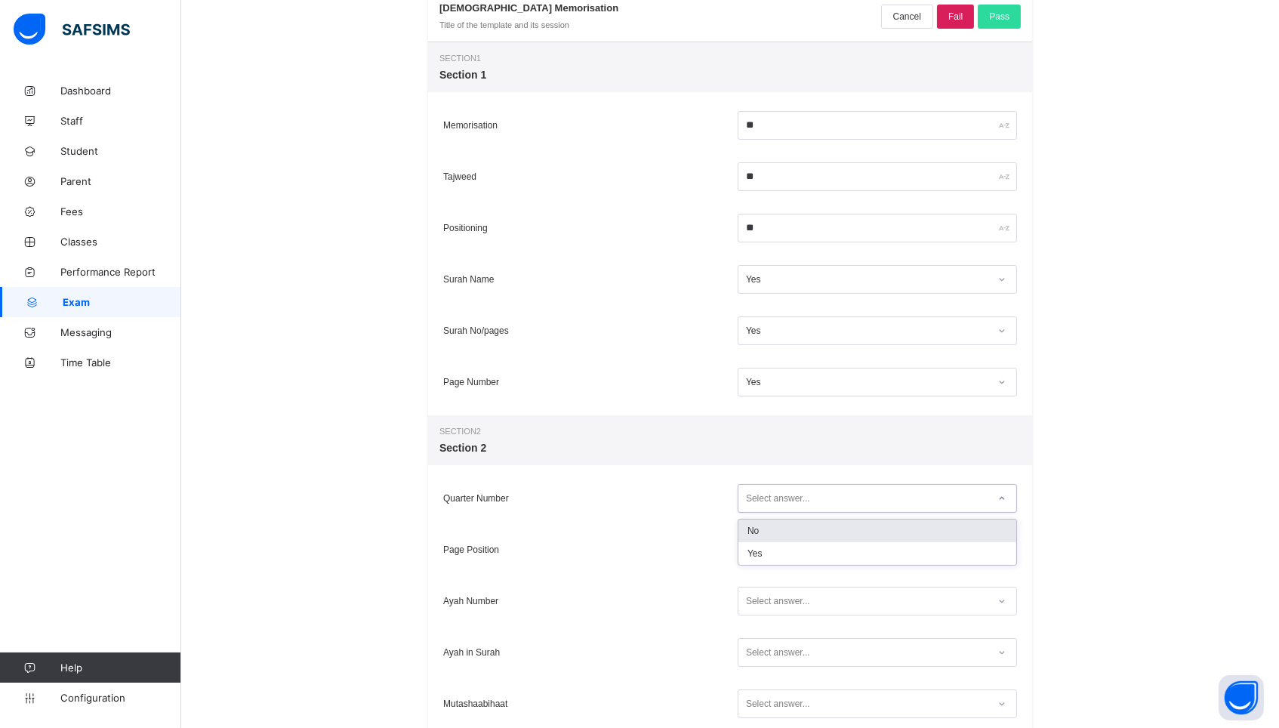
click at [783, 492] on div "Select answer..." at bounding box center [778, 498] width 64 height 29
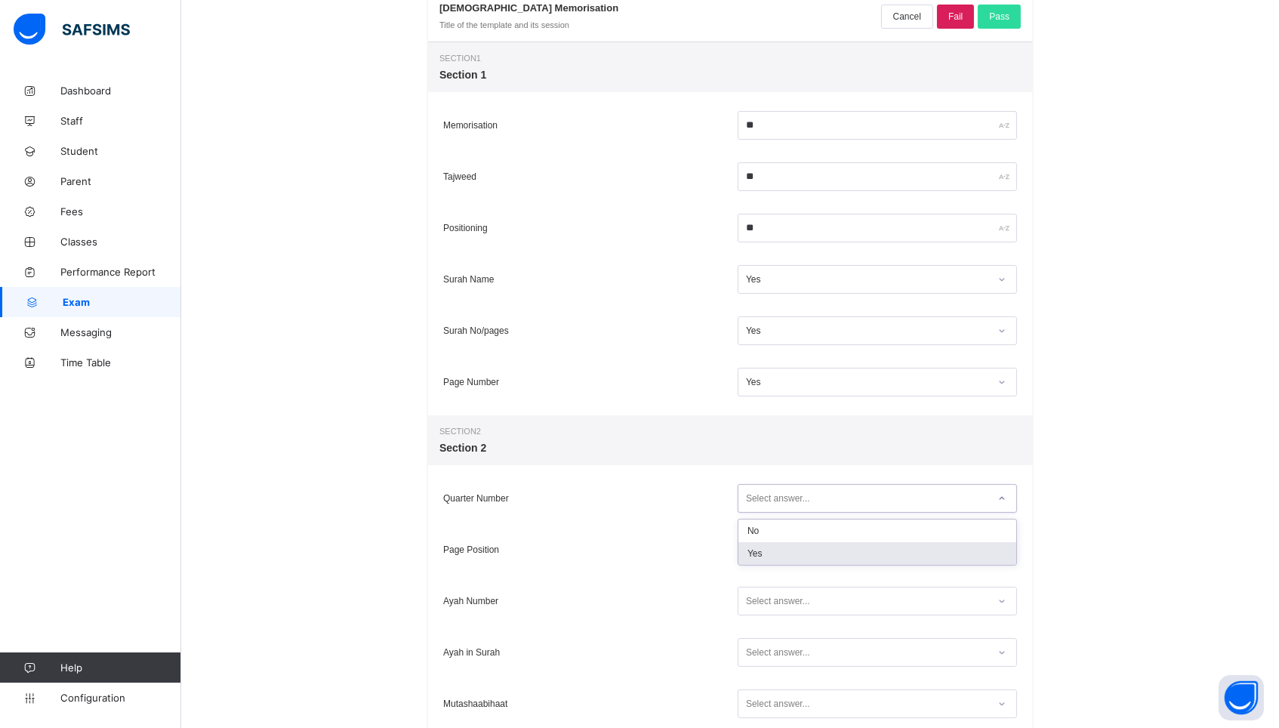
click at [772, 547] on div "Yes" at bounding box center [877, 553] width 278 height 23
click at [772, 551] on div "Select answer..." at bounding box center [778, 549] width 64 height 29
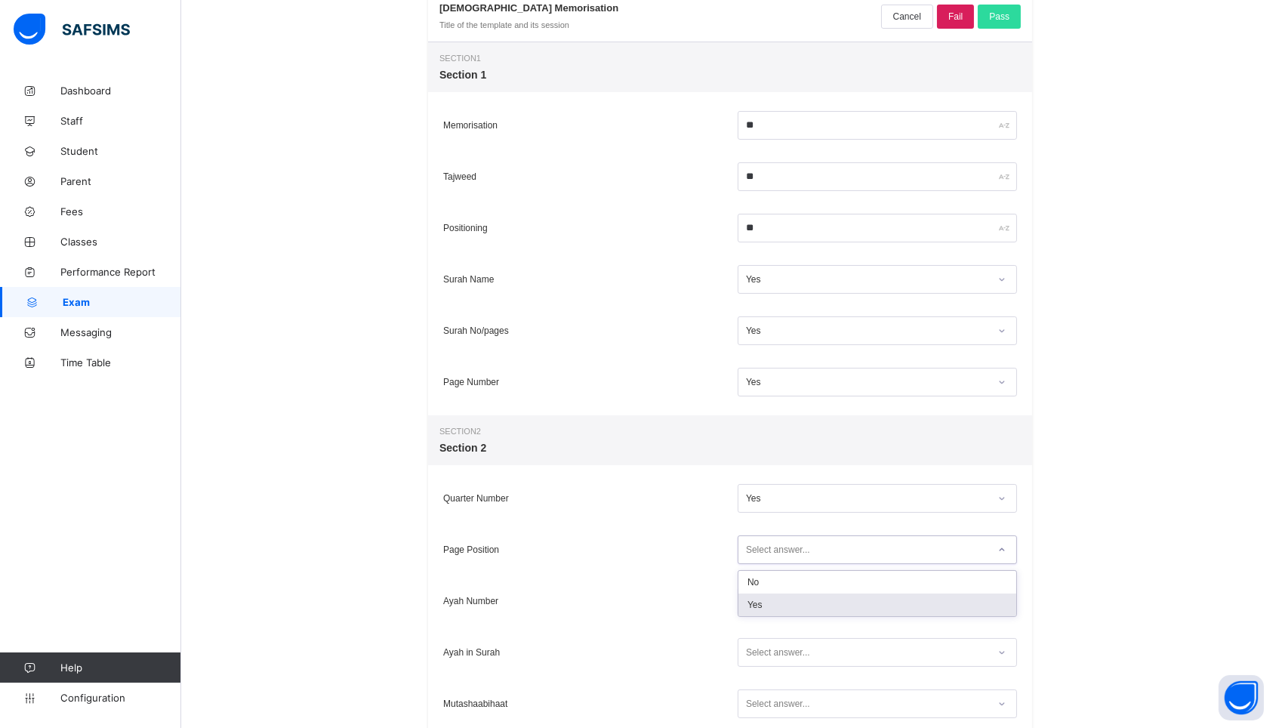
click at [768, 593] on div "Yes" at bounding box center [877, 604] width 278 height 23
click at [768, 598] on div "Select answer..." at bounding box center [778, 601] width 64 height 29
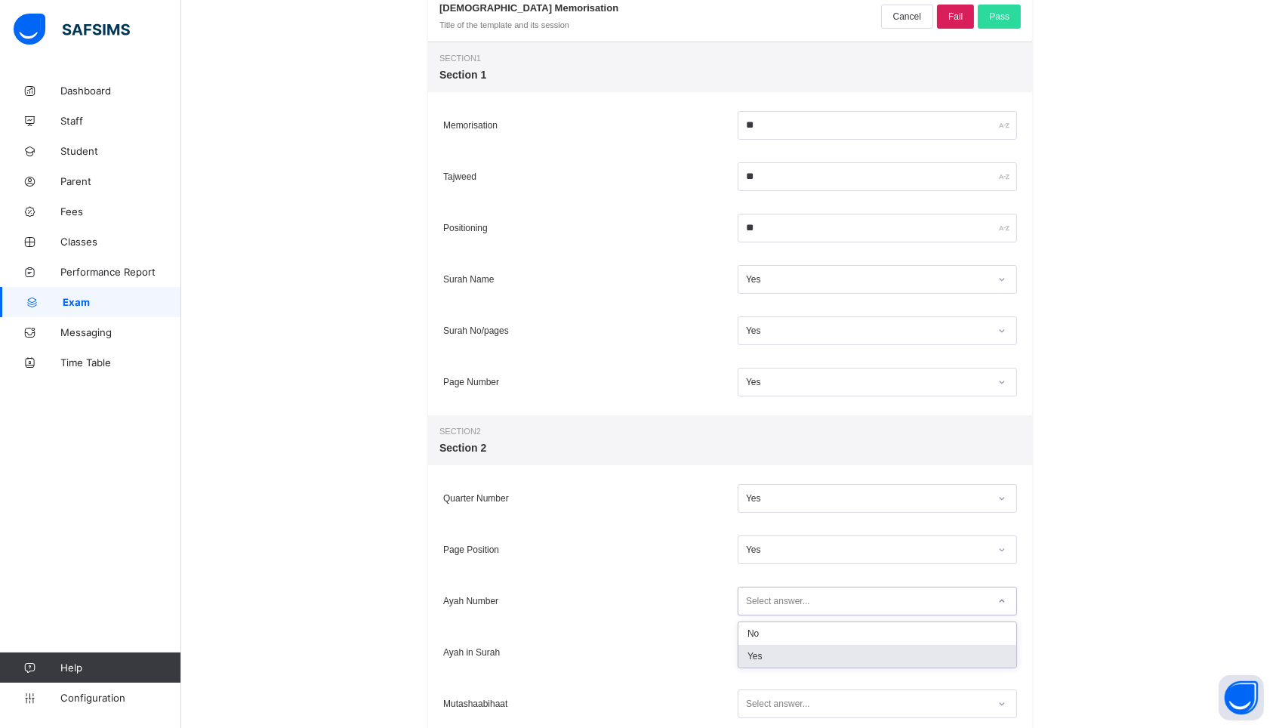
click at [768, 653] on div "Yes" at bounding box center [877, 656] width 278 height 23
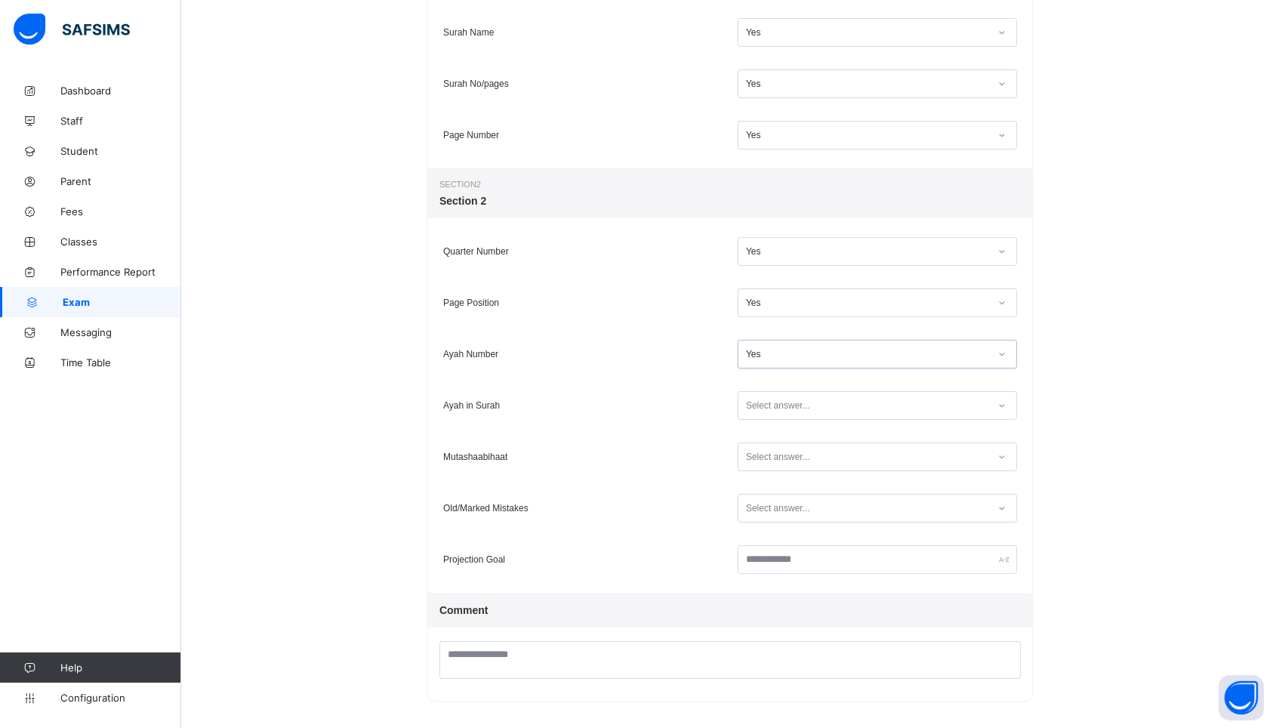
scroll to position [485, 0]
click at [787, 407] on div "Select answer..." at bounding box center [778, 406] width 64 height 29
click at [768, 472] on div "Yes" at bounding box center [877, 461] width 278 height 23
click at [764, 457] on div "Select answer..." at bounding box center [778, 457] width 64 height 29
click at [761, 513] on div "Yes" at bounding box center [877, 512] width 278 height 23
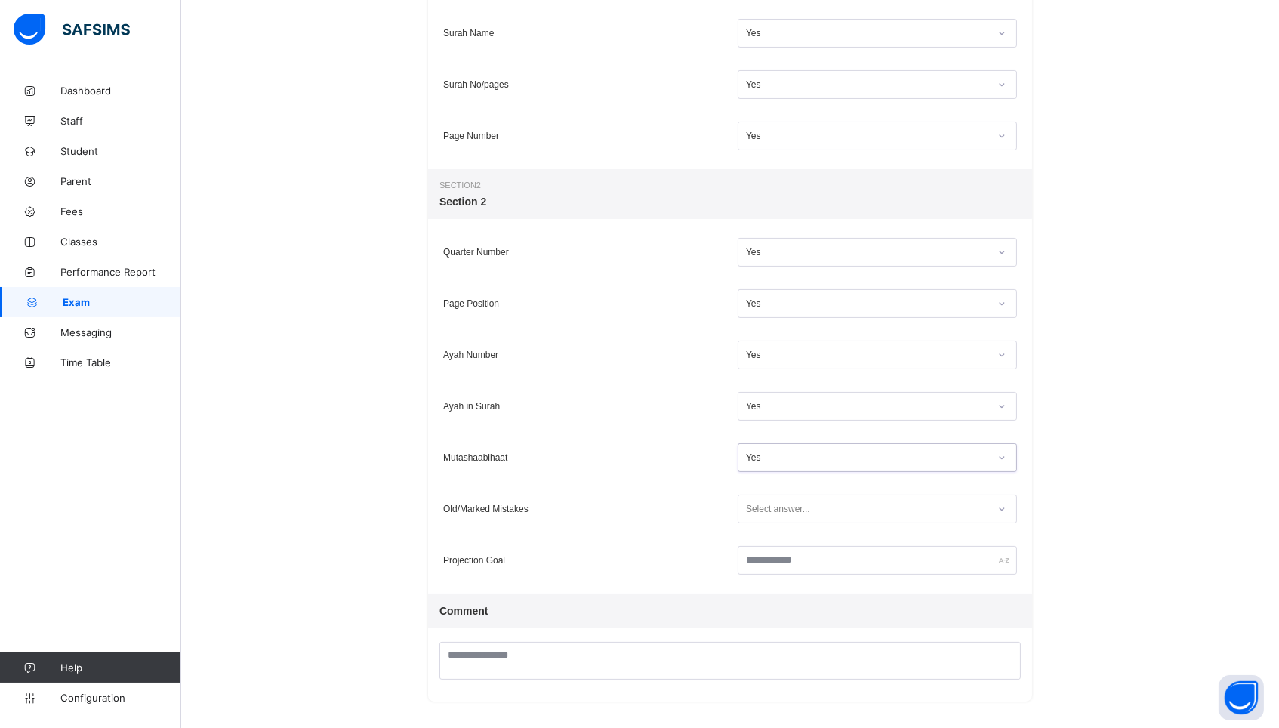
click at [759, 510] on div "Select answer..." at bounding box center [778, 509] width 64 height 29
click at [757, 551] on div "No" at bounding box center [877, 541] width 278 height 23
click at [758, 506] on div "No" at bounding box center [867, 509] width 243 height 11
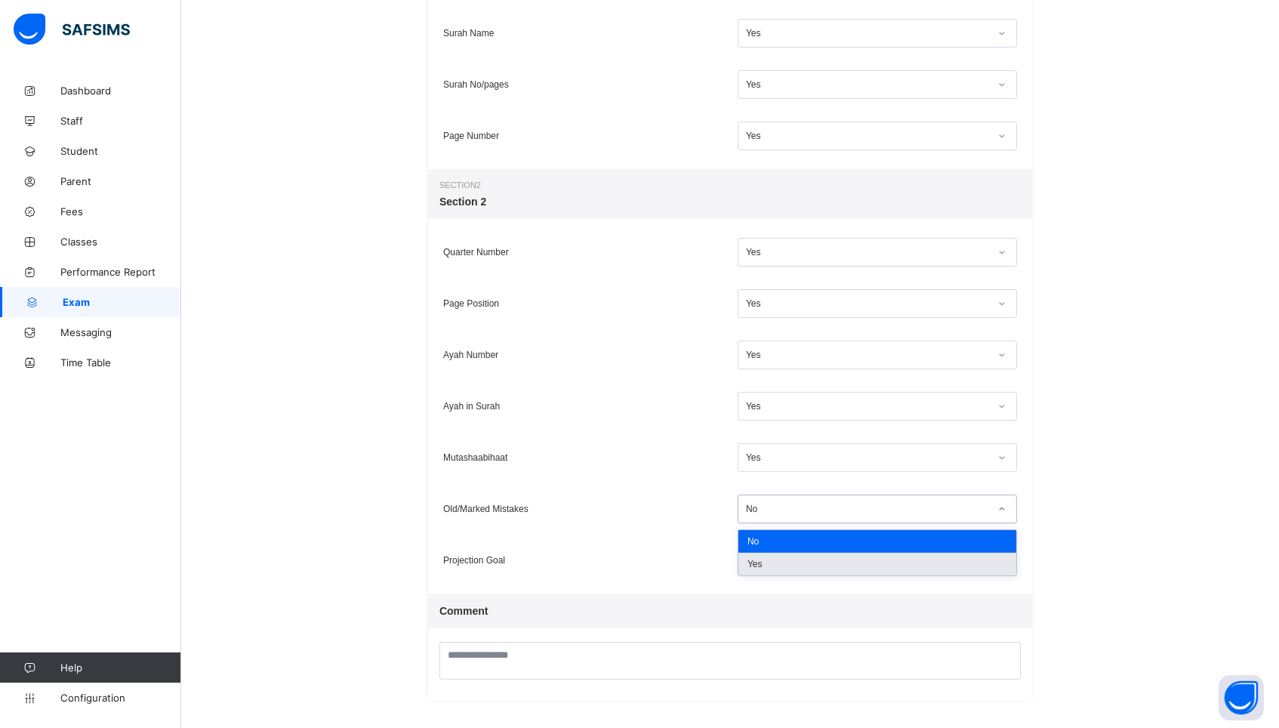
click at [756, 561] on div "Yes" at bounding box center [877, 564] width 278 height 23
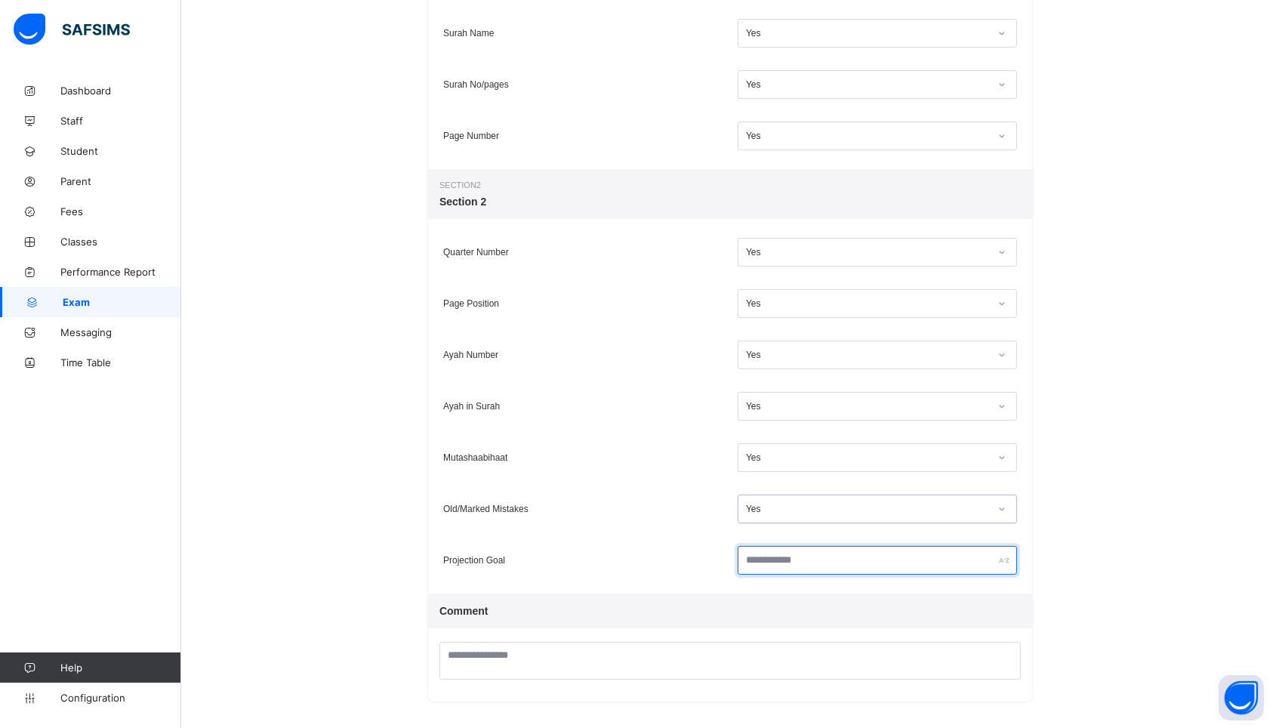
click at [756, 561] on input "text" at bounding box center [877, 560] width 279 height 29
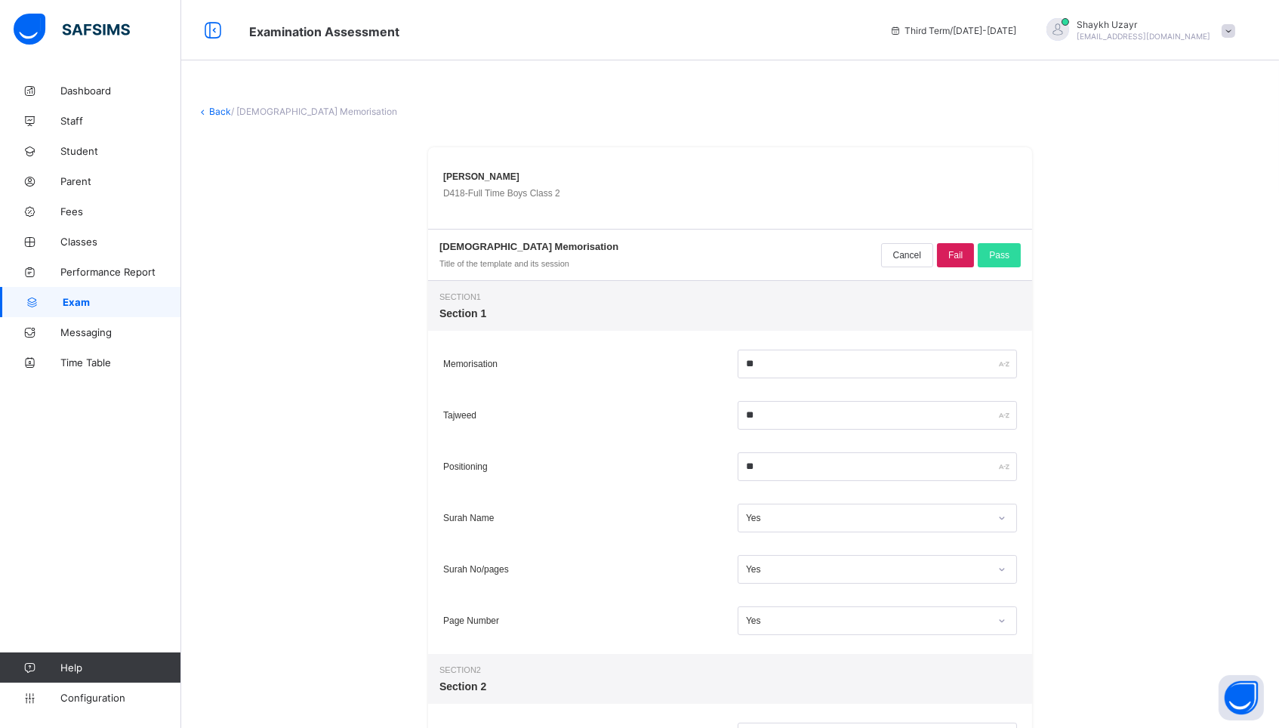
scroll to position [0, 0]
type input "********"
click at [996, 255] on span "Pass" at bounding box center [999, 255] width 20 height 11
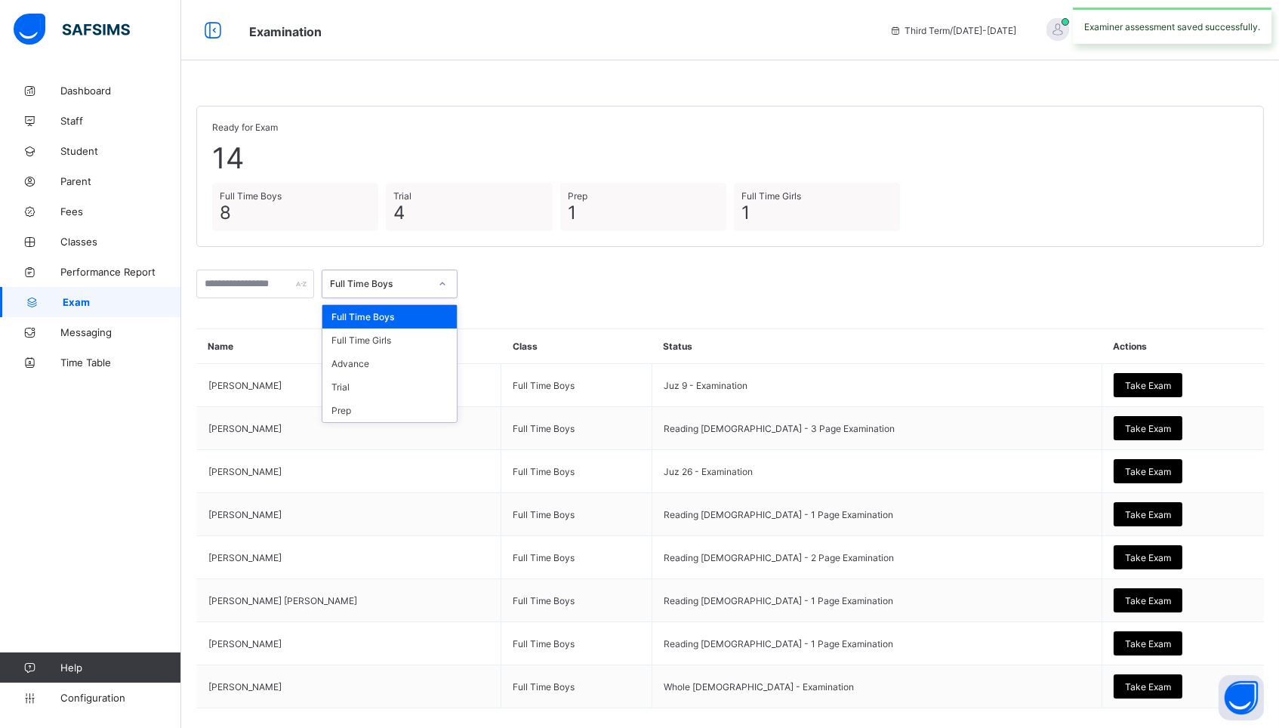
click at [424, 275] on div "Full Time Boys" at bounding box center [375, 283] width 106 height 21
click at [383, 343] on div "Full Time Girls" at bounding box center [389, 339] width 134 height 23
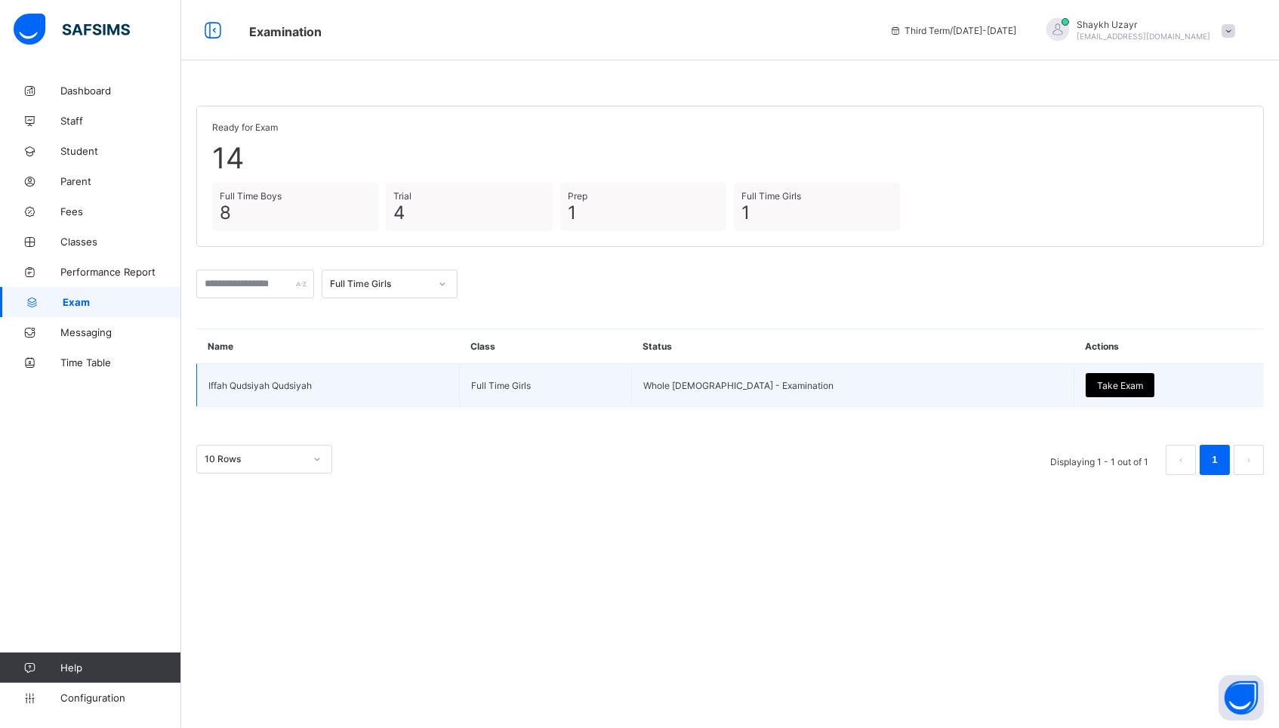
click at [1097, 381] on span "Take Exam" at bounding box center [1120, 385] width 46 height 11
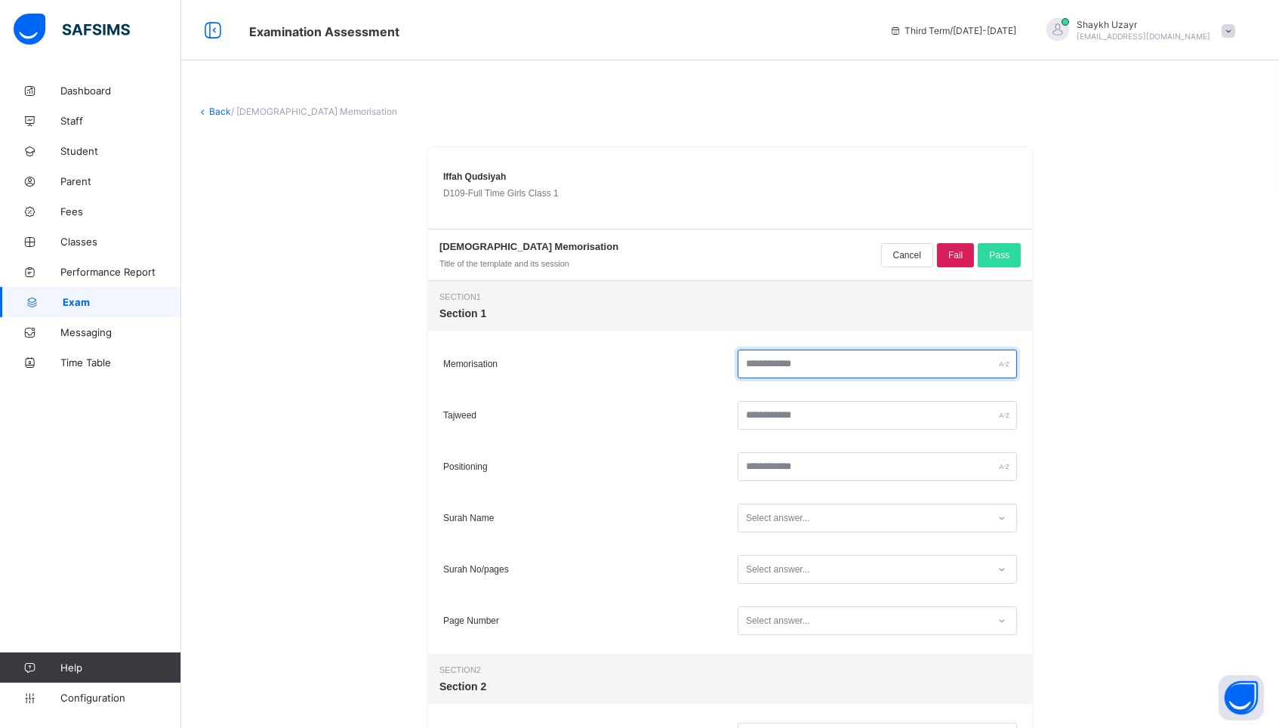
click at [772, 374] on input "text" at bounding box center [877, 364] width 279 height 29
